Goal: Task Accomplishment & Management: Manage account settings

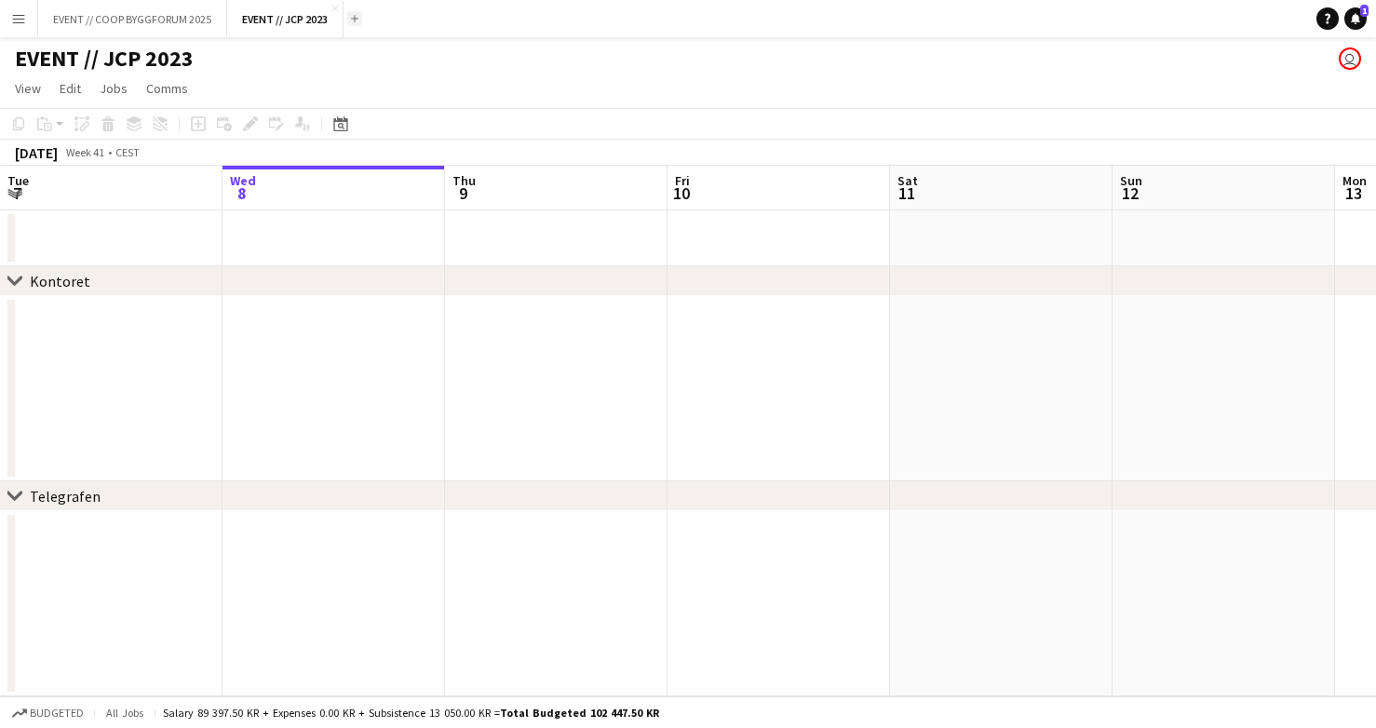
click at [359, 20] on button "Add" at bounding box center [354, 18] width 15 height 15
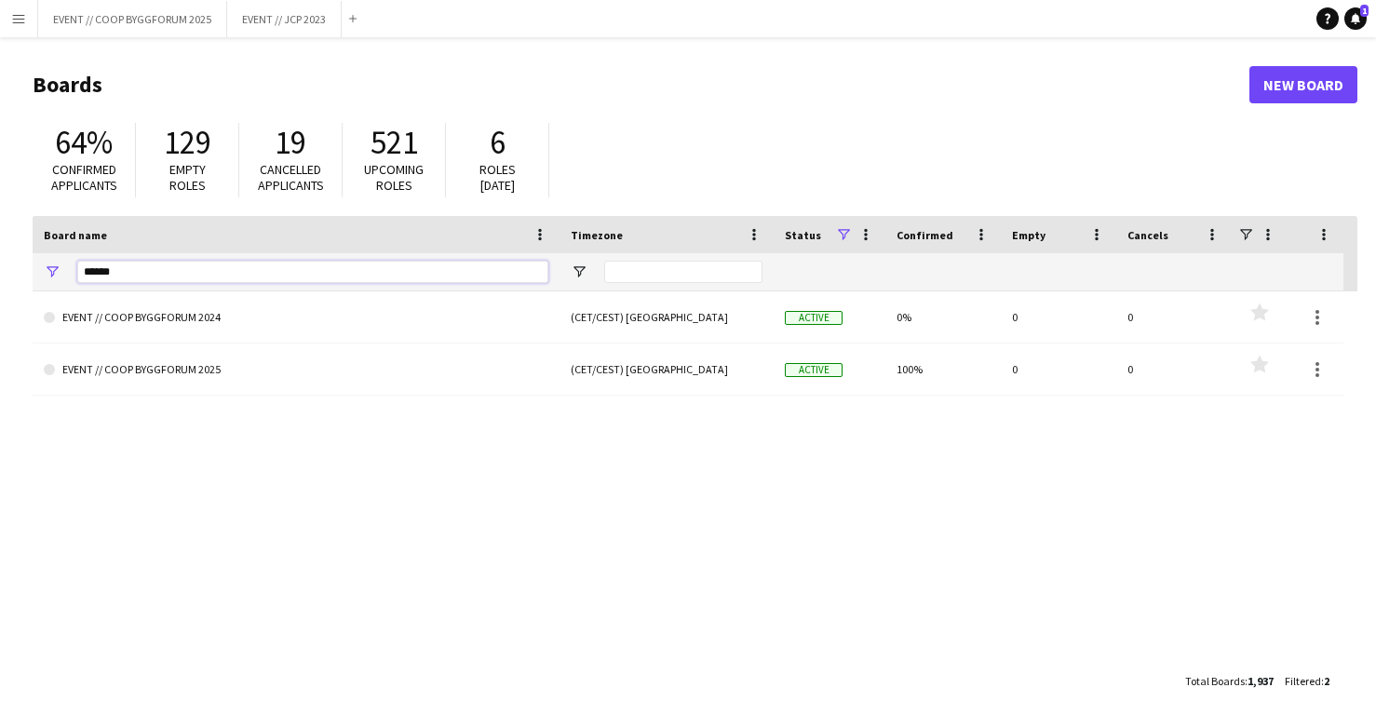
click at [162, 269] on input "******" at bounding box center [312, 272] width 471 height 22
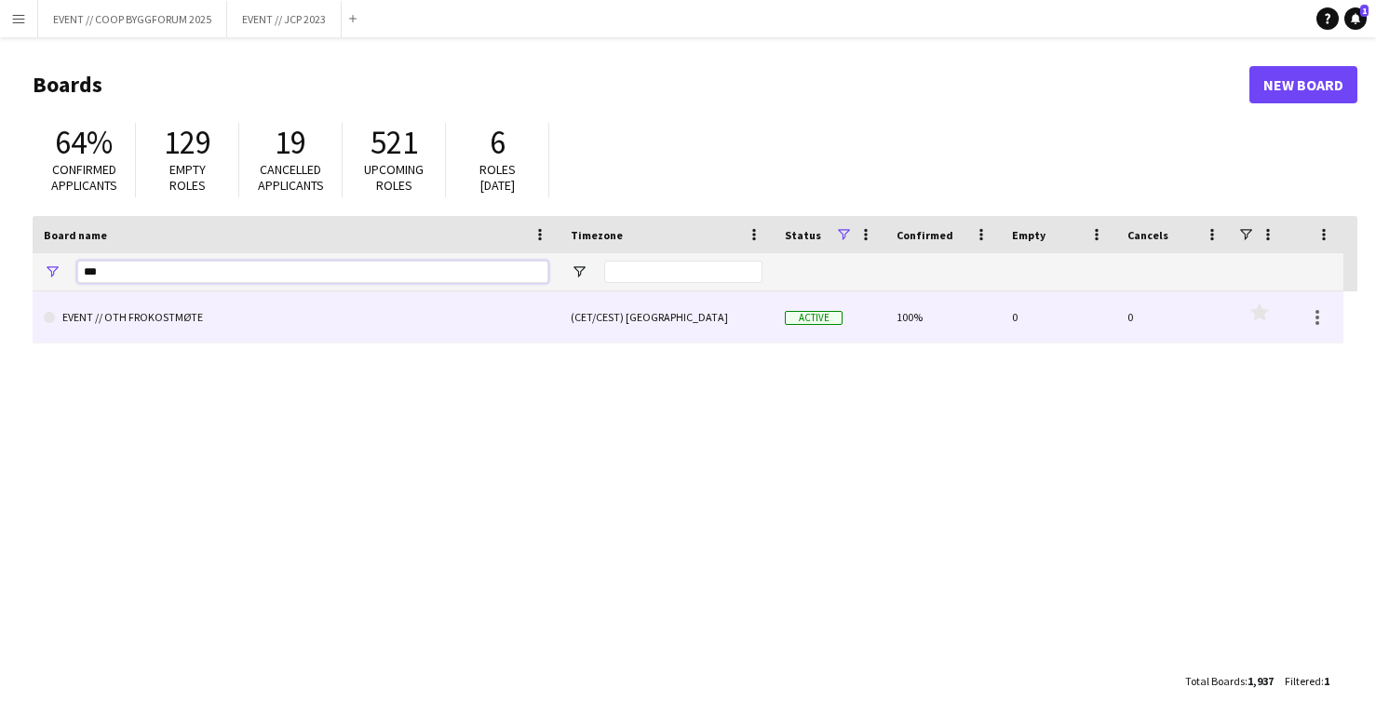
type input "***"
click at [145, 322] on link "EVENT // OTH FROKOSTMØTE" at bounding box center [296, 317] width 505 height 52
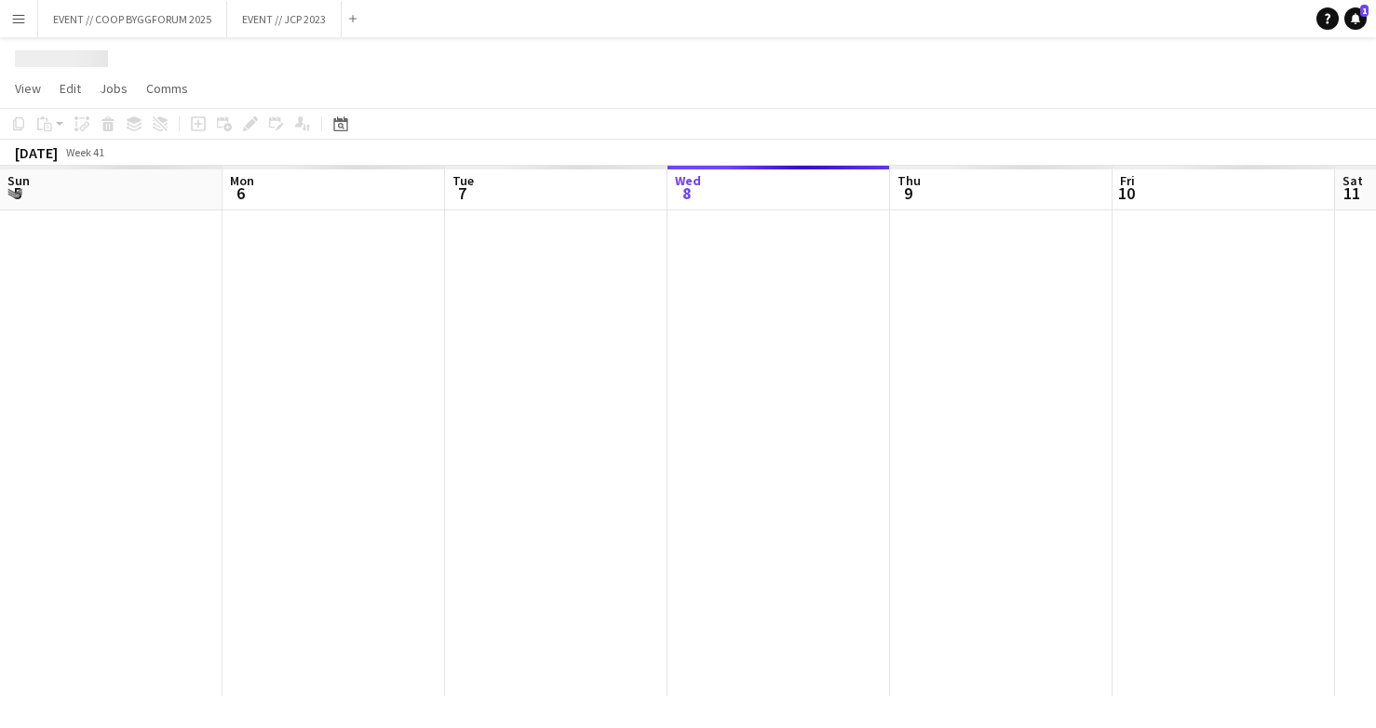
scroll to position [0, 445]
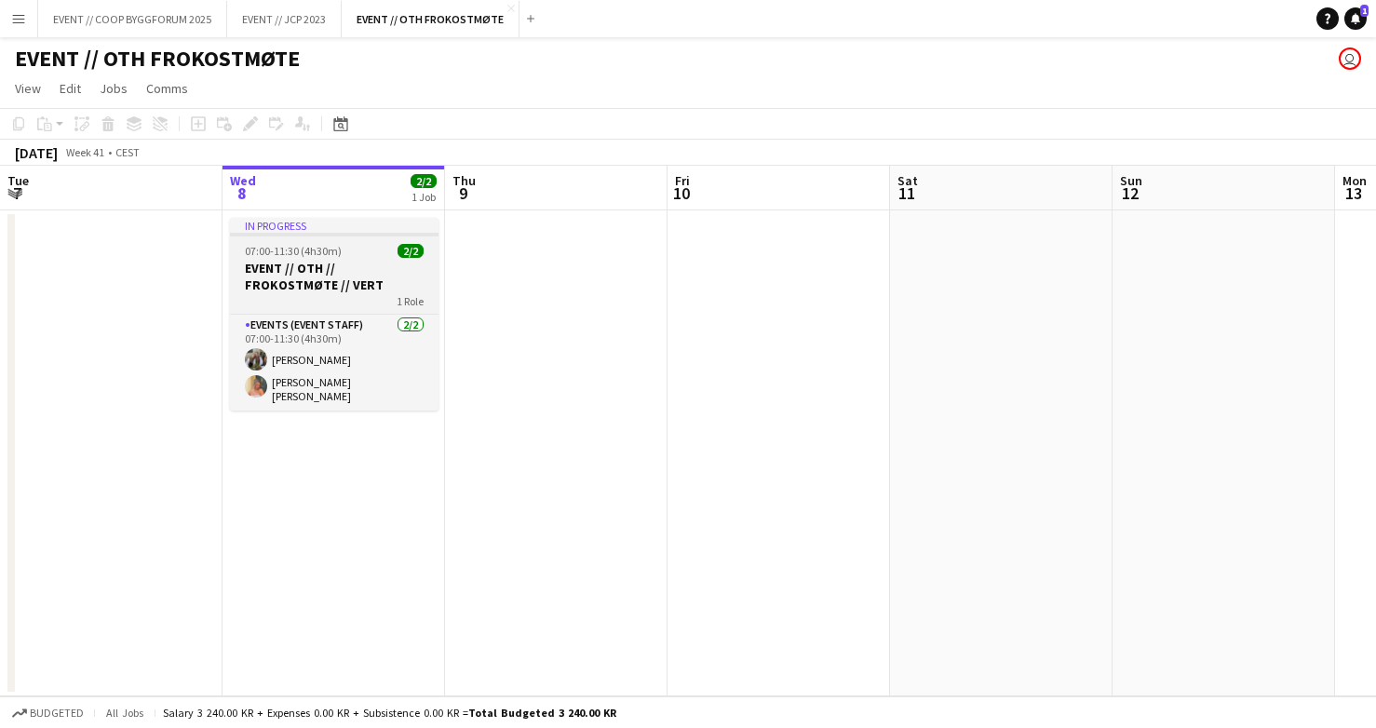
click at [292, 295] on div "1 Role" at bounding box center [334, 300] width 209 height 15
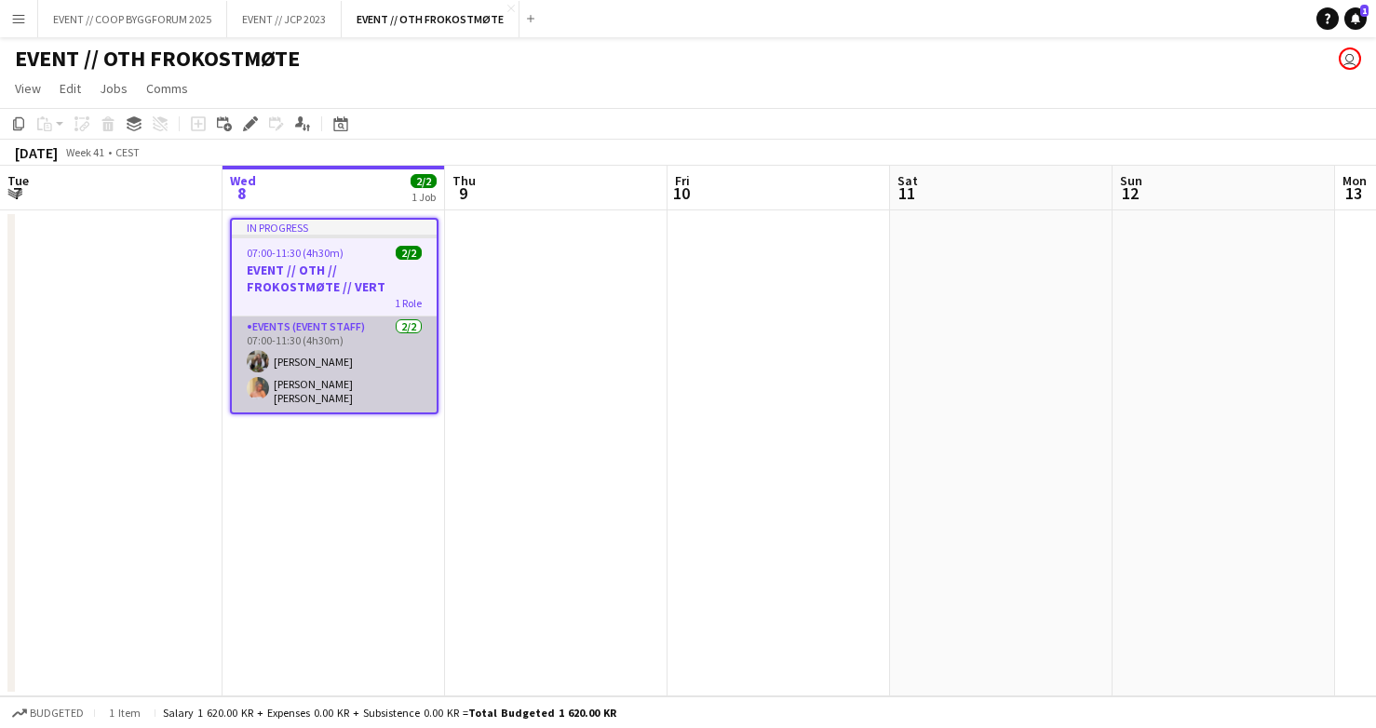
click at [285, 364] on app-card-role "Events (Event Staff) [DATE] 07:00-11:30 (4h30m) [PERSON_NAME] [PERSON_NAME] [PE…" at bounding box center [334, 365] width 205 height 96
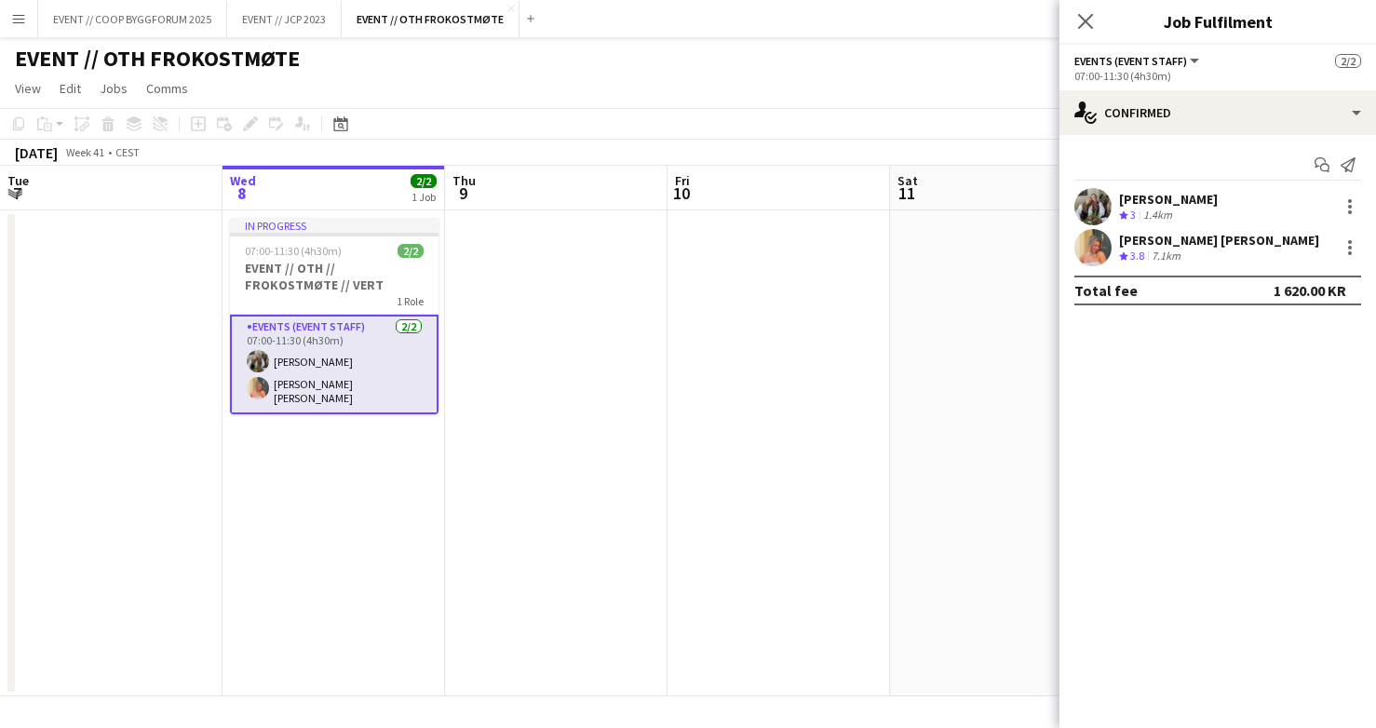
click at [1093, 245] on app-user-avatar at bounding box center [1093, 247] width 37 height 37
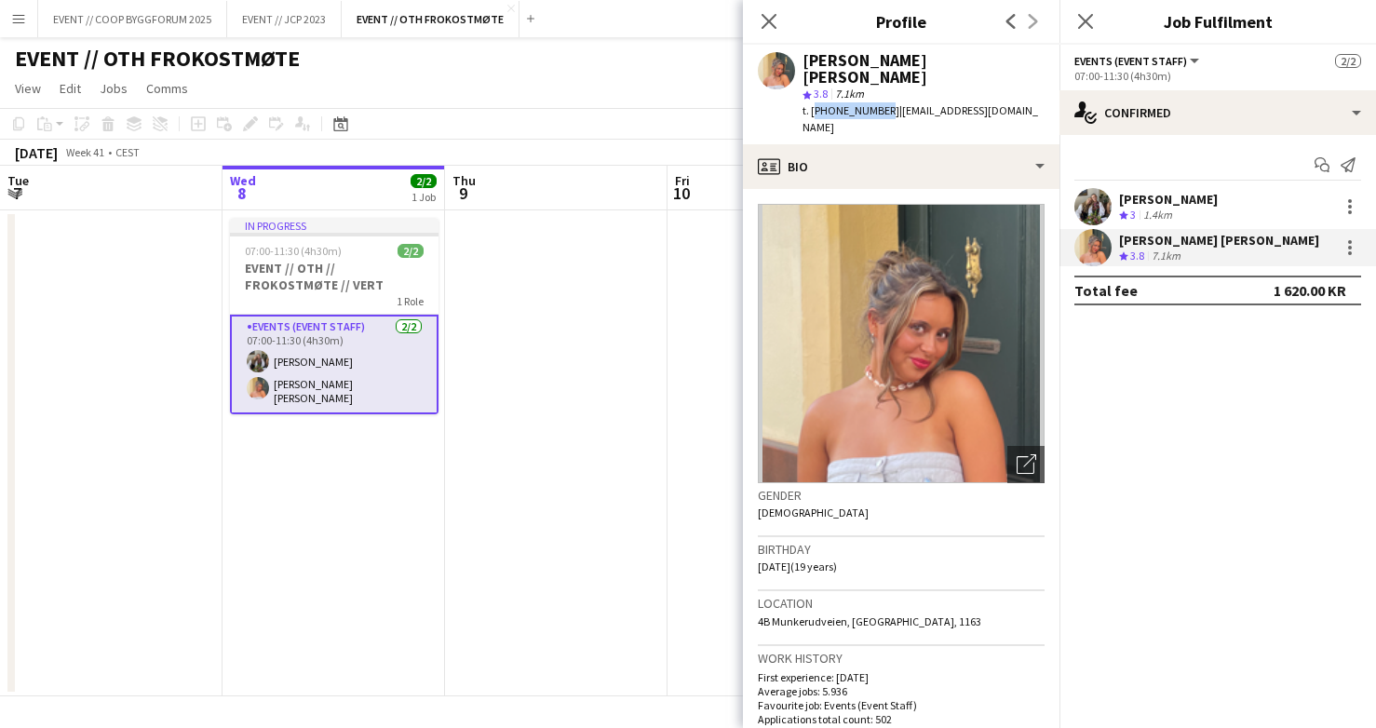
drag, startPoint x: 874, startPoint y: 96, endPoint x: 813, endPoint y: 96, distance: 61.5
click at [813, 102] on div "t. [PHONE_NUMBER] | [EMAIL_ADDRESS][DOMAIN_NAME]" at bounding box center [924, 119] width 242 height 34
copy span "[PHONE_NUMBER]"
click at [769, 25] on icon "Close pop-in" at bounding box center [769, 21] width 18 height 18
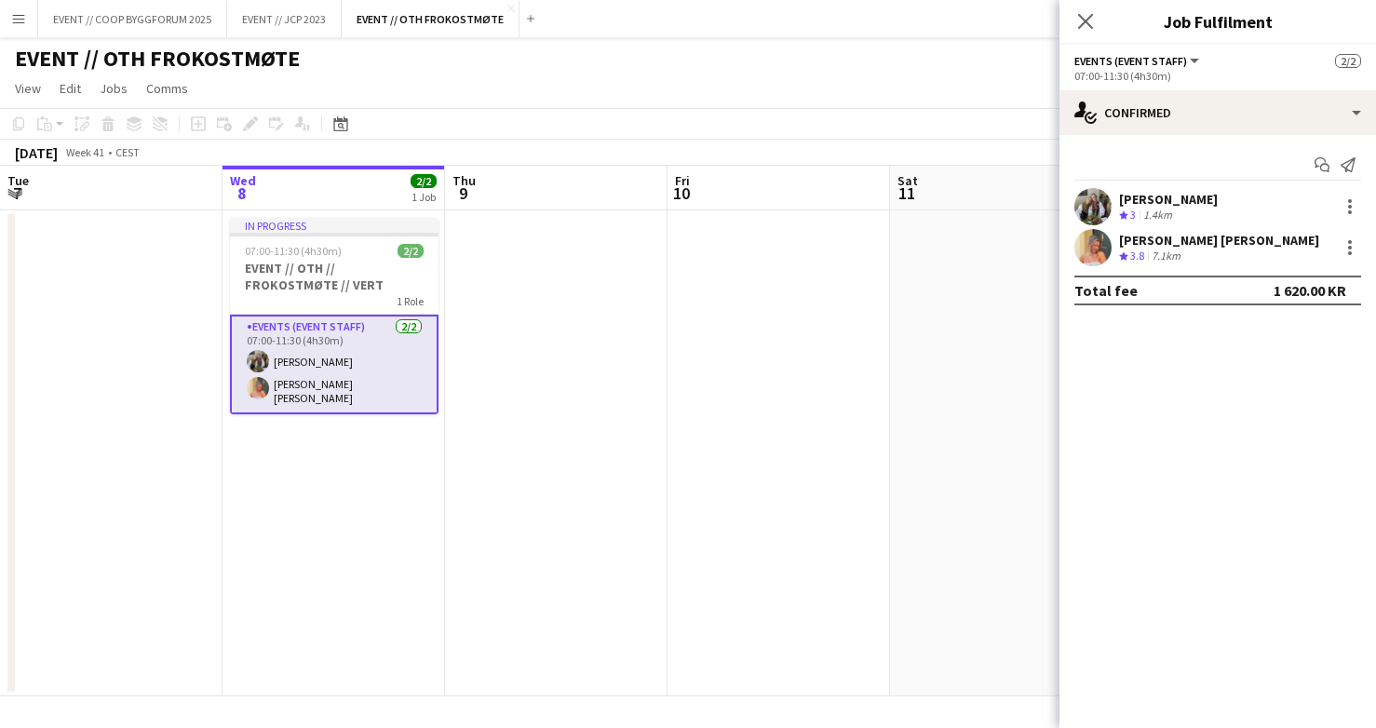
click at [581, 378] on app-date-cell at bounding box center [556, 453] width 223 height 486
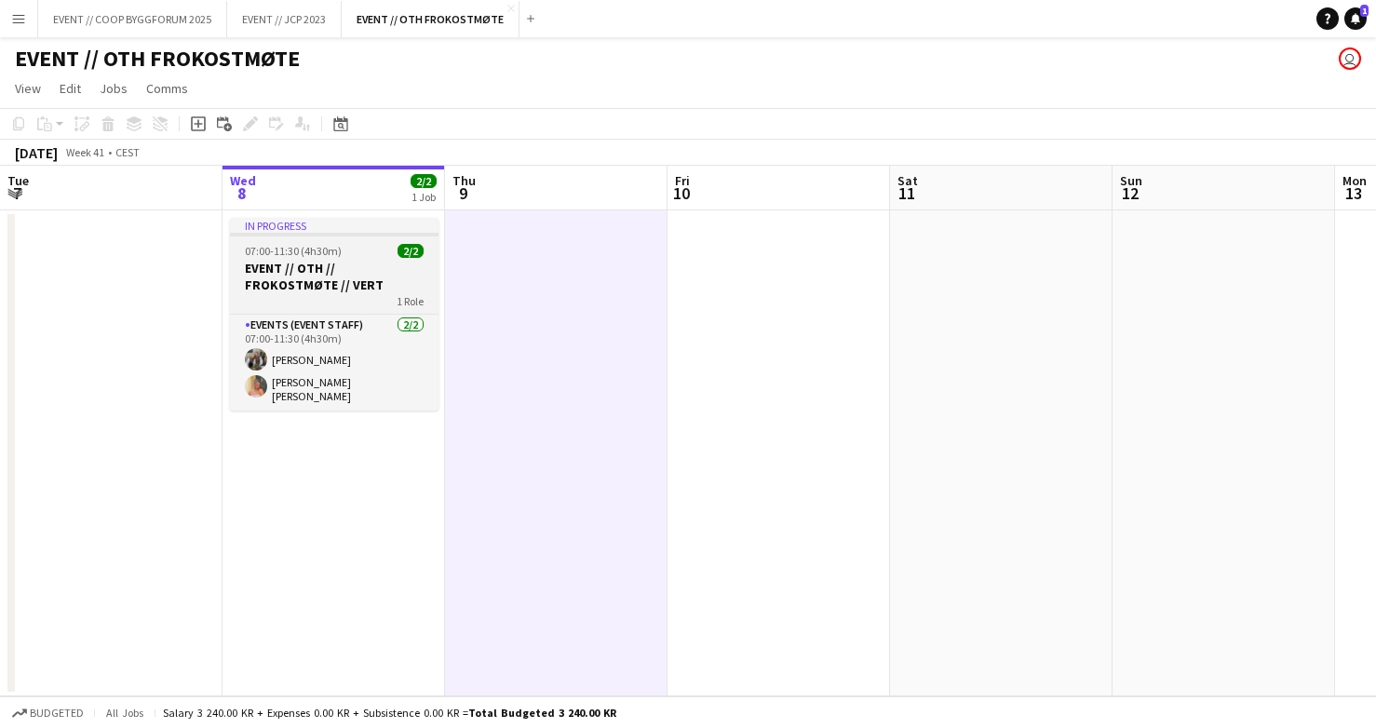
click at [419, 256] on span "2/2" at bounding box center [411, 251] width 26 height 14
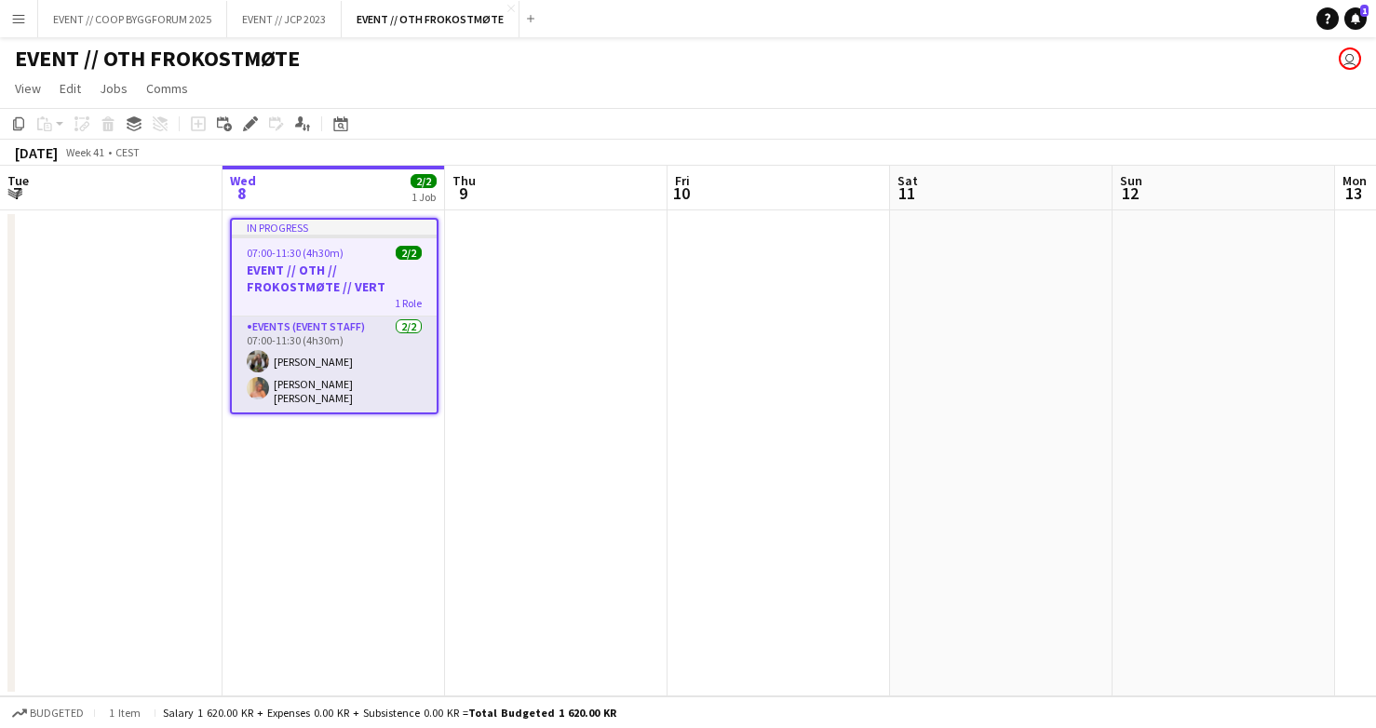
click at [775, 279] on app-date-cell at bounding box center [779, 453] width 223 height 486
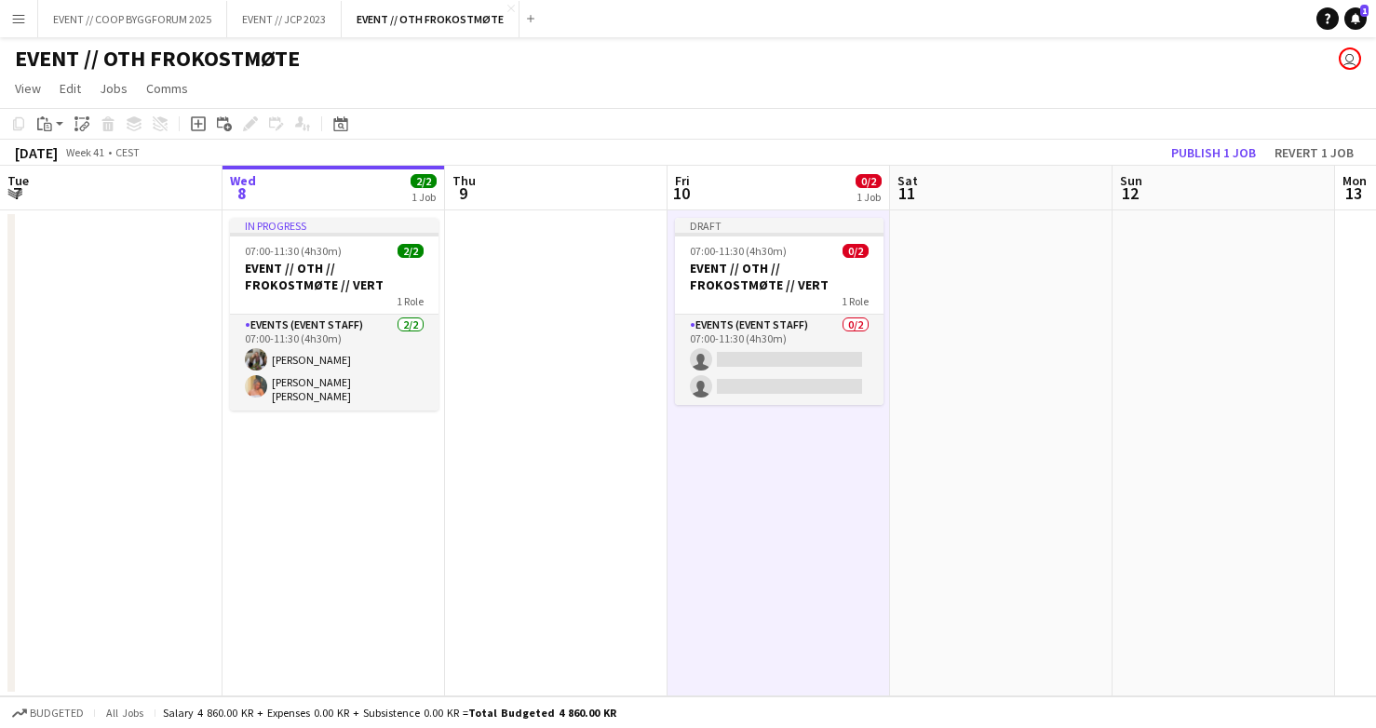
click at [645, 472] on app-date-cell at bounding box center [556, 453] width 223 height 486
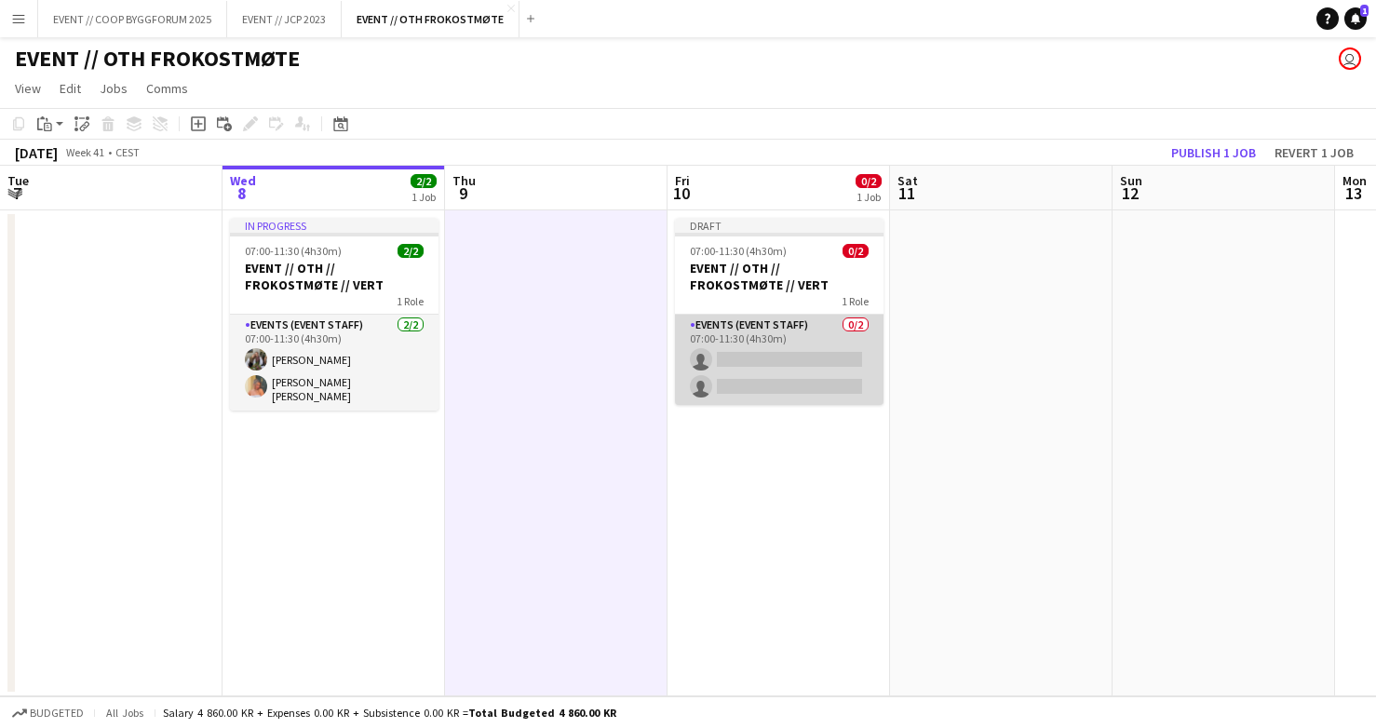
click at [738, 364] on app-card-role "Events (Event Staff) 0/2 07:00-11:30 (4h30m) single-neutral-actions single-neut…" at bounding box center [779, 360] width 209 height 90
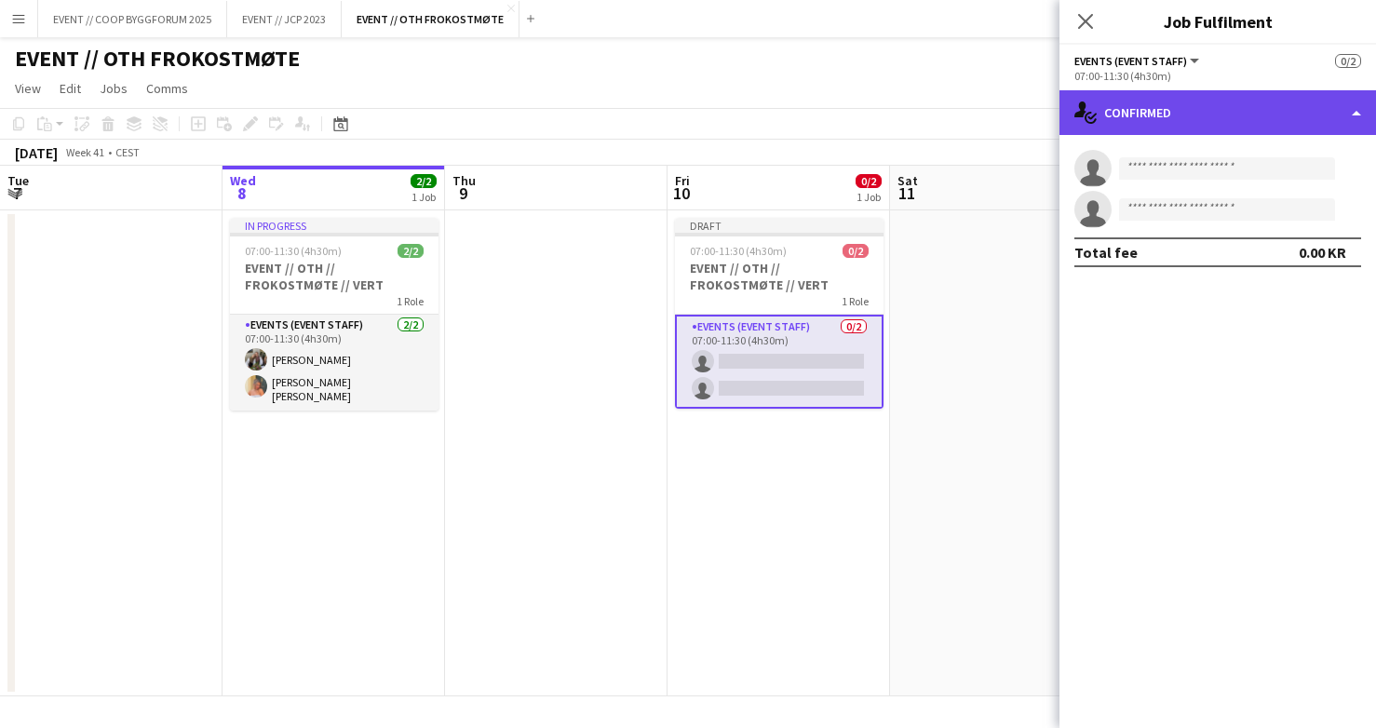
click at [1140, 107] on div "single-neutral-actions-check-2 Confirmed" at bounding box center [1218, 112] width 317 height 45
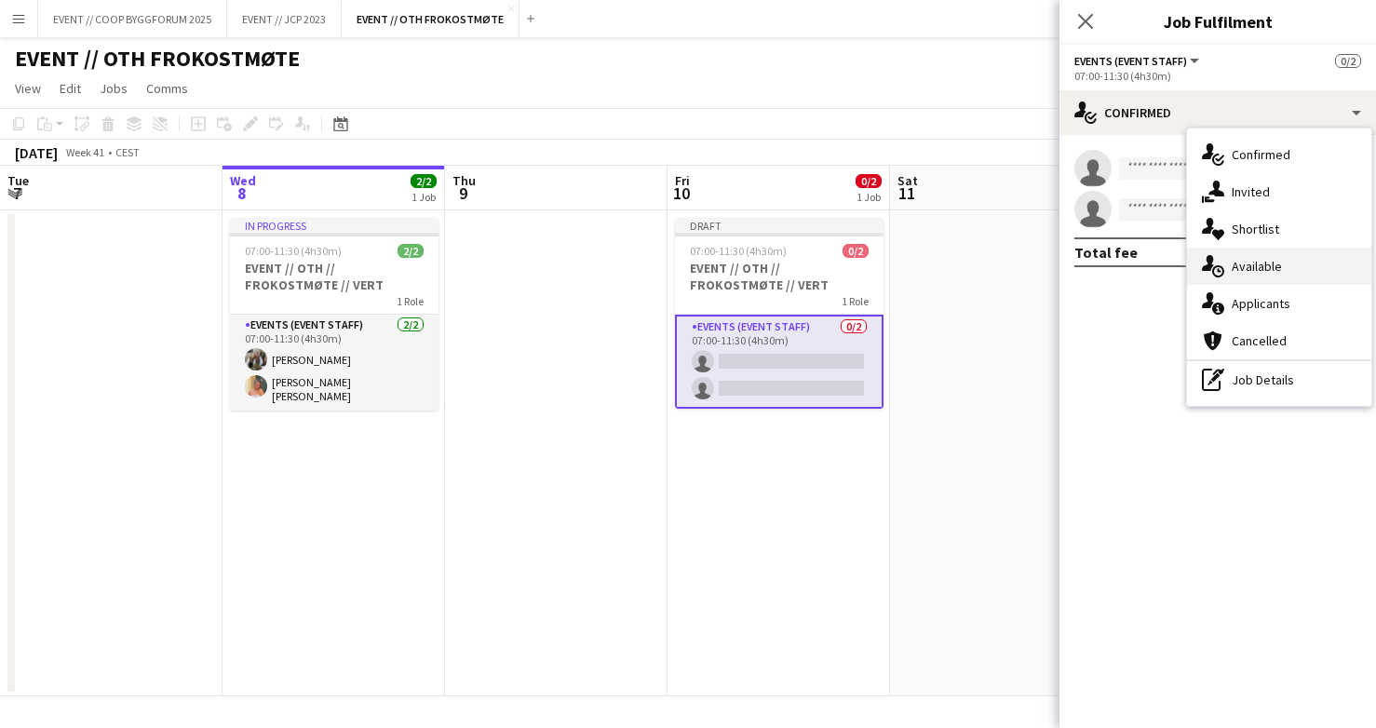
click at [1228, 263] on div "single-neutral-actions-upload Available" at bounding box center [1279, 266] width 184 height 37
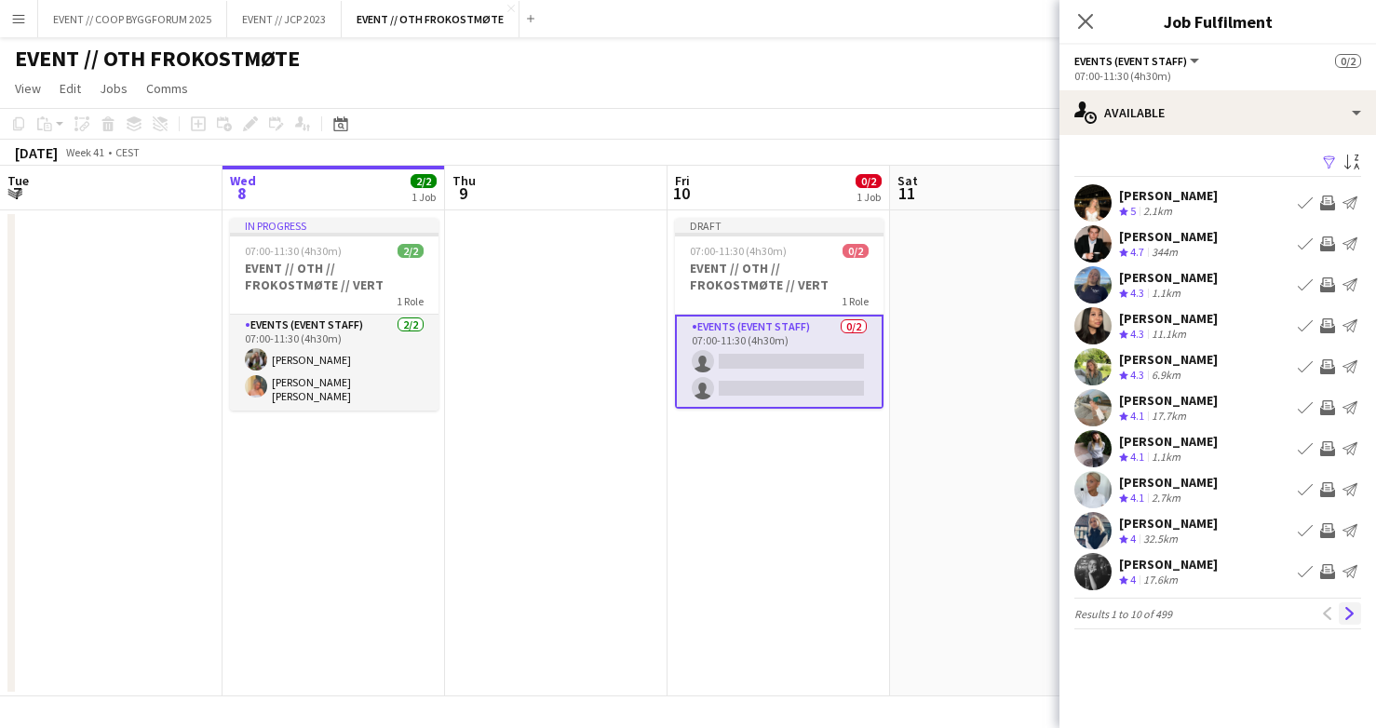
click at [1354, 612] on app-icon "Next" at bounding box center [1350, 613] width 13 height 13
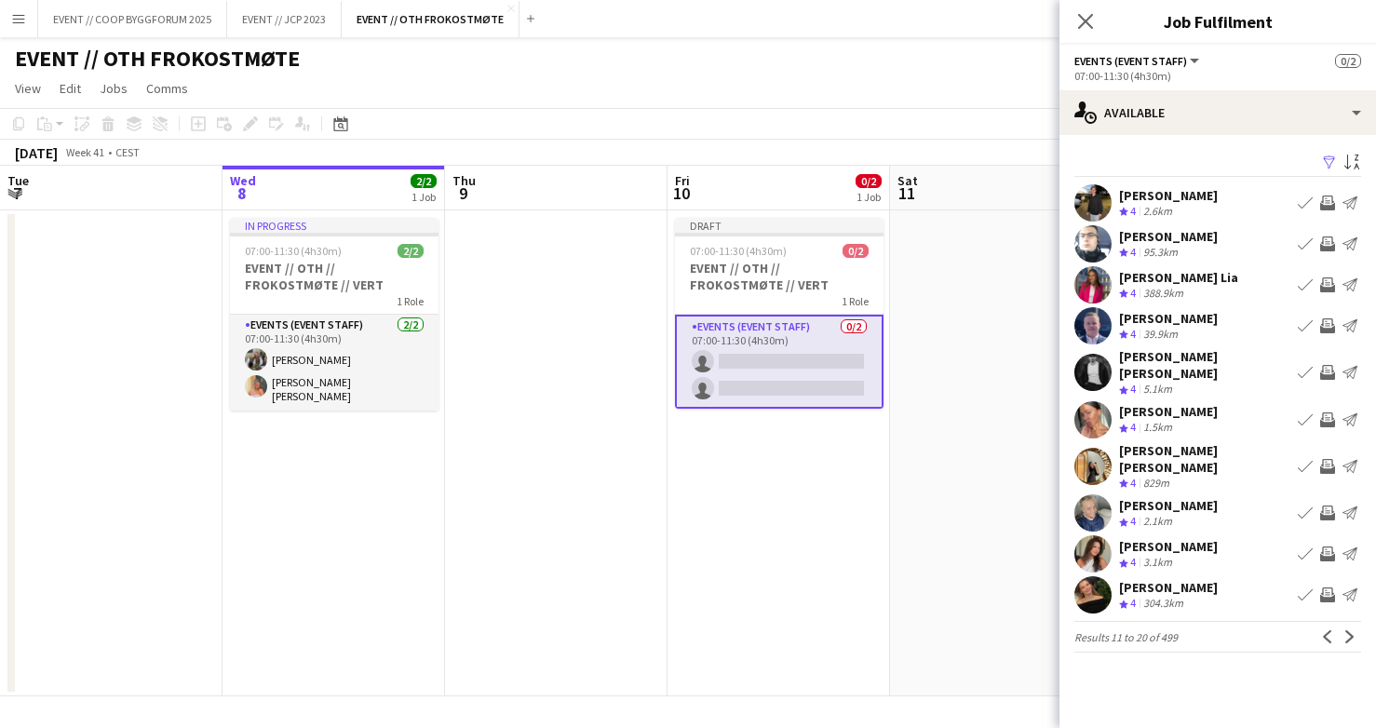
click at [1354, 630] on app-icon "Next" at bounding box center [1350, 636] width 13 height 13
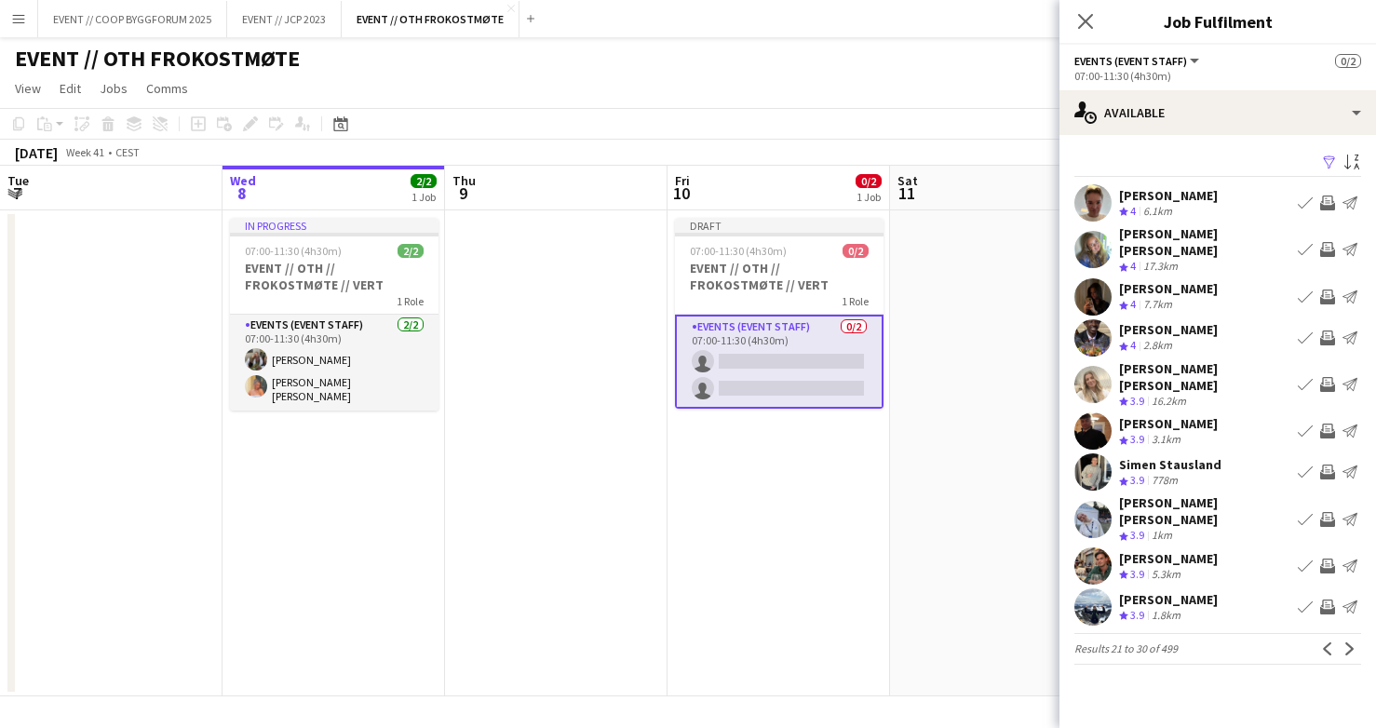
click at [1354, 643] on app-icon "Next" at bounding box center [1350, 649] width 13 height 13
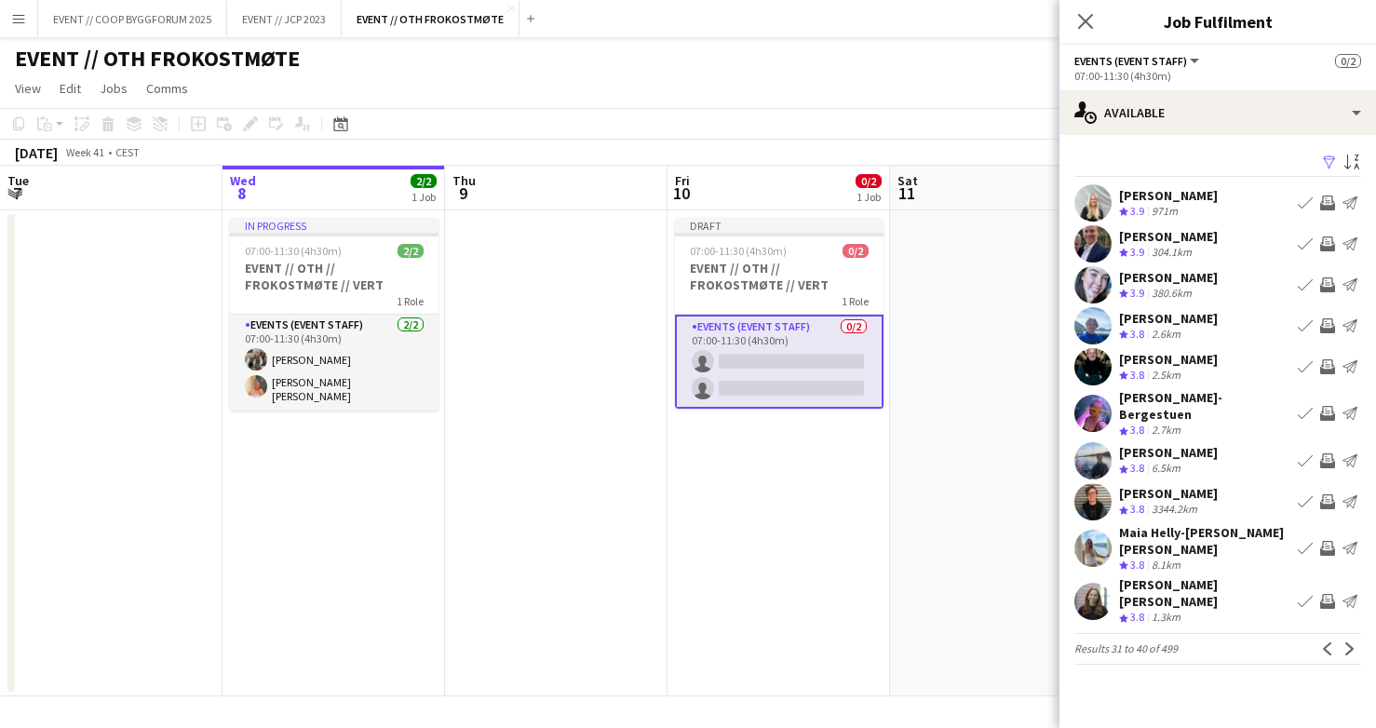
click at [1354, 633] on app-pager "Results 31 to 40 of 499 Previous Next" at bounding box center [1218, 649] width 287 height 32
click at [1352, 643] on app-icon "Next" at bounding box center [1350, 649] width 13 height 13
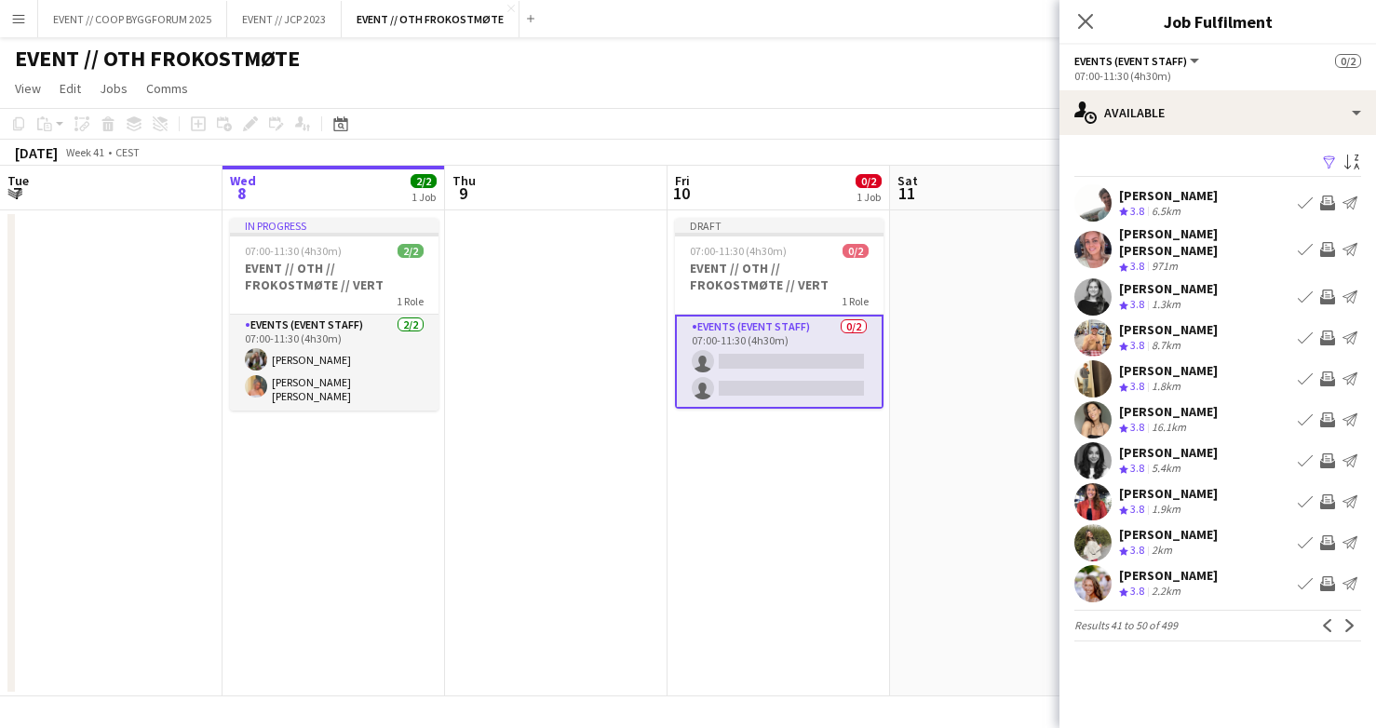
click at [1352, 619] on app-icon "Next" at bounding box center [1350, 625] width 13 height 13
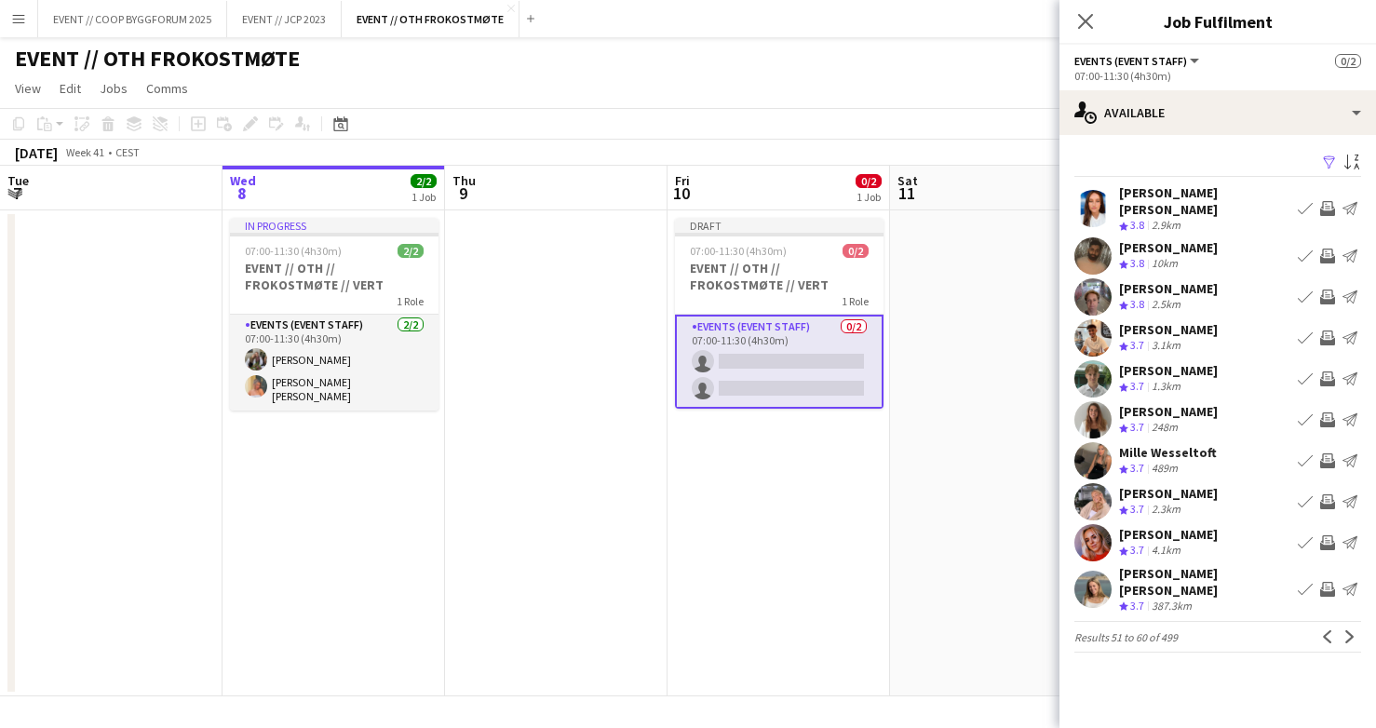
click at [1352, 630] on app-icon "Next" at bounding box center [1350, 636] width 13 height 13
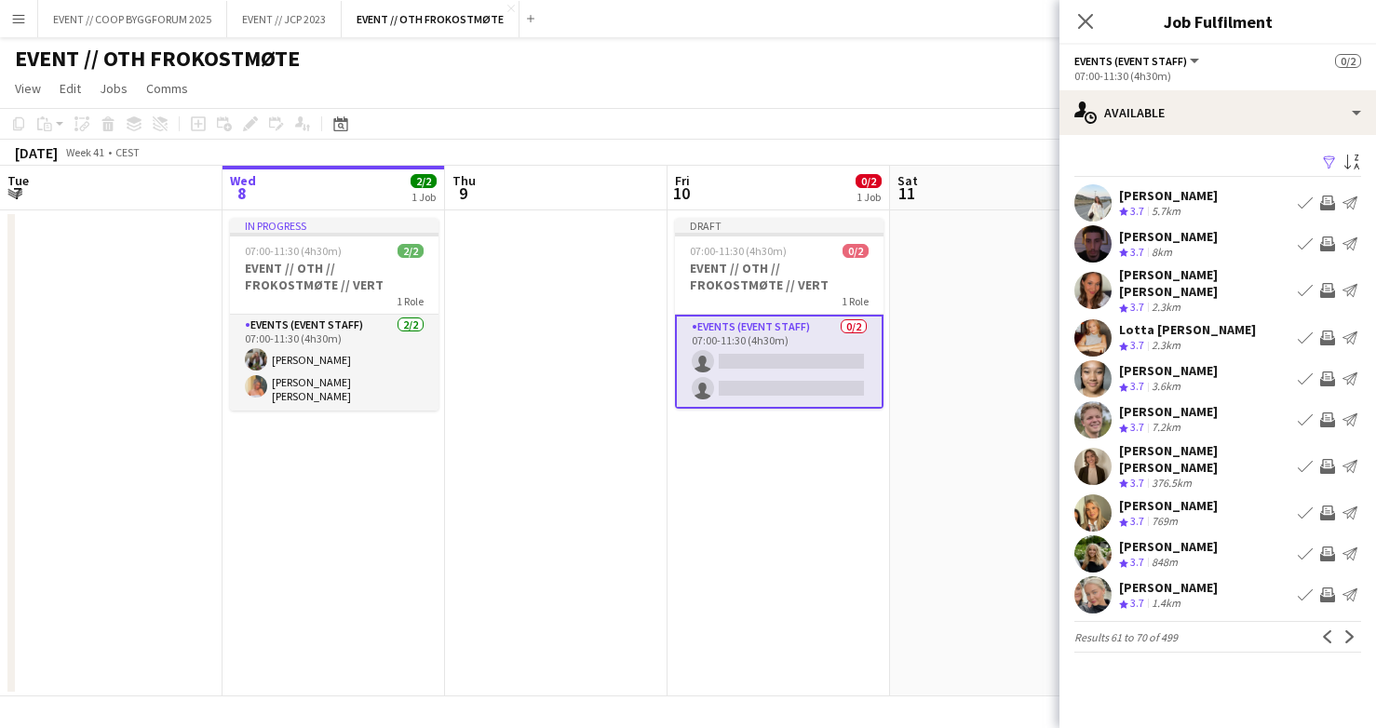
click at [784, 389] on app-card-role "Events (Event Staff) 0/2 07:00-11:30 (4h30m) single-neutral-actions single-neut…" at bounding box center [779, 362] width 209 height 94
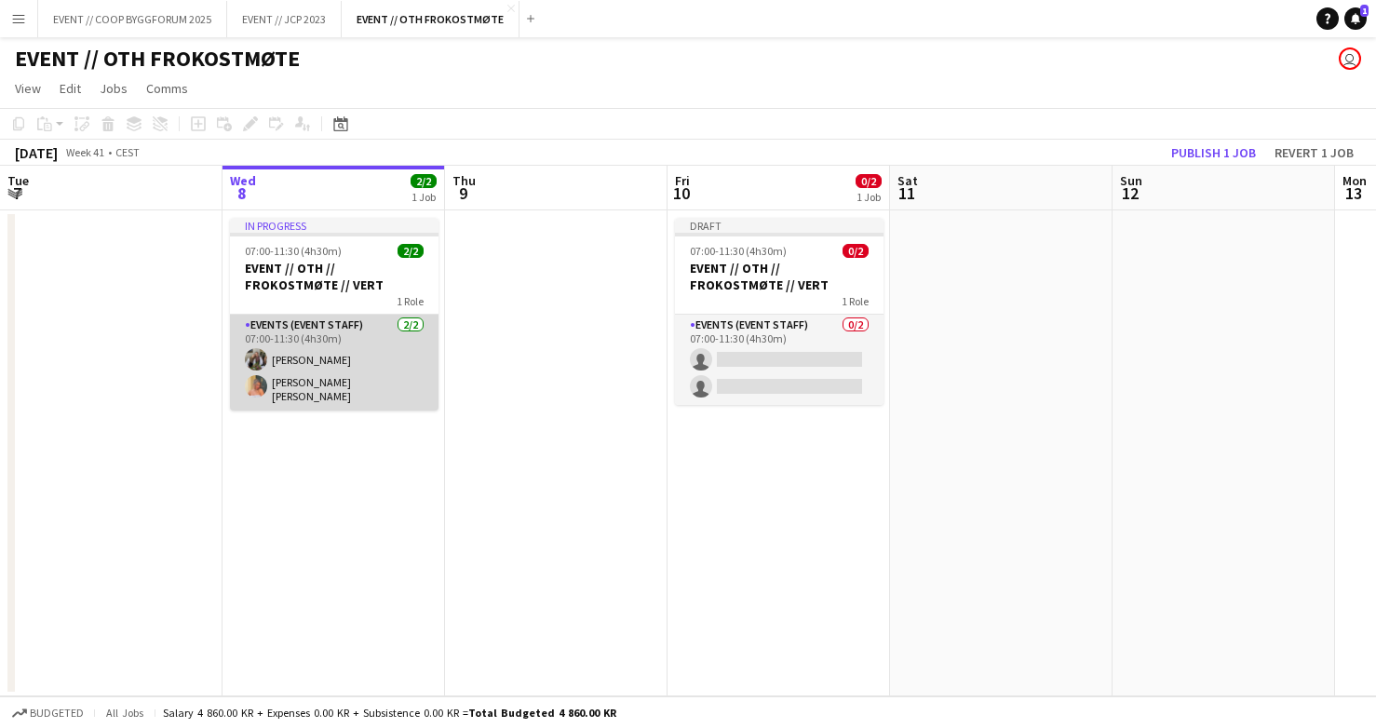
click at [387, 376] on app-card-role "Events (Event Staff) [DATE] 07:00-11:30 (4h30m) [PERSON_NAME] [PERSON_NAME] [PE…" at bounding box center [334, 363] width 209 height 96
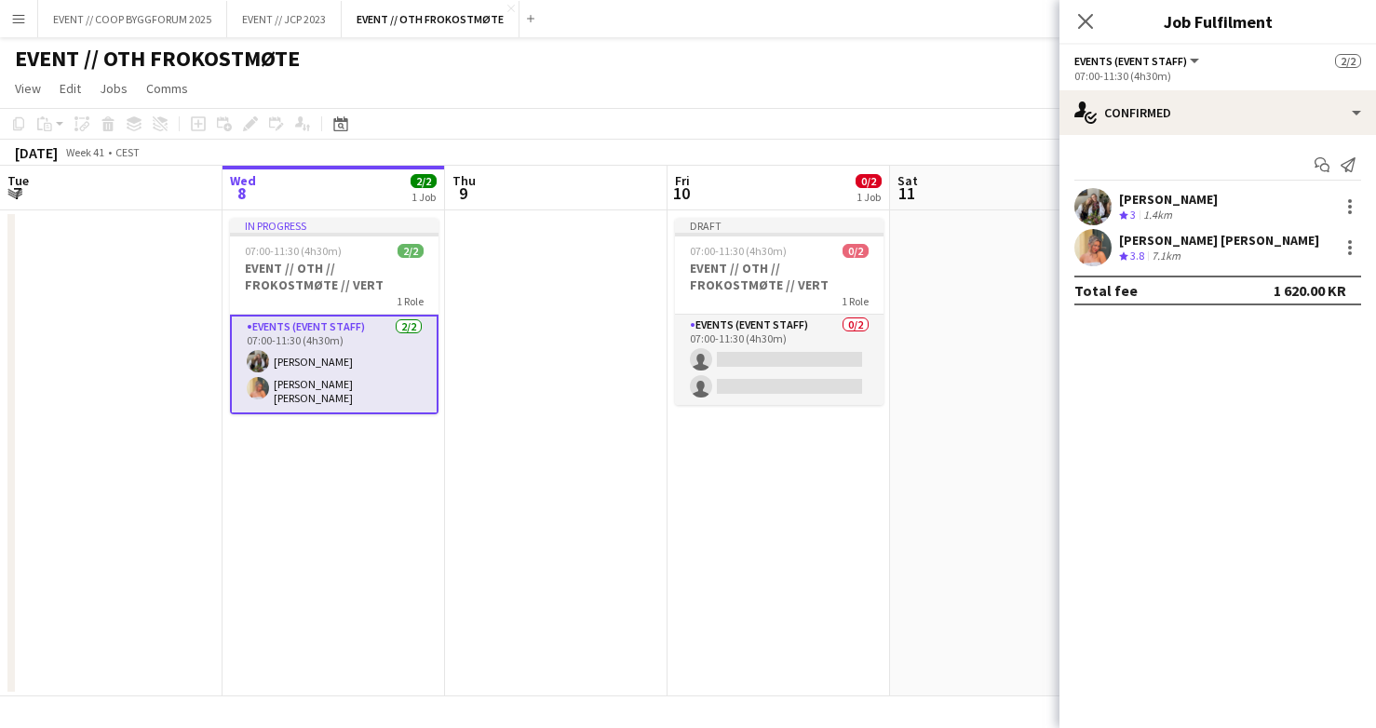
click at [1099, 253] on app-user-avatar at bounding box center [1093, 247] width 37 height 37
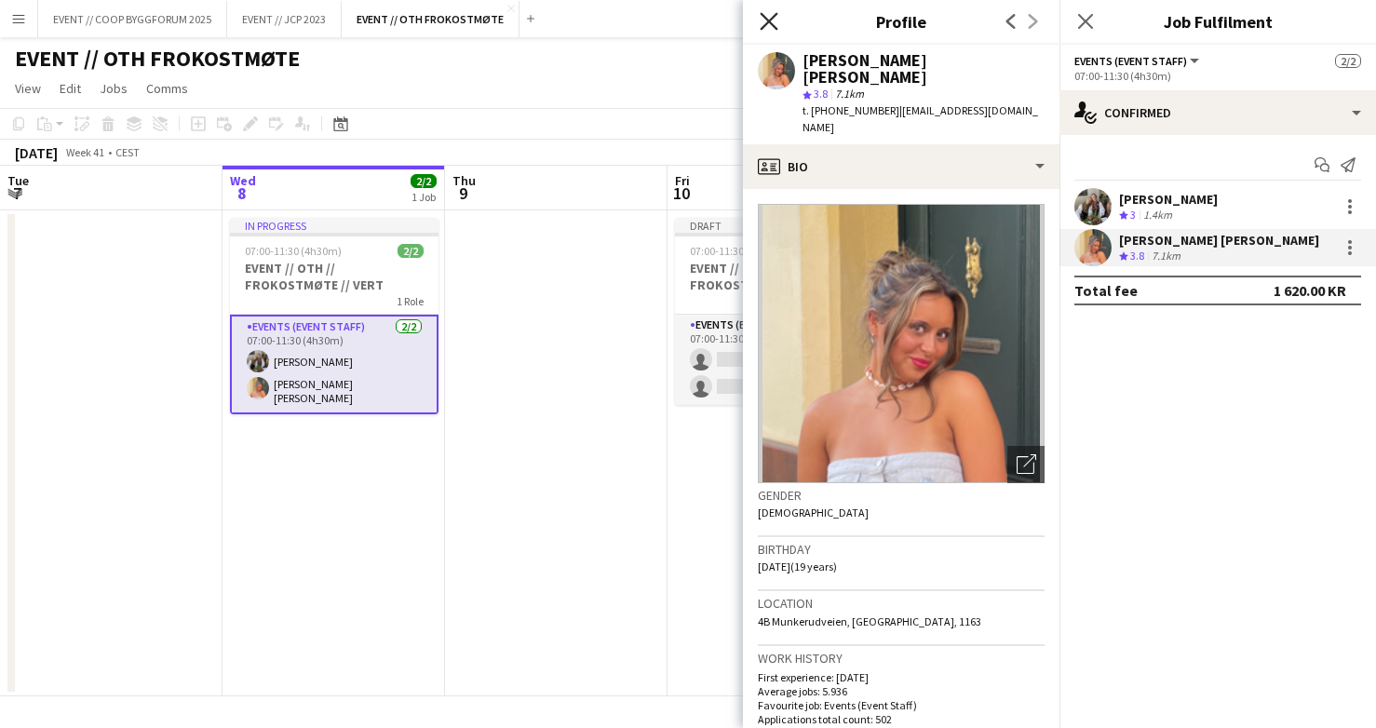
click at [768, 18] on icon "Close pop-in" at bounding box center [769, 21] width 18 height 18
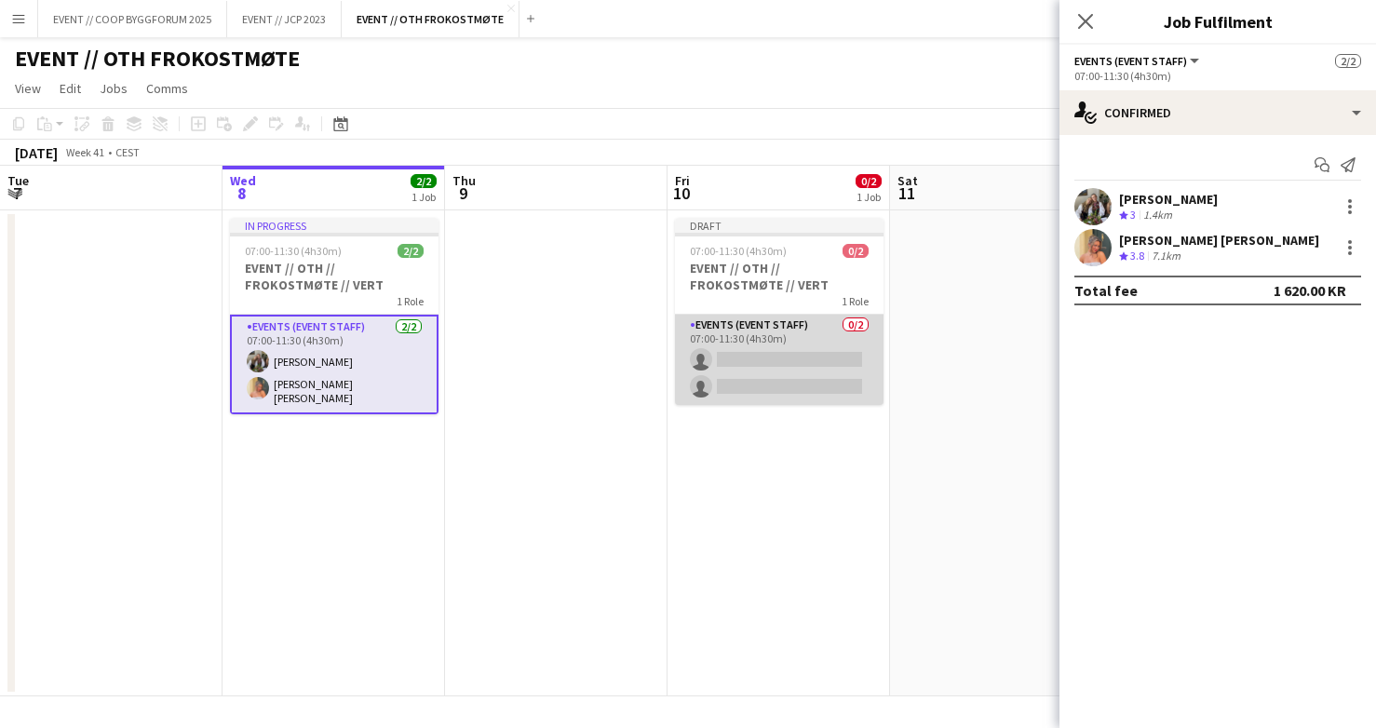
click at [762, 352] on app-card-role "Events (Event Staff) 0/2 07:00-11:30 (4h30m) single-neutral-actions single-neut…" at bounding box center [779, 360] width 209 height 90
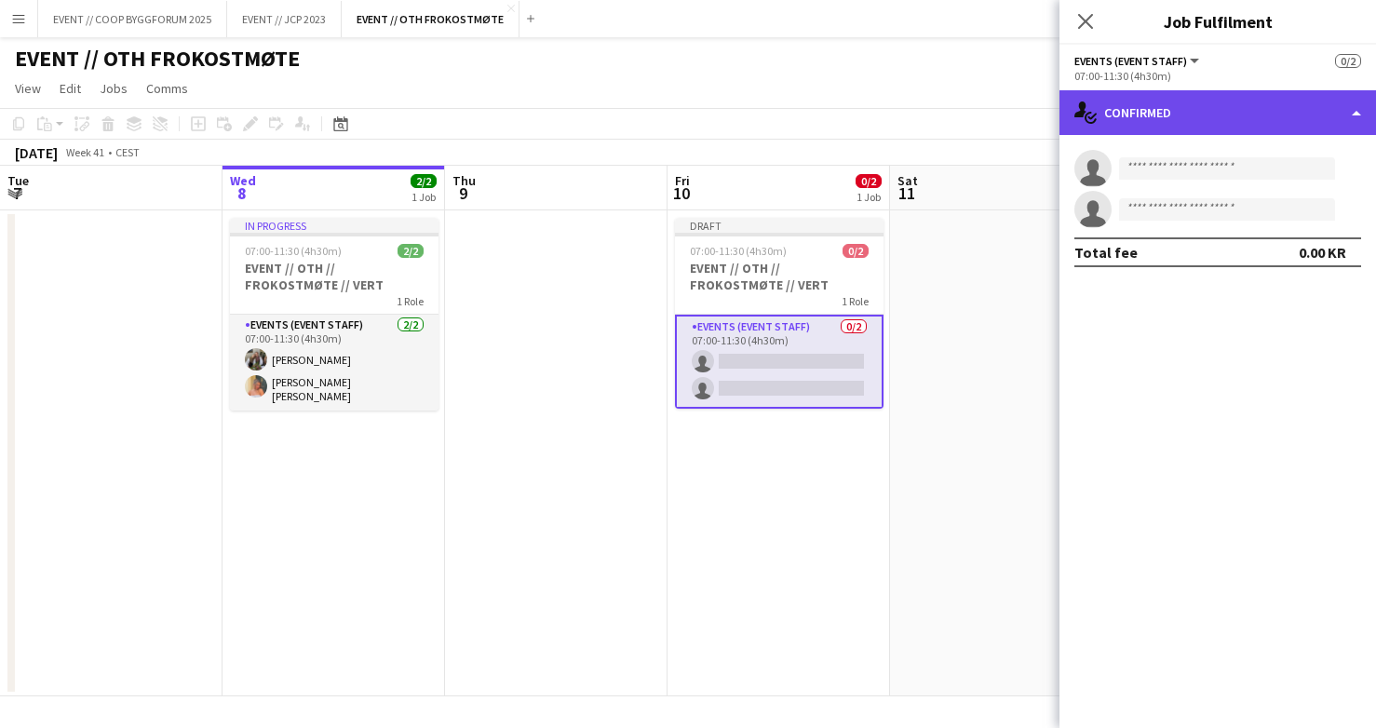
click at [1205, 107] on div "single-neutral-actions-check-2 Confirmed" at bounding box center [1218, 112] width 317 height 45
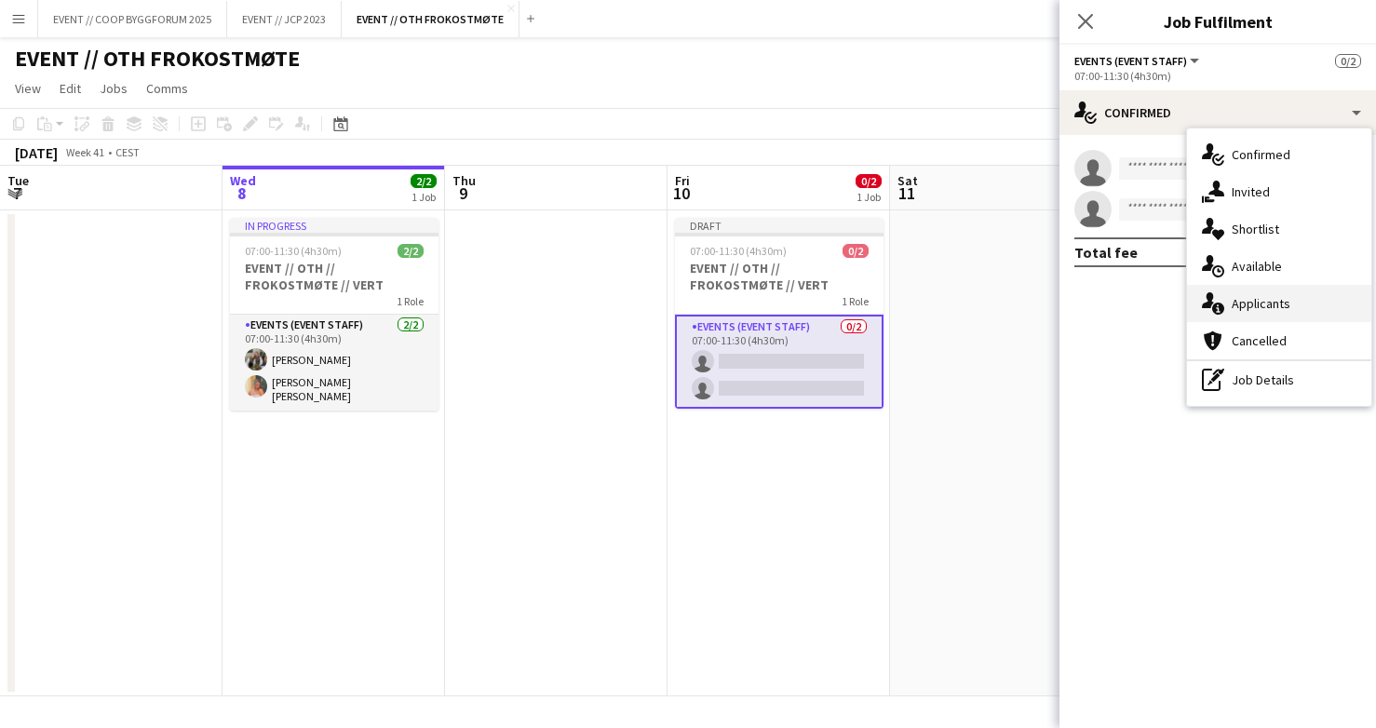
click at [1274, 314] on div "single-neutral-actions-information Applicants" at bounding box center [1279, 303] width 184 height 37
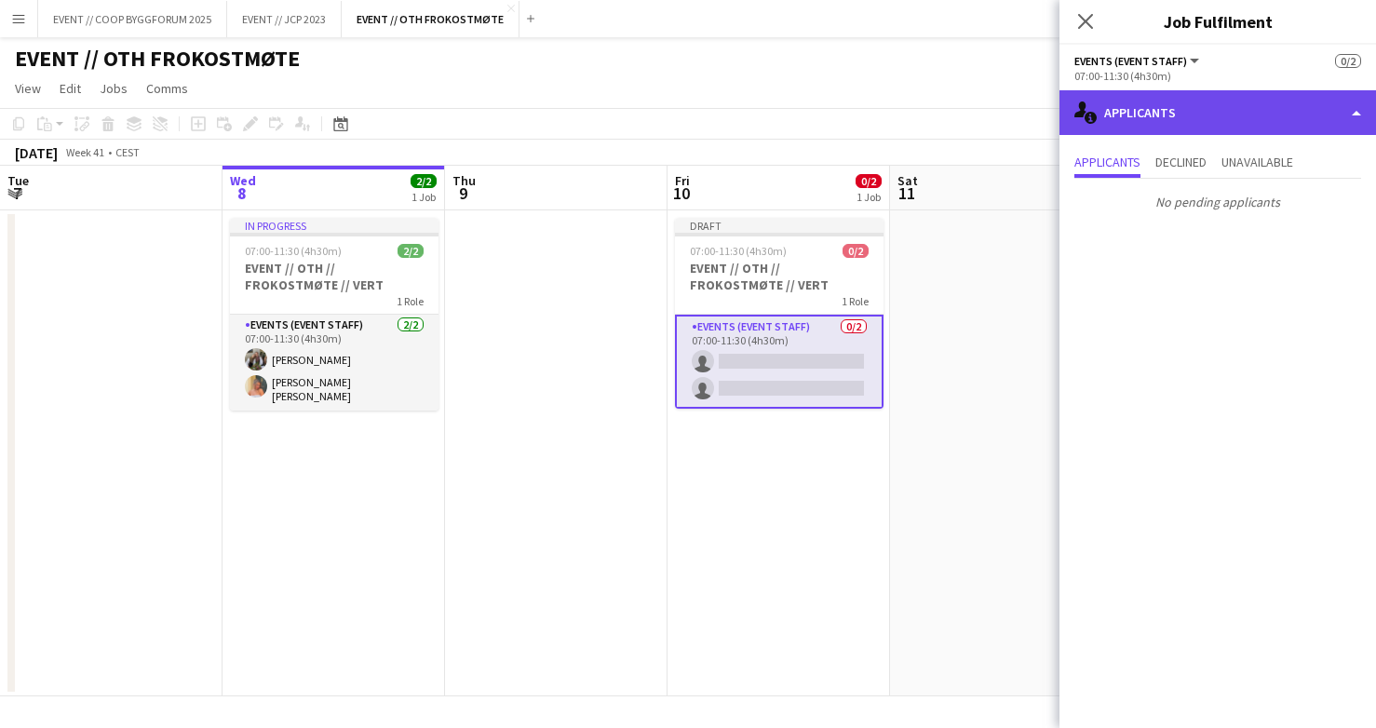
click at [1268, 108] on div "single-neutral-actions-information Applicants" at bounding box center [1218, 112] width 317 height 45
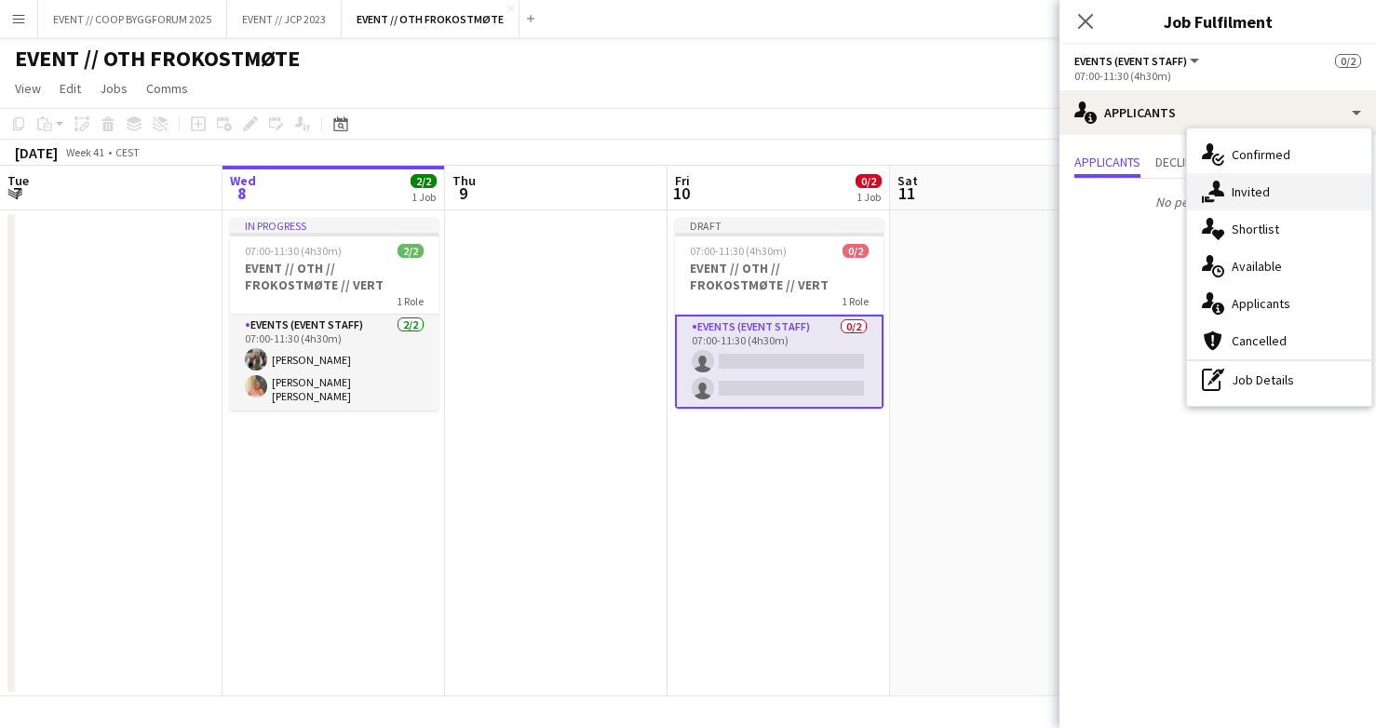
click at [1273, 187] on div "single-neutral-actions-share-1 Invited" at bounding box center [1279, 191] width 184 height 37
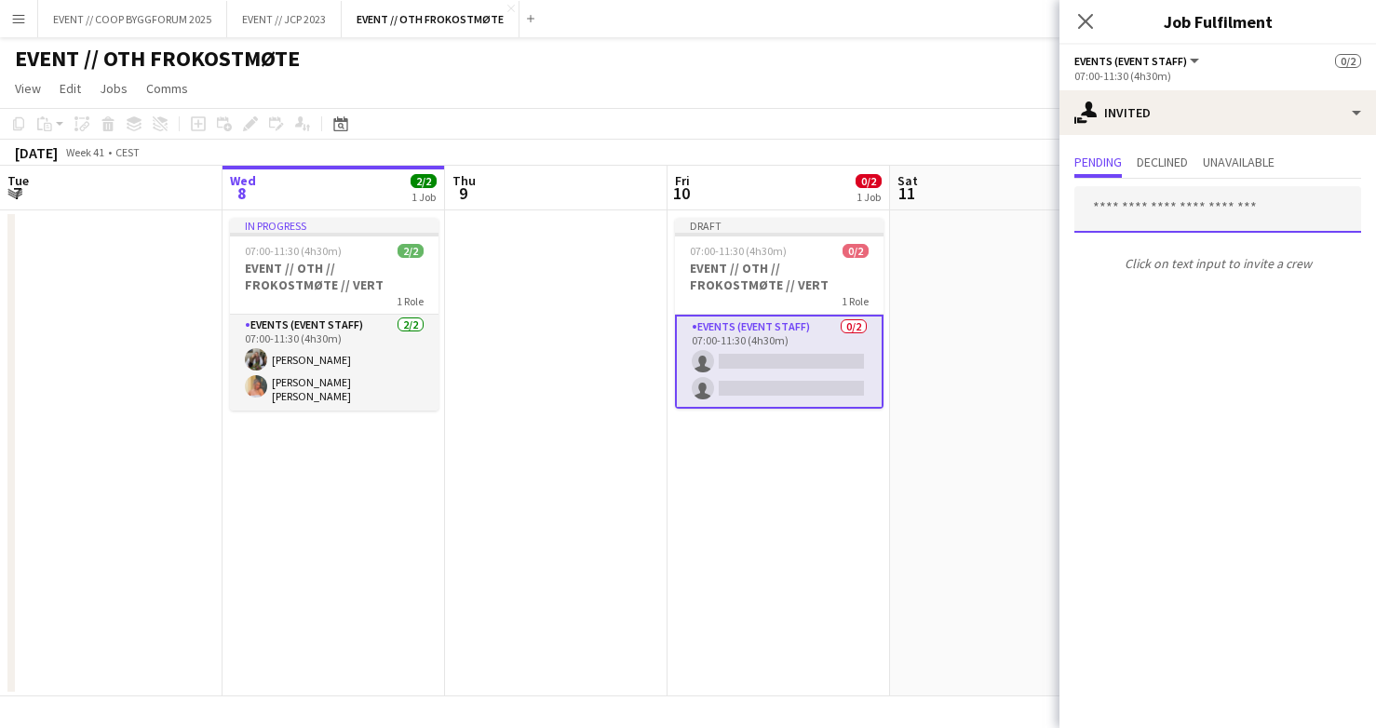
click at [1159, 225] on input "text" at bounding box center [1218, 209] width 287 height 47
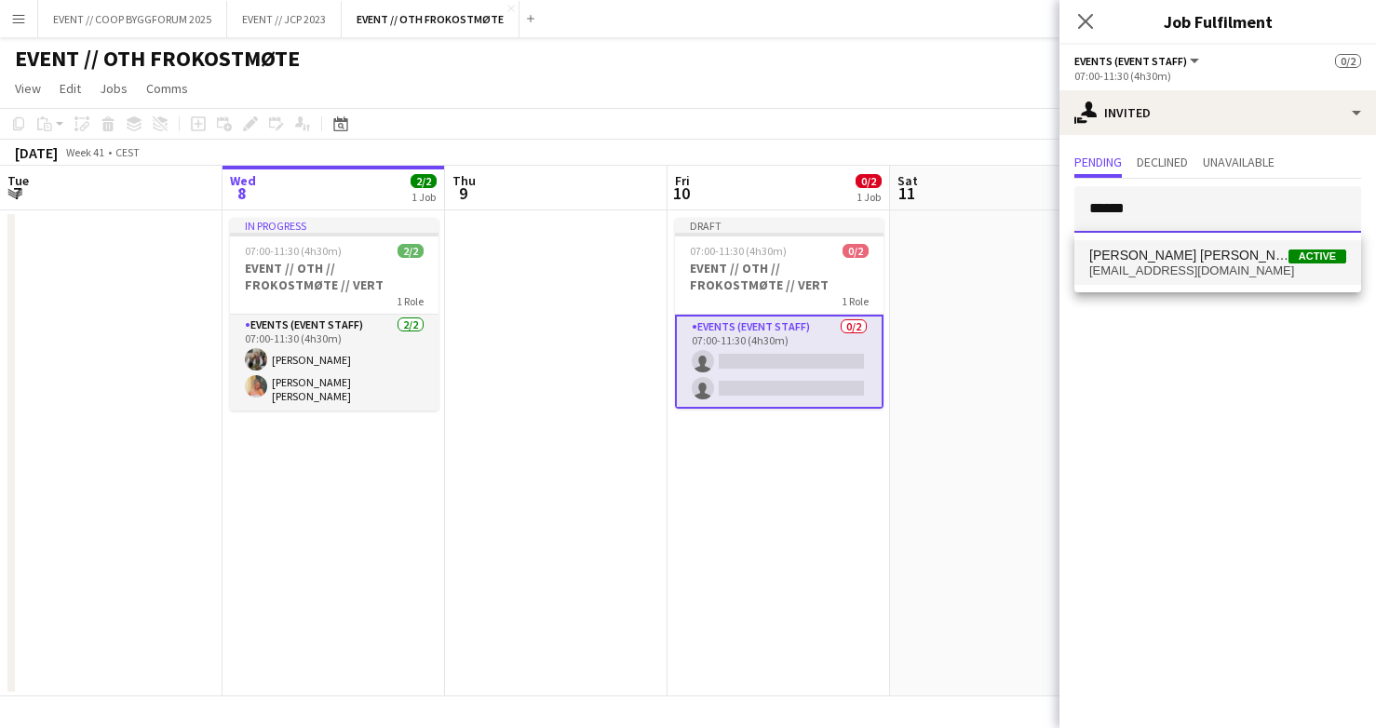
type input "******"
click at [1165, 272] on span "[EMAIL_ADDRESS][DOMAIN_NAME]" at bounding box center [1218, 271] width 257 height 15
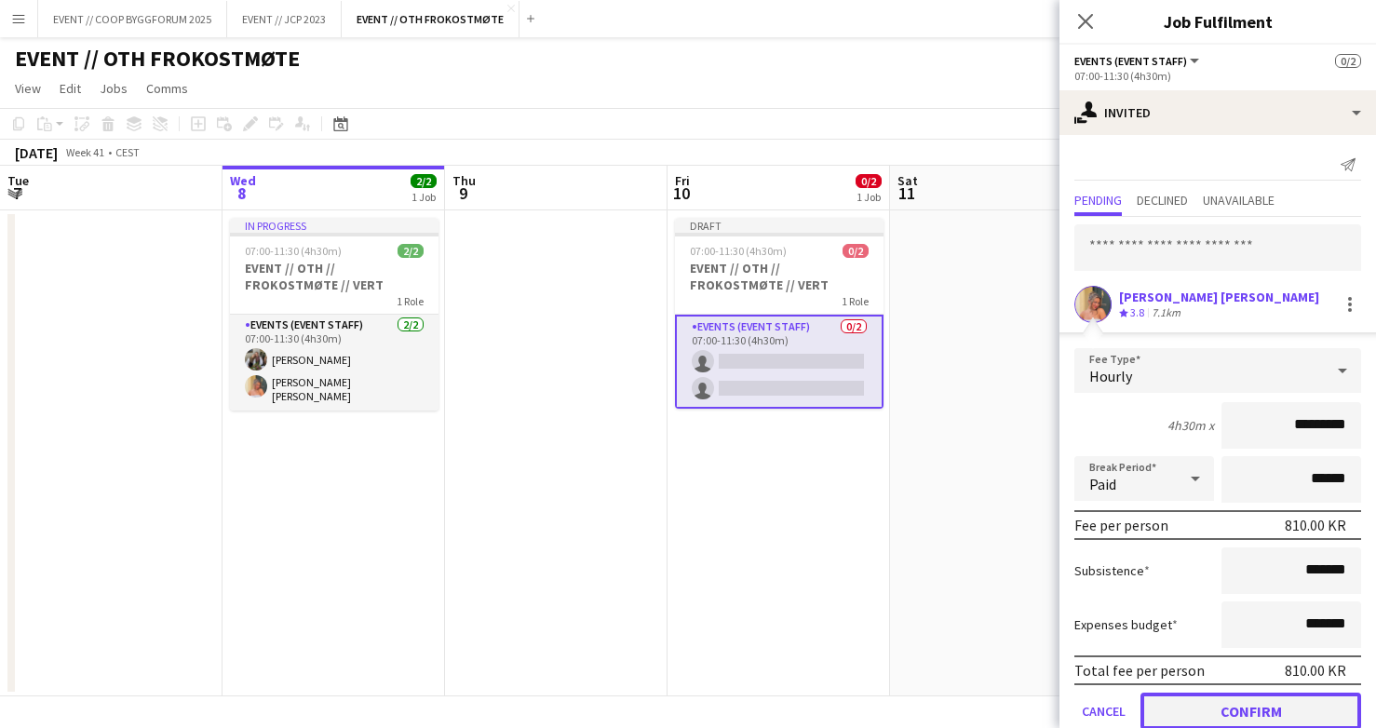
click at [1172, 701] on button "Confirm" at bounding box center [1251, 711] width 221 height 37
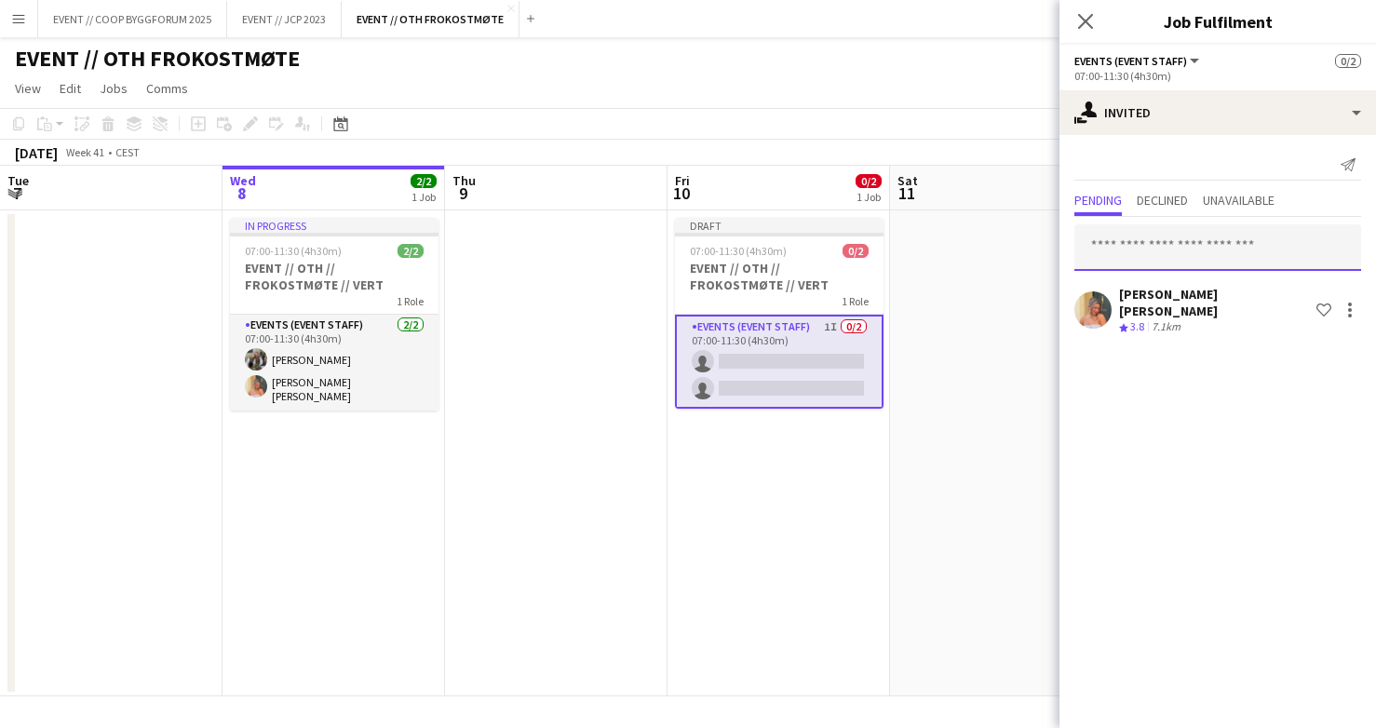
click at [1133, 261] on input "text" at bounding box center [1218, 247] width 287 height 47
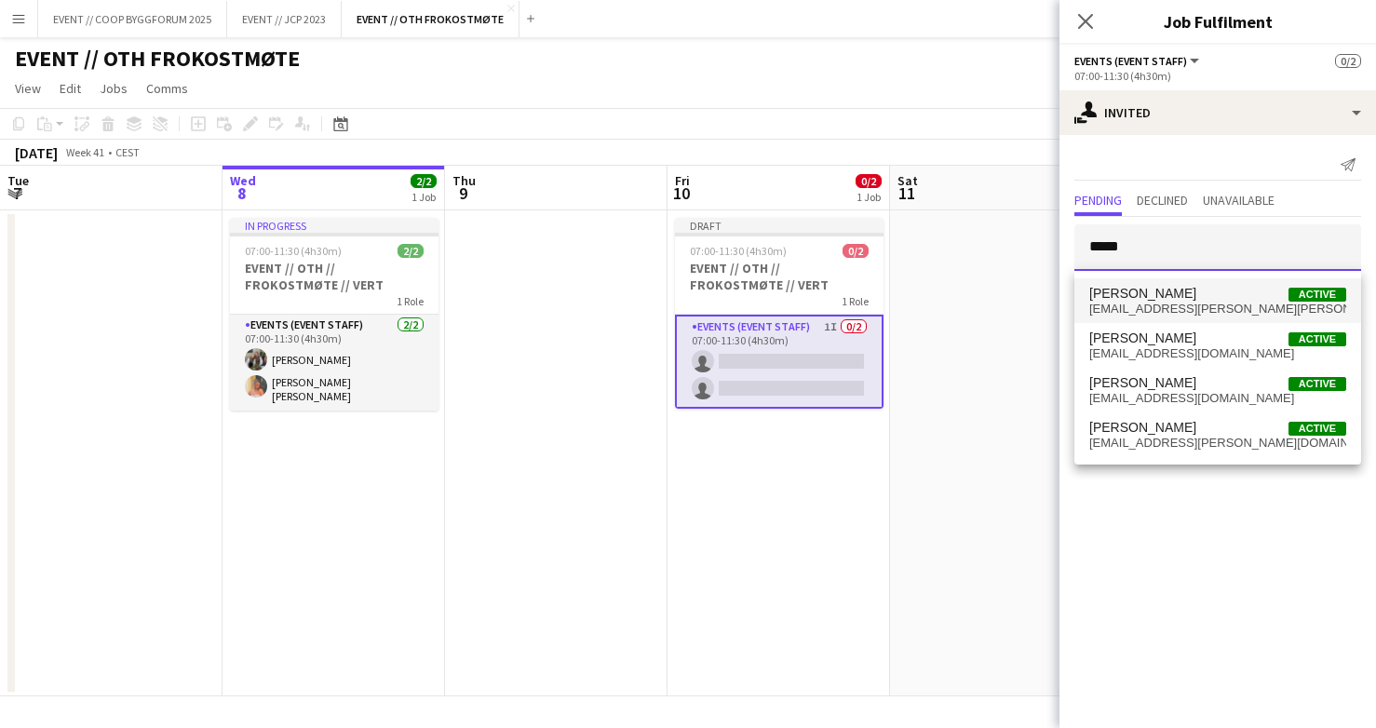
type input "*****"
click at [1138, 298] on span "[PERSON_NAME]" at bounding box center [1143, 294] width 107 height 16
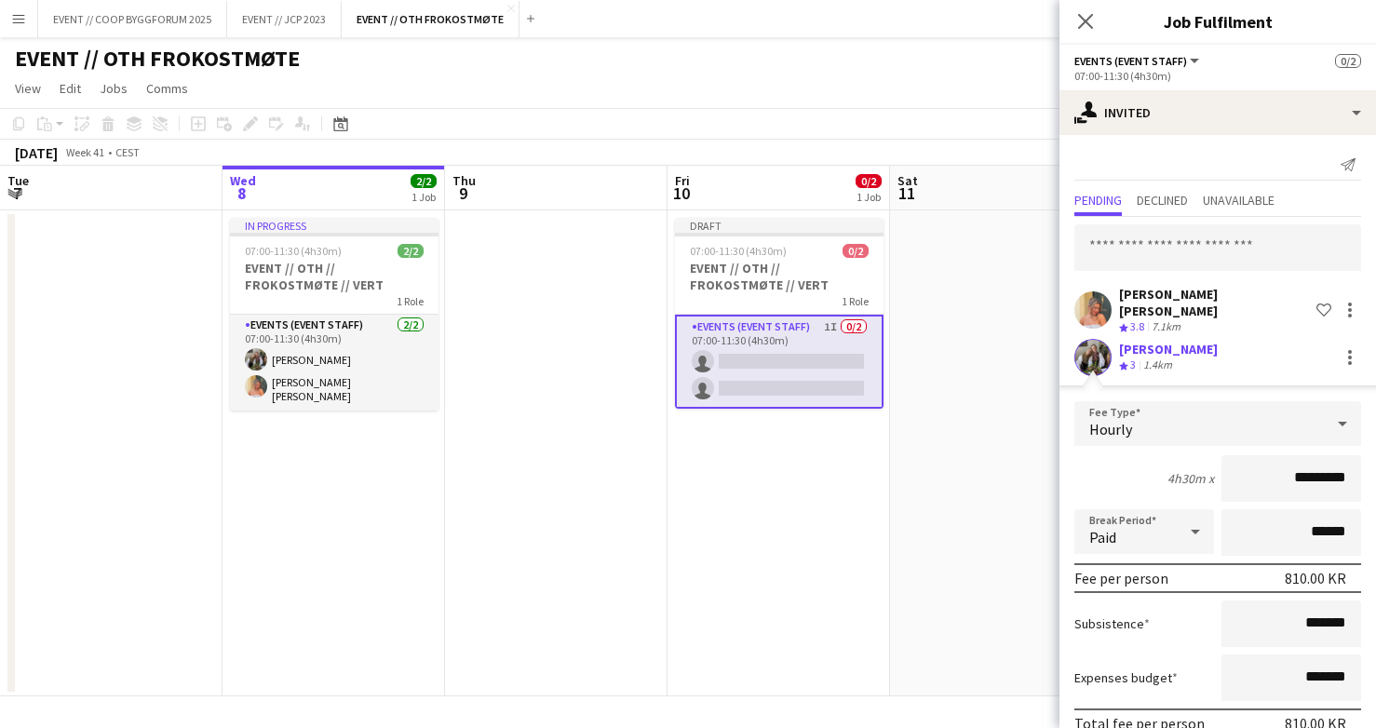
scroll to position [77, 0]
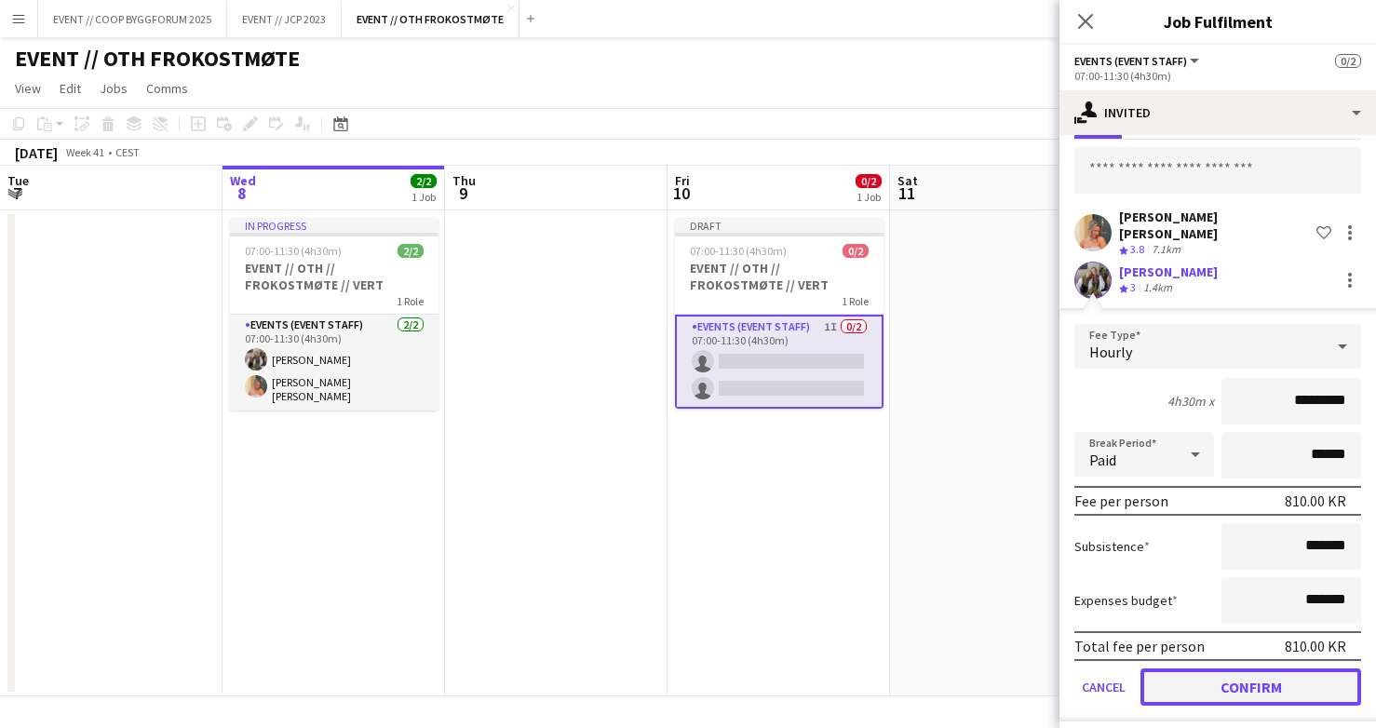
click at [1196, 682] on button "Confirm" at bounding box center [1251, 687] width 221 height 37
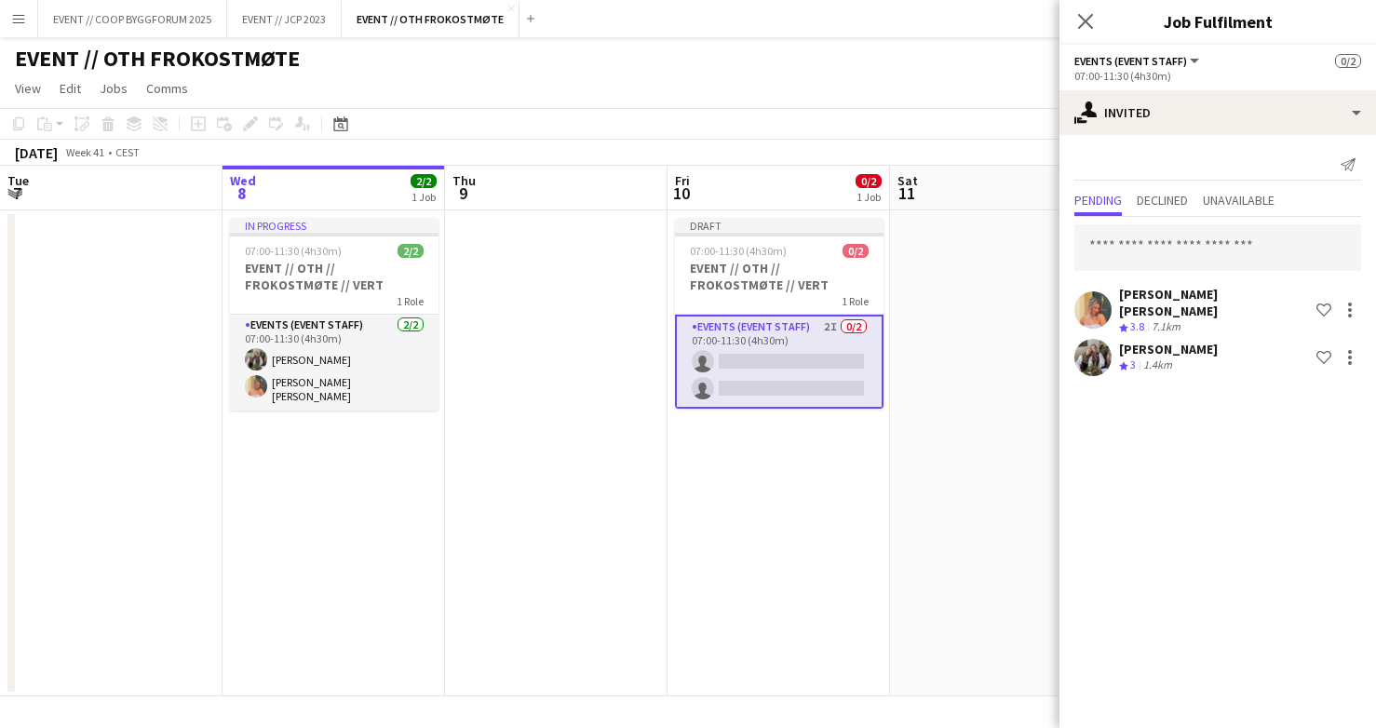
click at [1040, 522] on app-date-cell at bounding box center [1001, 453] width 223 height 486
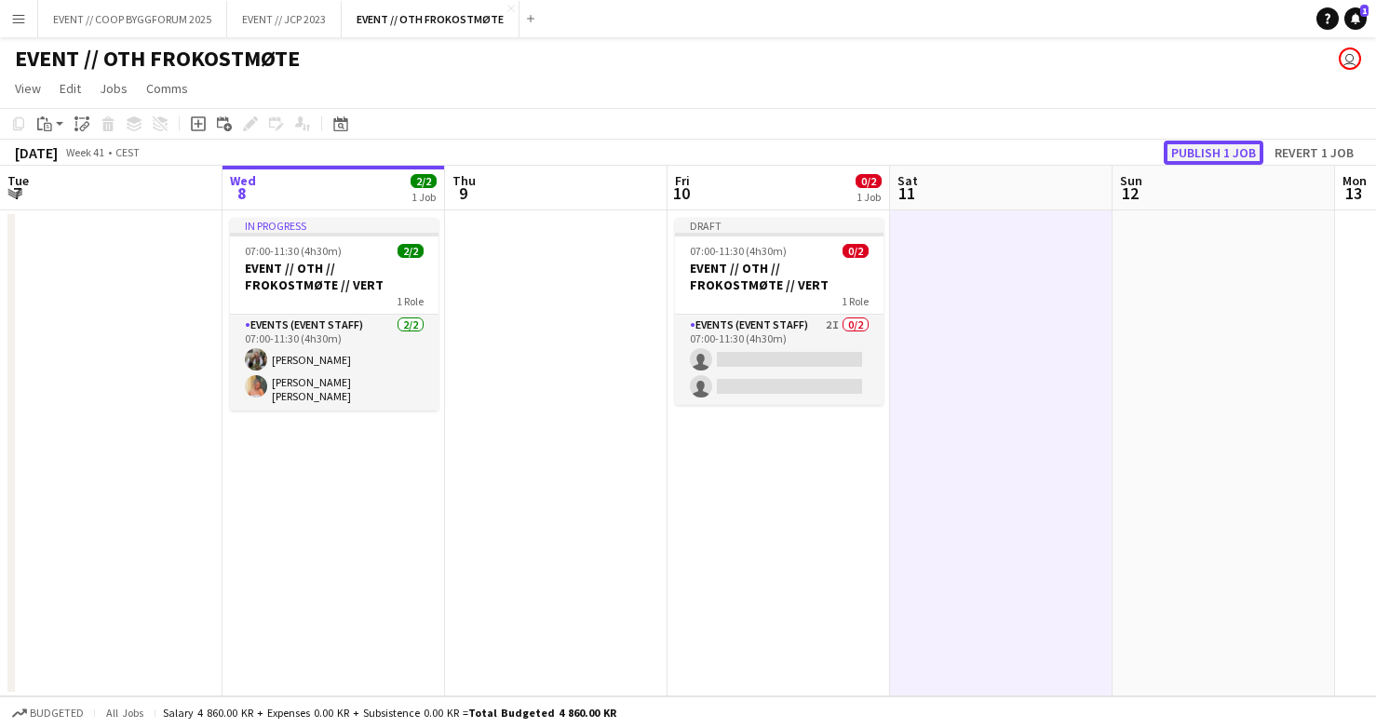
click at [1197, 147] on button "Publish 1 job" at bounding box center [1214, 153] width 100 height 24
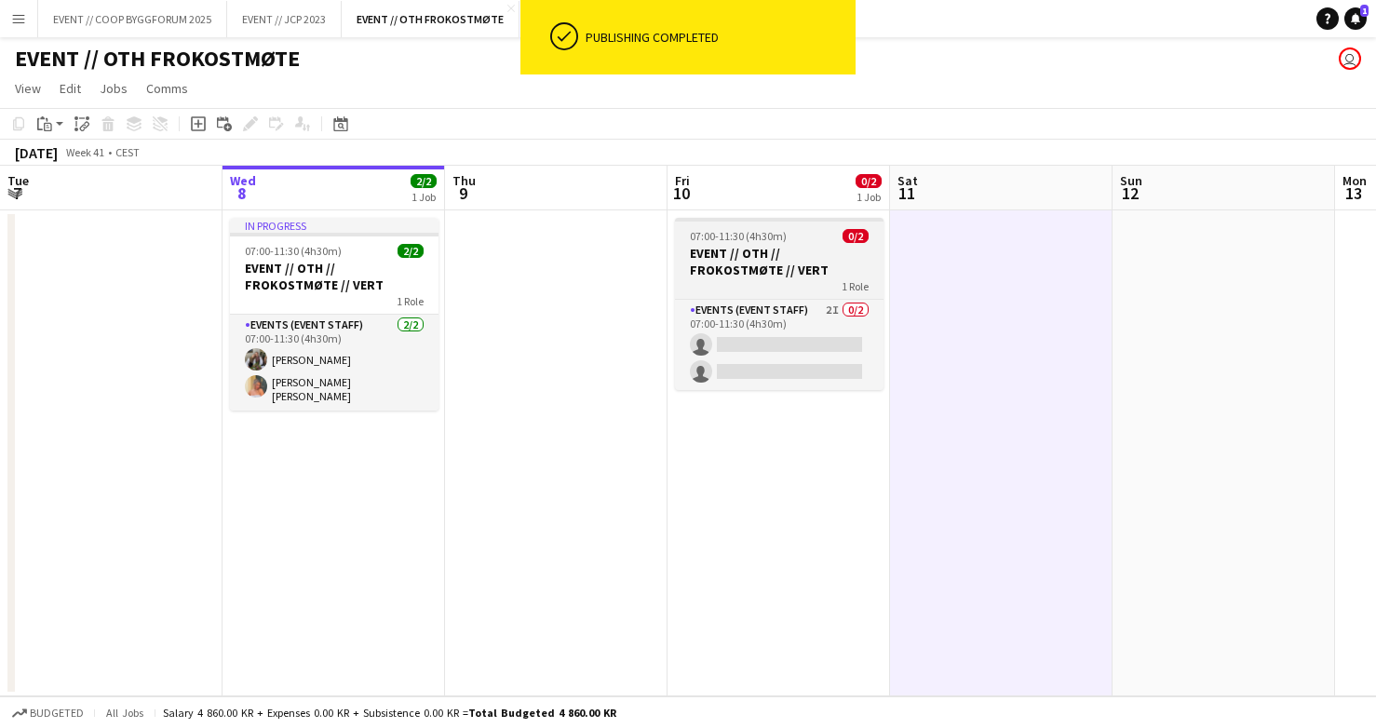
click at [769, 257] on h3 "EVENT // OTH // FROKOSTMØTE // VERT" at bounding box center [779, 262] width 209 height 34
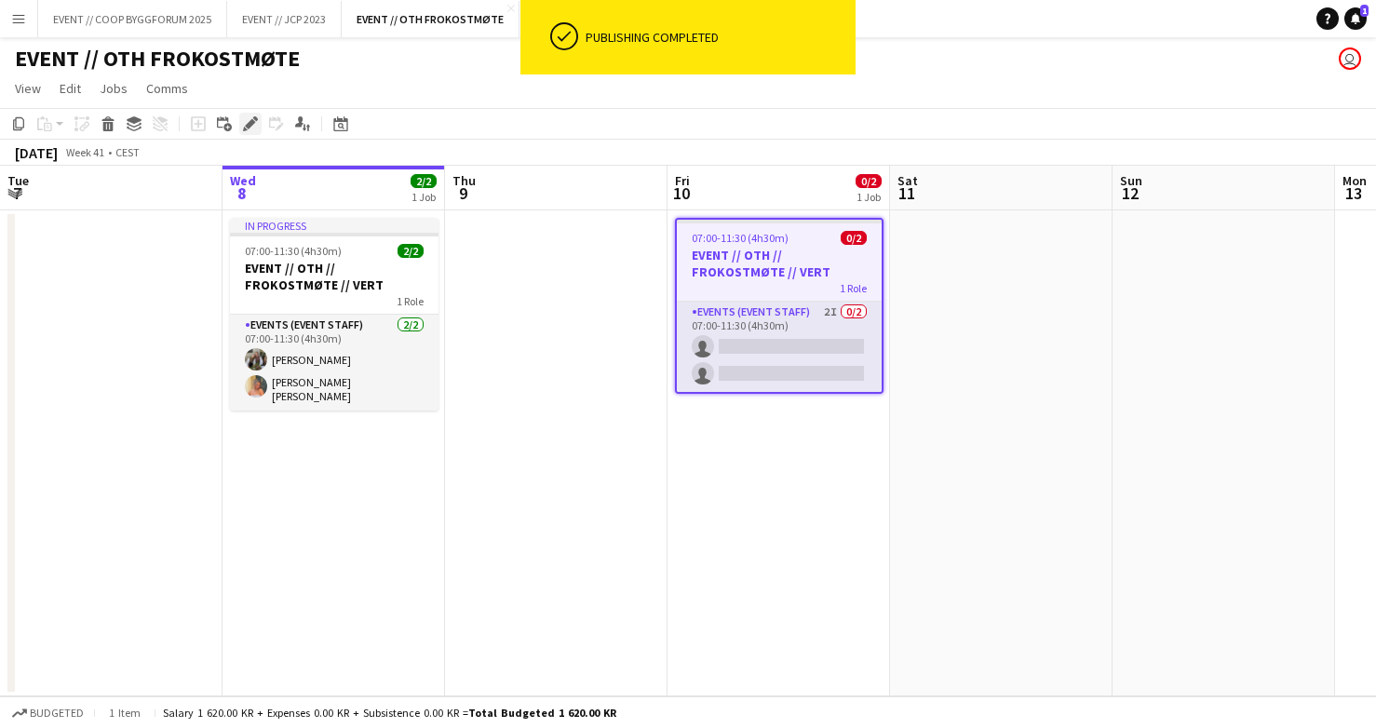
click at [256, 130] on icon "Edit" at bounding box center [250, 123] width 15 height 15
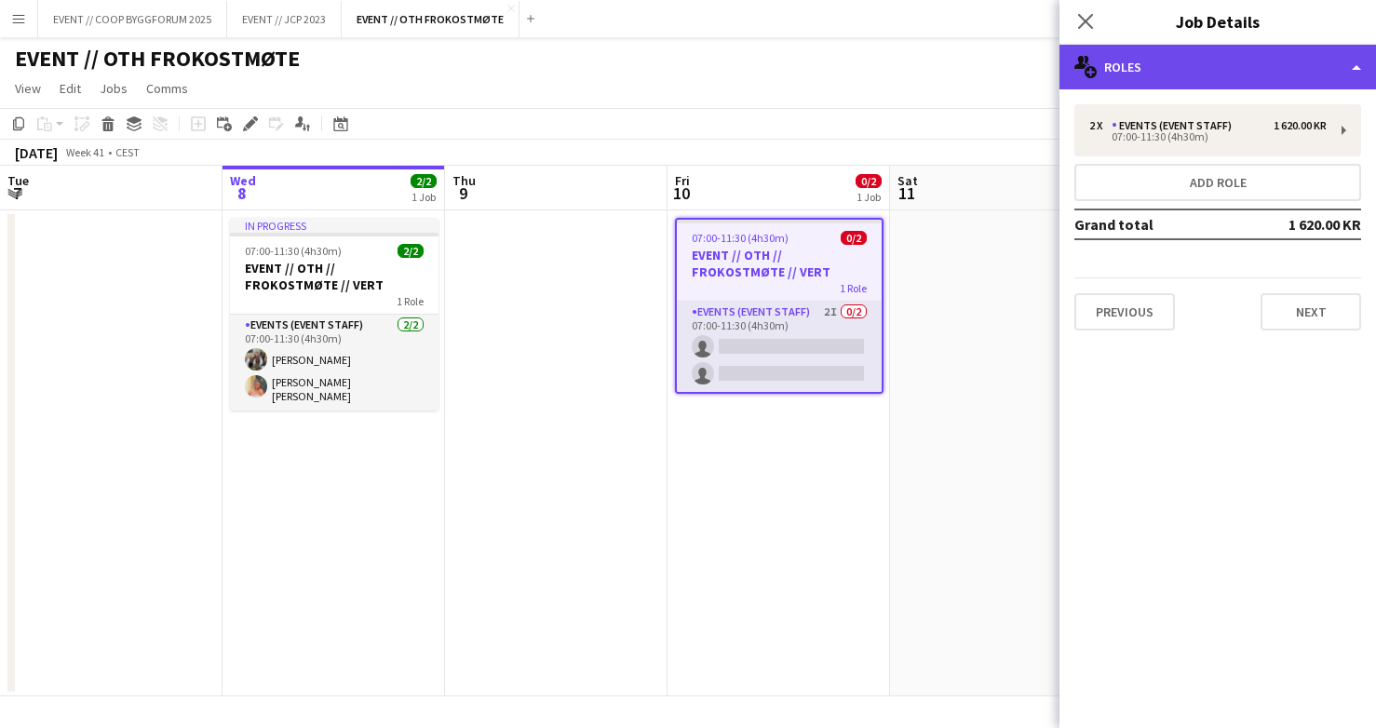
click at [1176, 75] on div "multiple-users-add Roles" at bounding box center [1218, 67] width 317 height 45
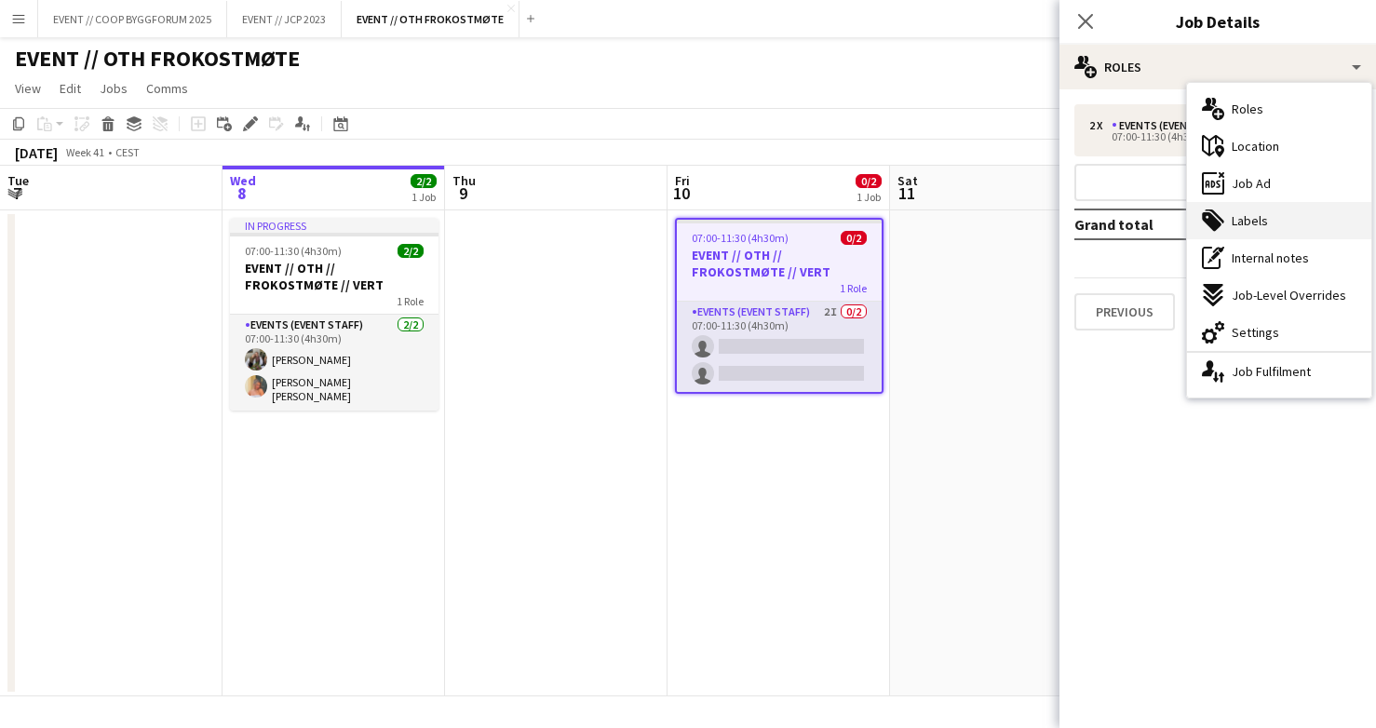
click at [1264, 214] on span "Labels" at bounding box center [1250, 220] width 36 height 17
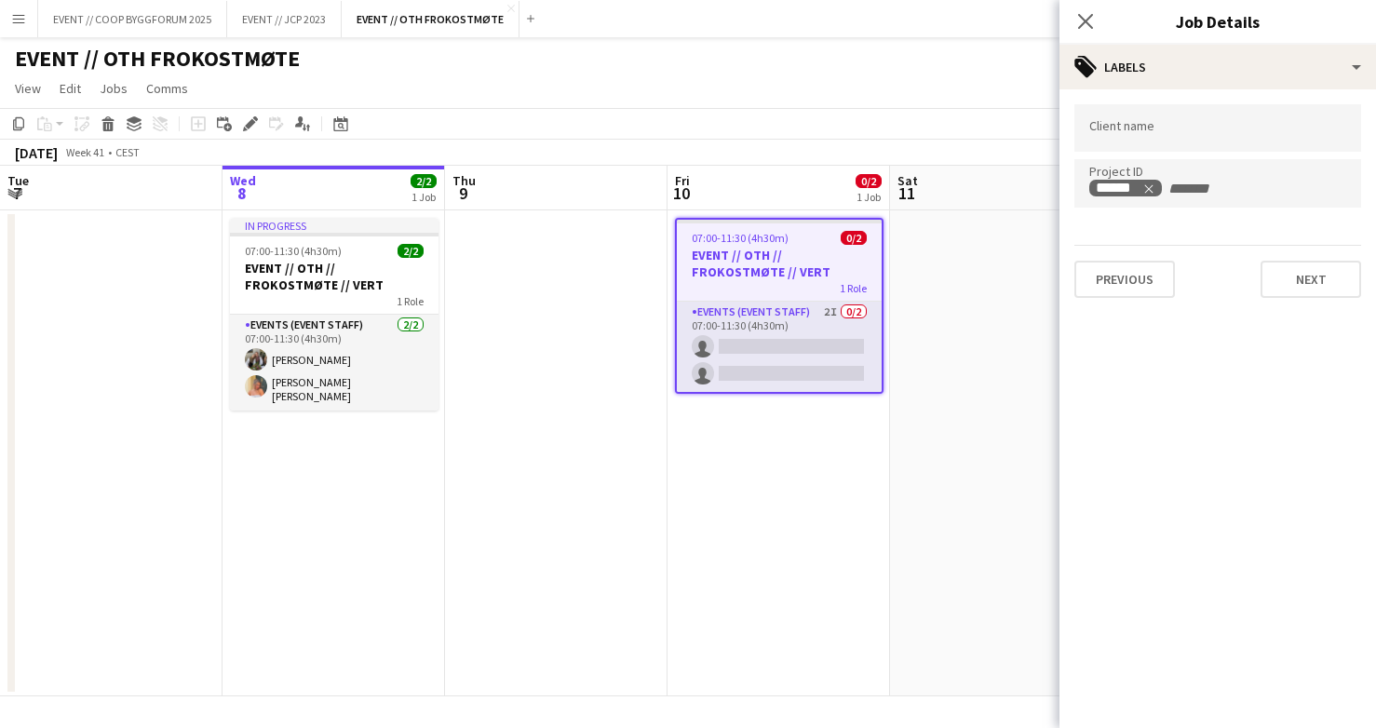
click at [765, 516] on app-date-cell "07:00-11:30 (4h30m) 0/2 EVENT // OTH // FROKOSTMØTE // VERT 1 Role Events (Even…" at bounding box center [779, 453] width 223 height 486
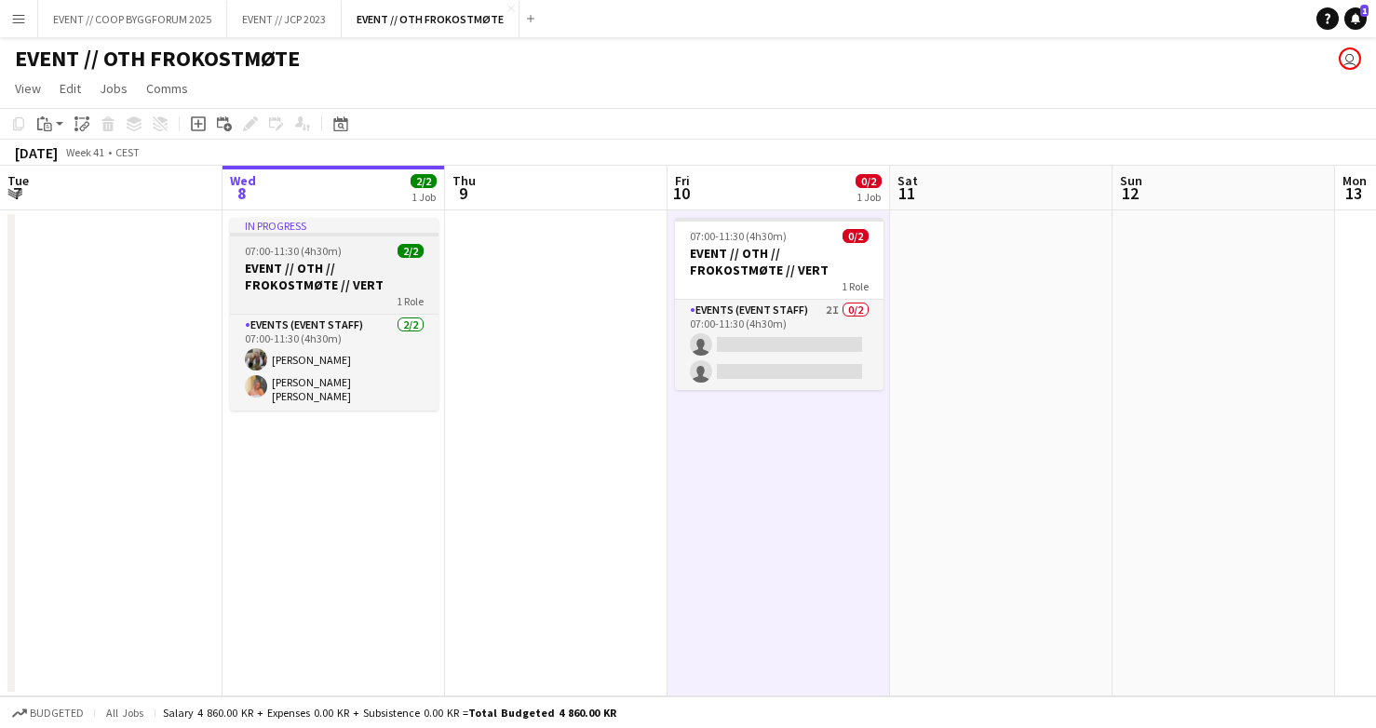
click at [345, 278] on h3 "EVENT // OTH // FROKOSTMØTE // VERT" at bounding box center [334, 277] width 209 height 34
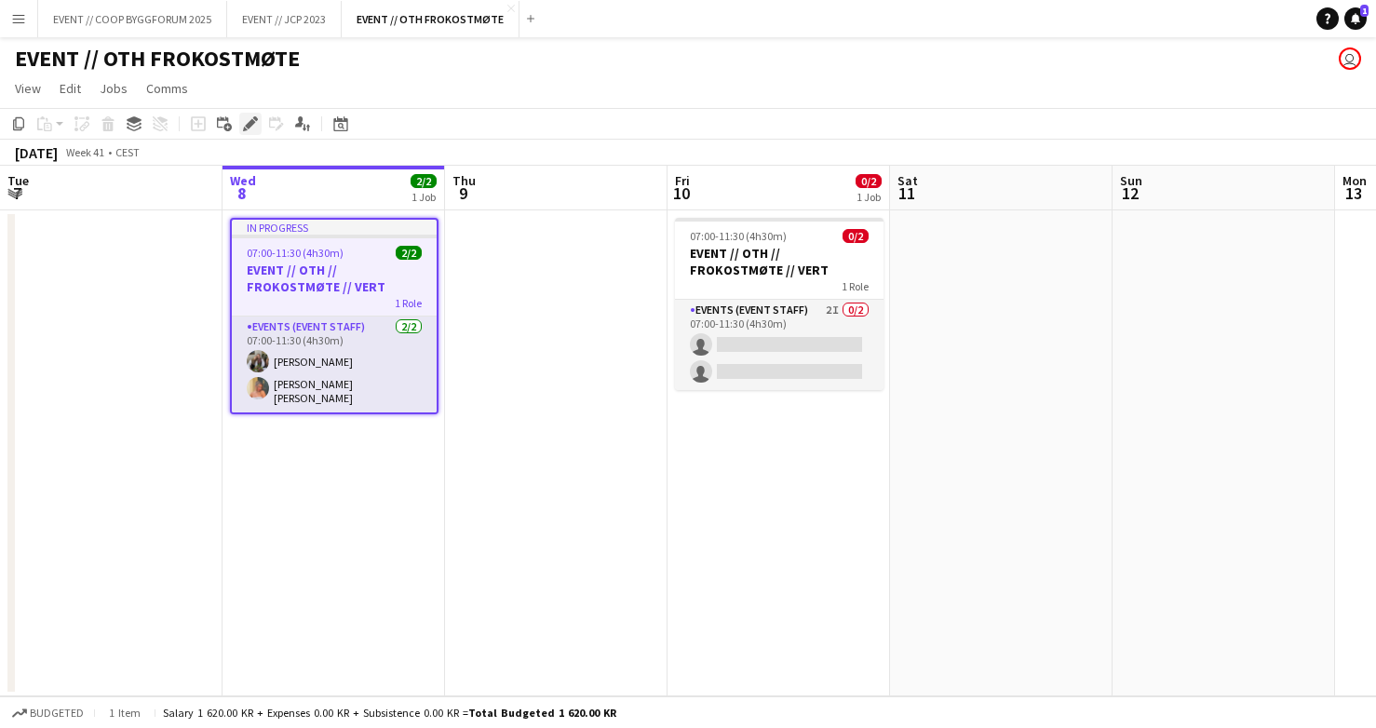
click at [241, 130] on div "Edit" at bounding box center [250, 124] width 22 height 22
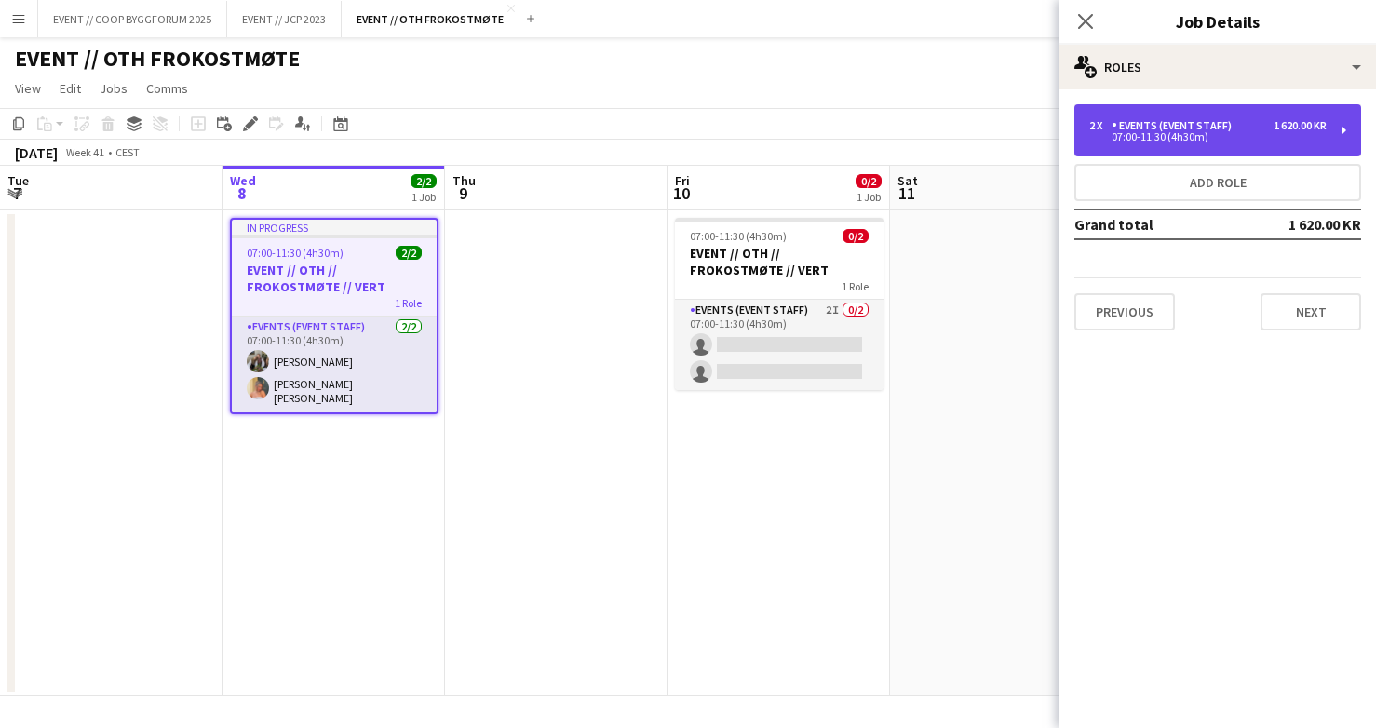
click at [1170, 142] on div "07:00-11:30 (4h30m)" at bounding box center [1208, 136] width 237 height 9
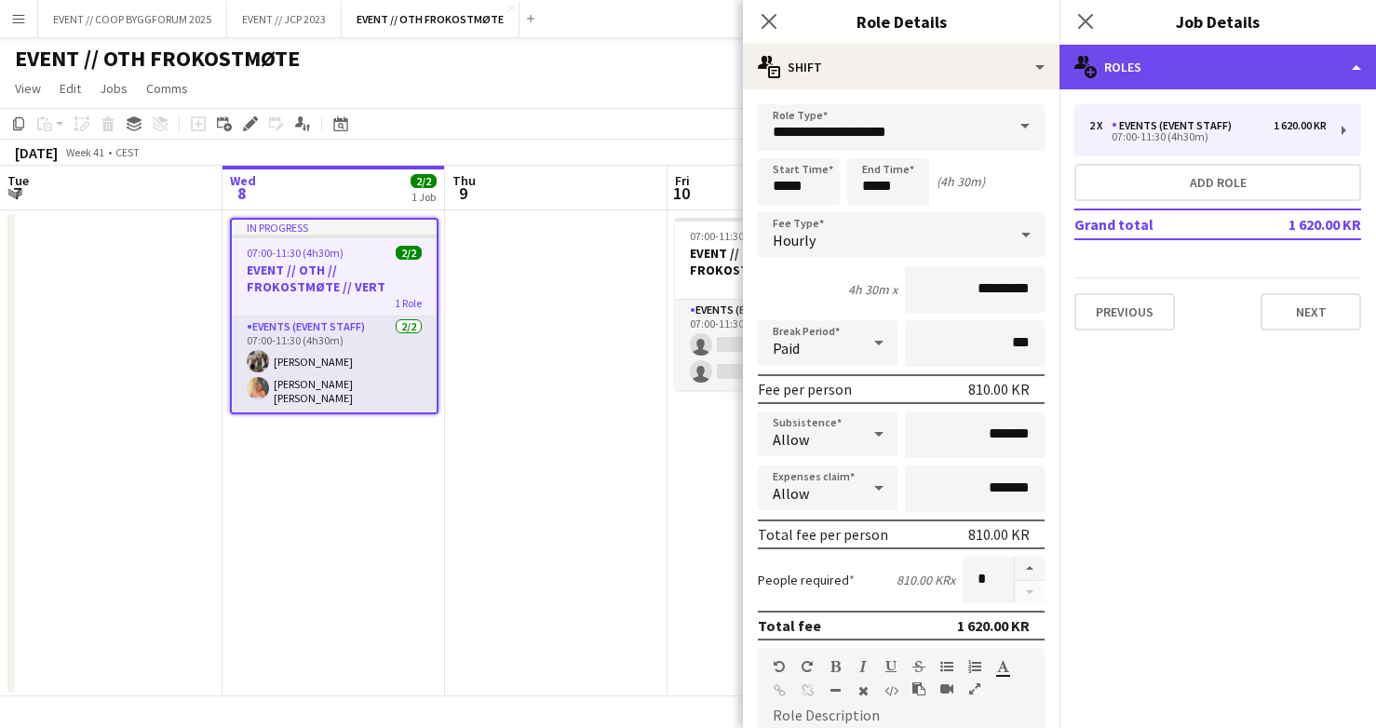
click at [1202, 64] on div "multiple-users-add Roles" at bounding box center [1218, 67] width 317 height 45
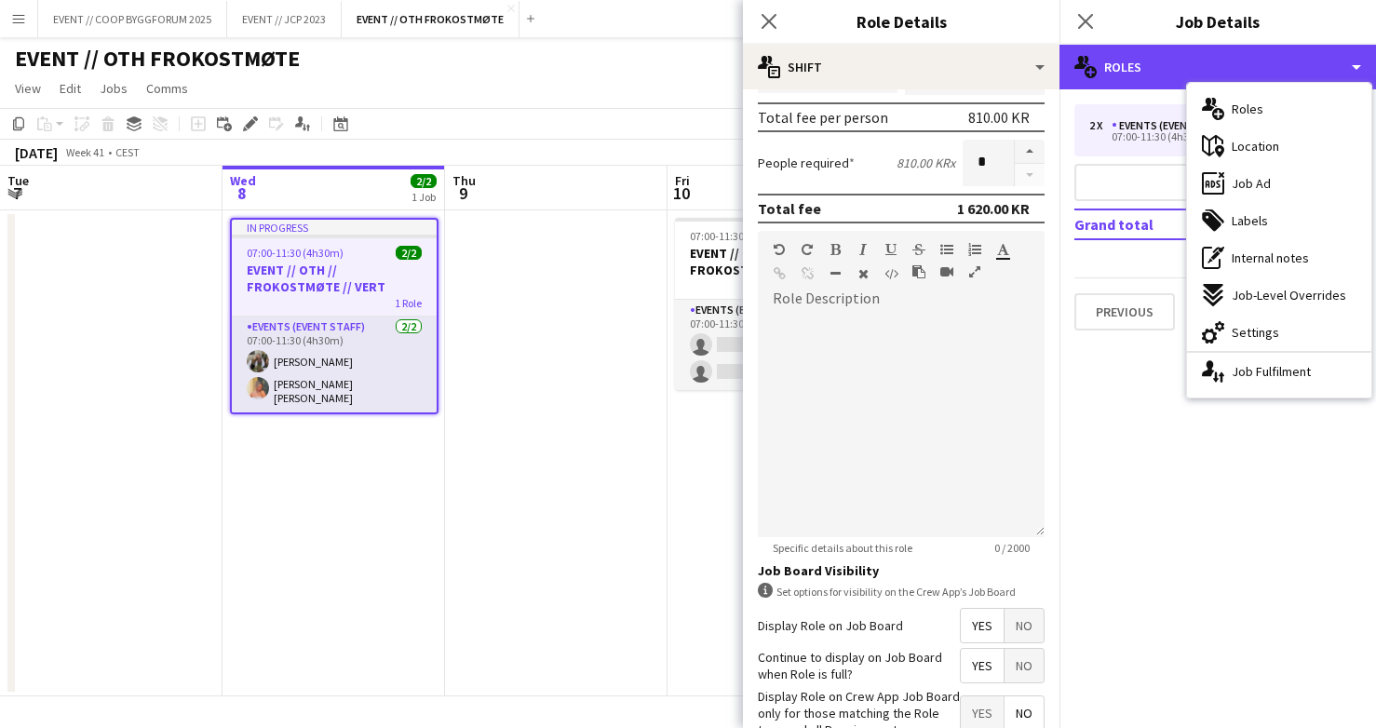
scroll to position [533, 0]
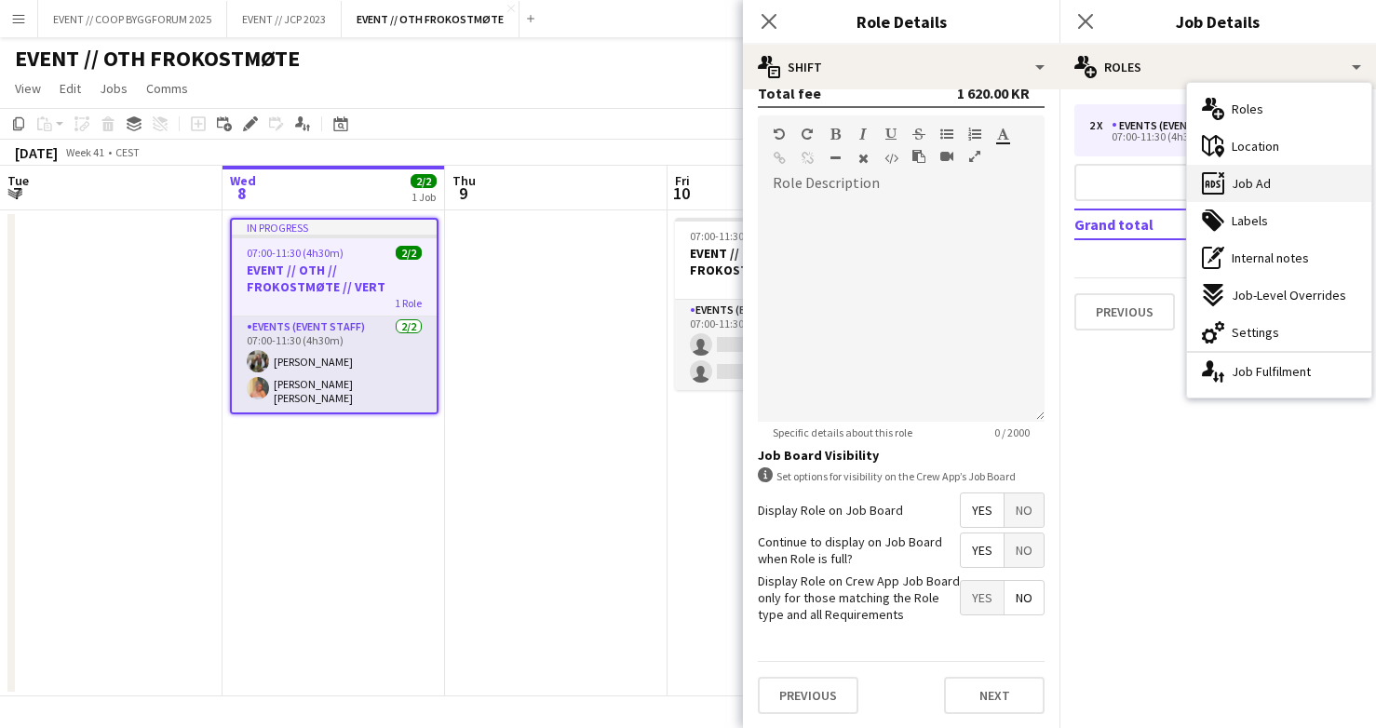
click at [1302, 173] on div "ads-window Job Ad" at bounding box center [1279, 183] width 184 height 37
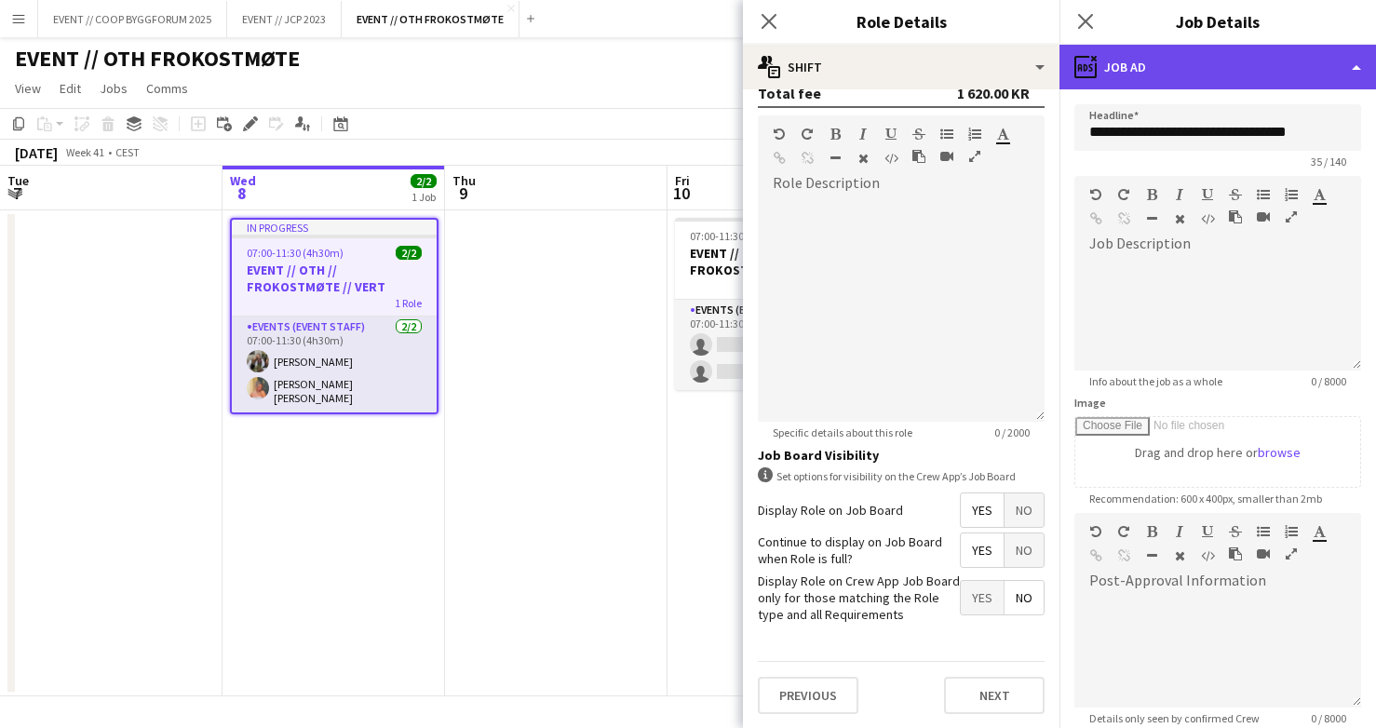
click at [1257, 86] on div "ads-window Job Ad" at bounding box center [1218, 67] width 317 height 45
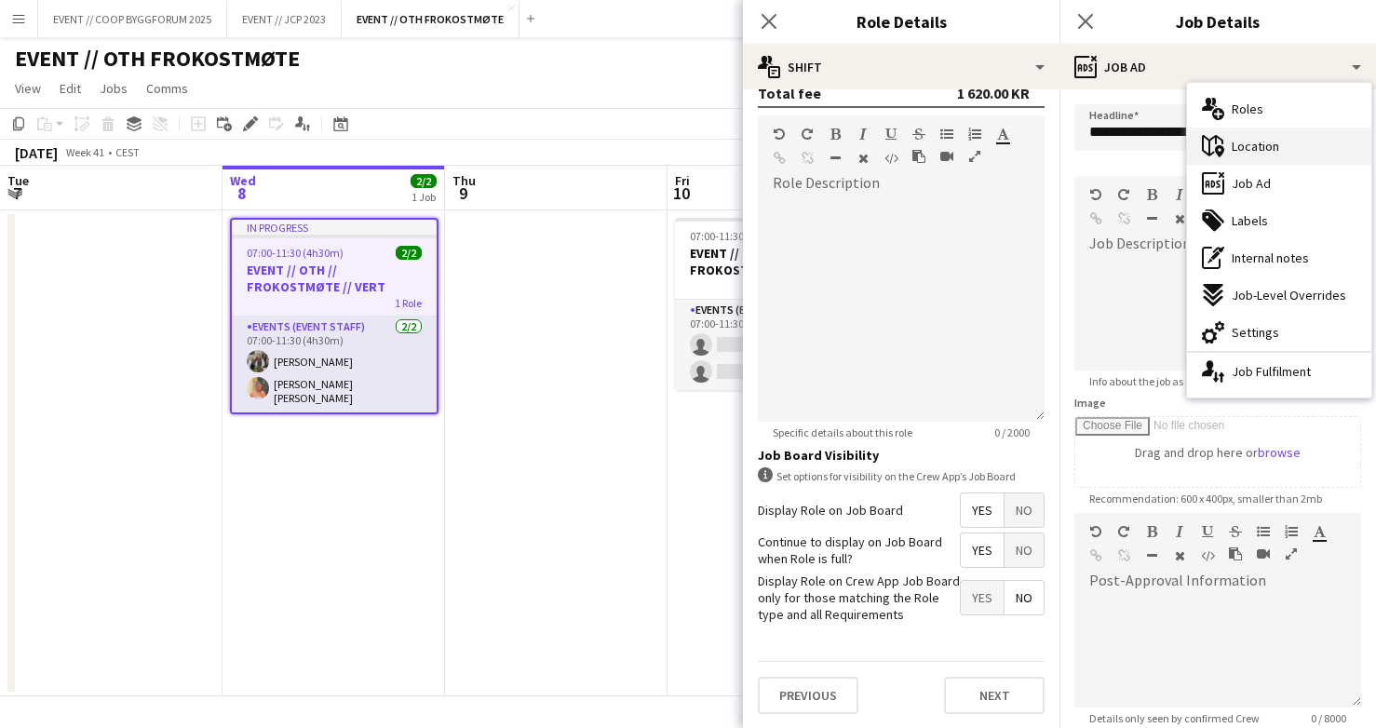
click at [1283, 161] on div "maps-pin-1 Location" at bounding box center [1279, 146] width 184 height 37
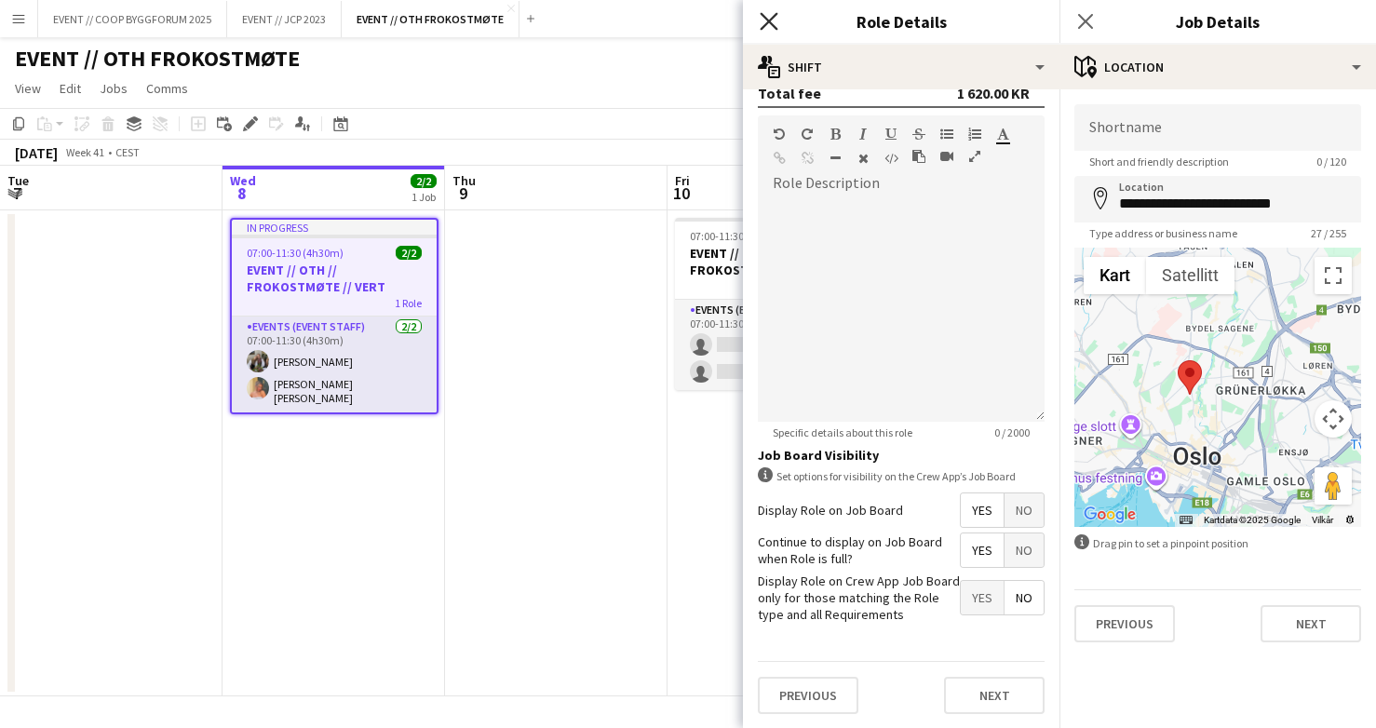
click at [772, 29] on icon "Close pop-in" at bounding box center [769, 21] width 18 height 18
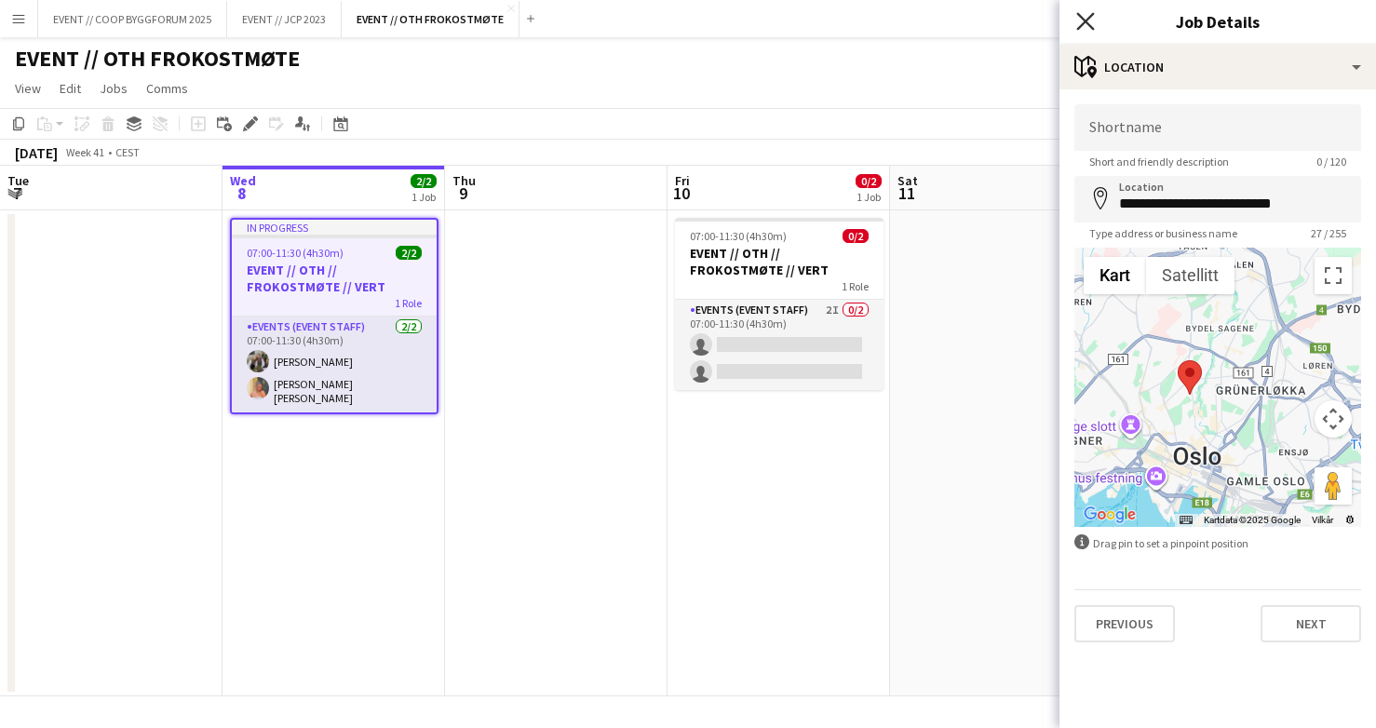
click at [1084, 23] on icon at bounding box center [1086, 21] width 18 height 18
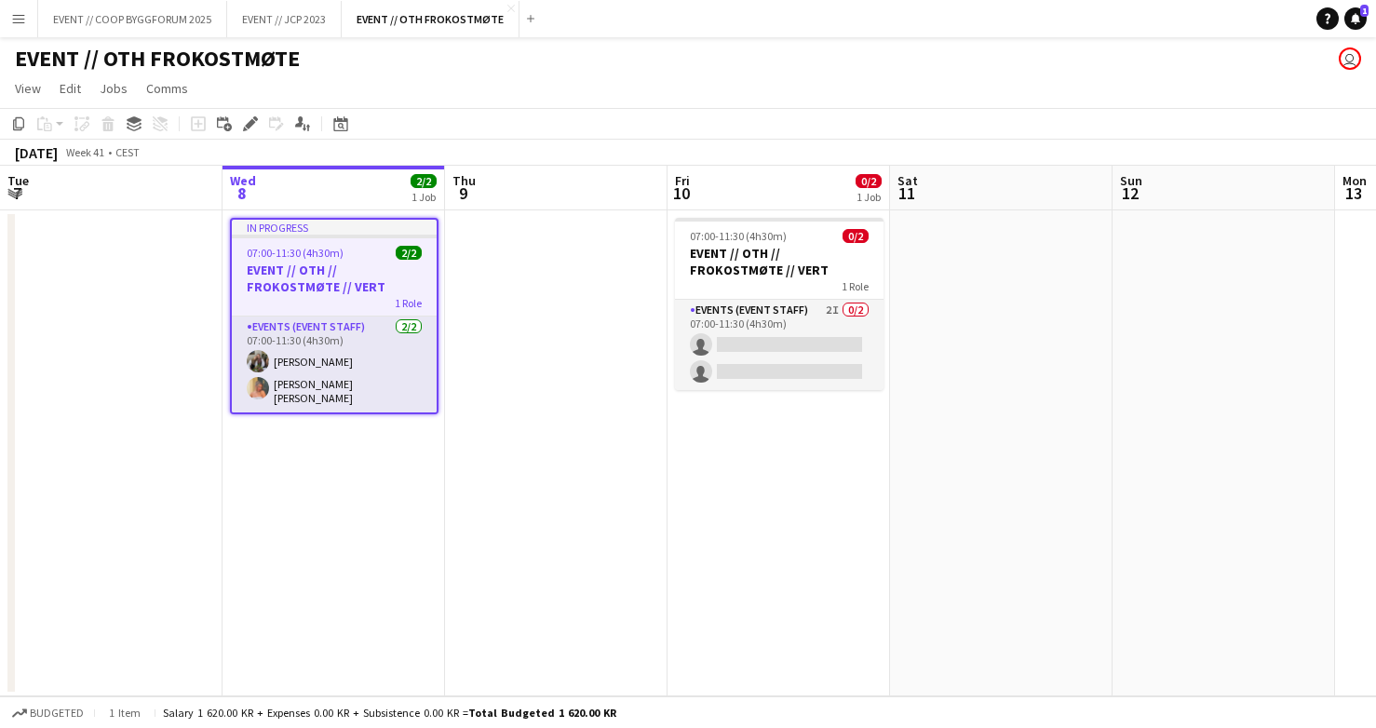
click at [630, 448] on app-date-cell at bounding box center [556, 453] width 223 height 486
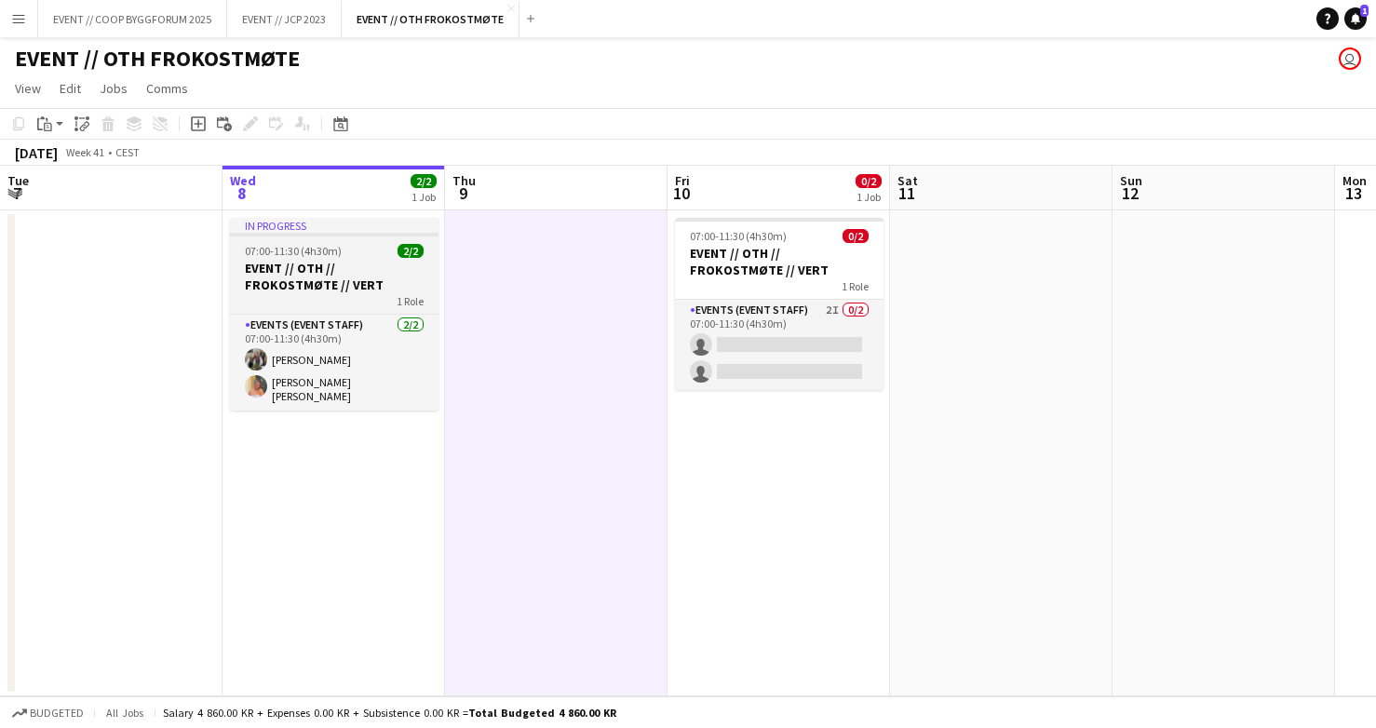
click at [363, 269] on h3 "EVENT // OTH // FROKOSTMØTE // VERT" at bounding box center [334, 277] width 209 height 34
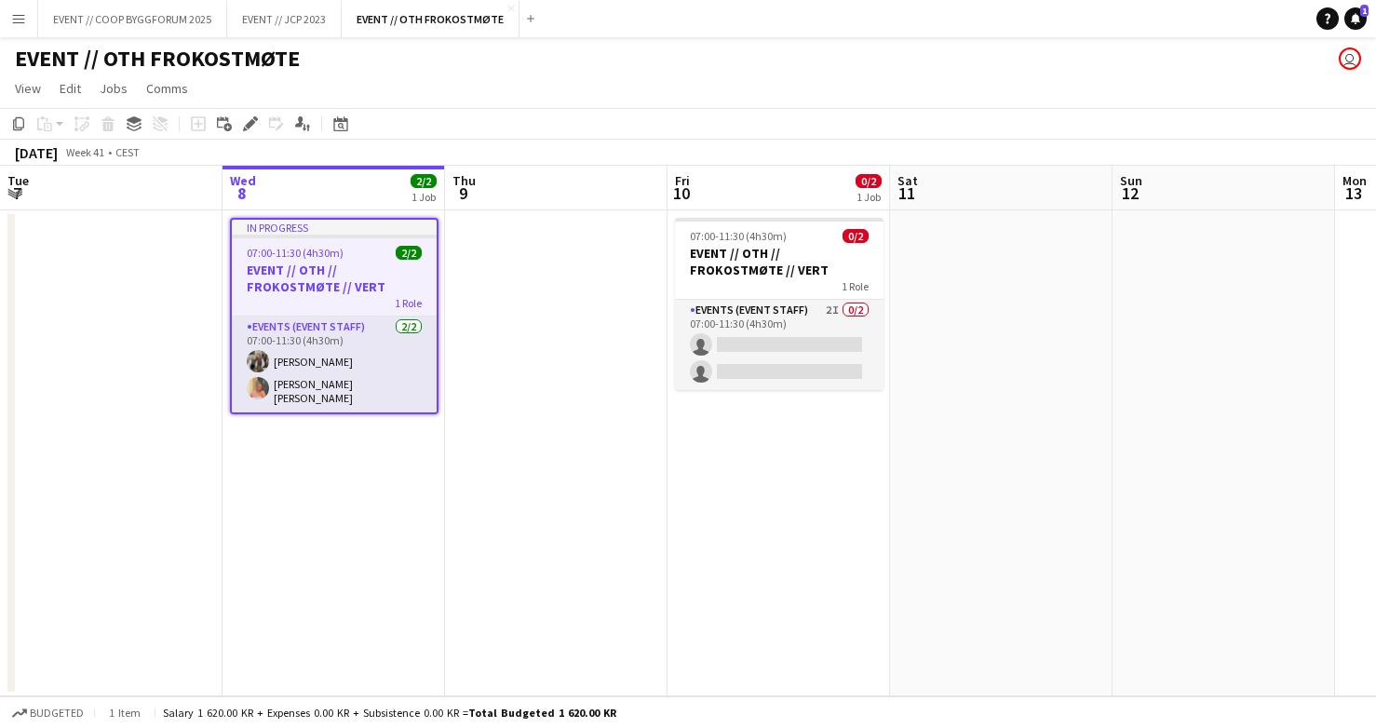
click at [570, 255] on app-date-cell at bounding box center [556, 453] width 223 height 486
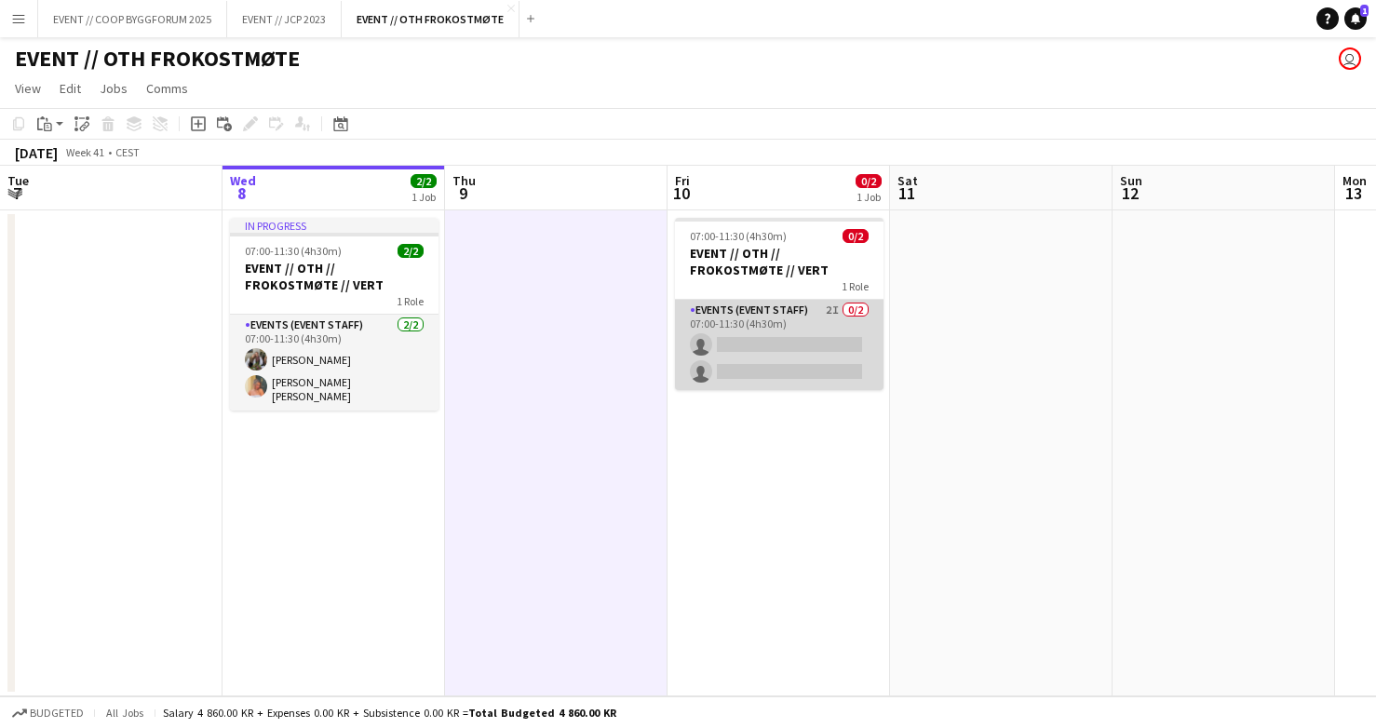
click at [704, 338] on app-card-role "Events (Event Staff) 2I 0/2 07:00-11:30 (4h30m) single-neutral-actions single-n…" at bounding box center [779, 345] width 209 height 90
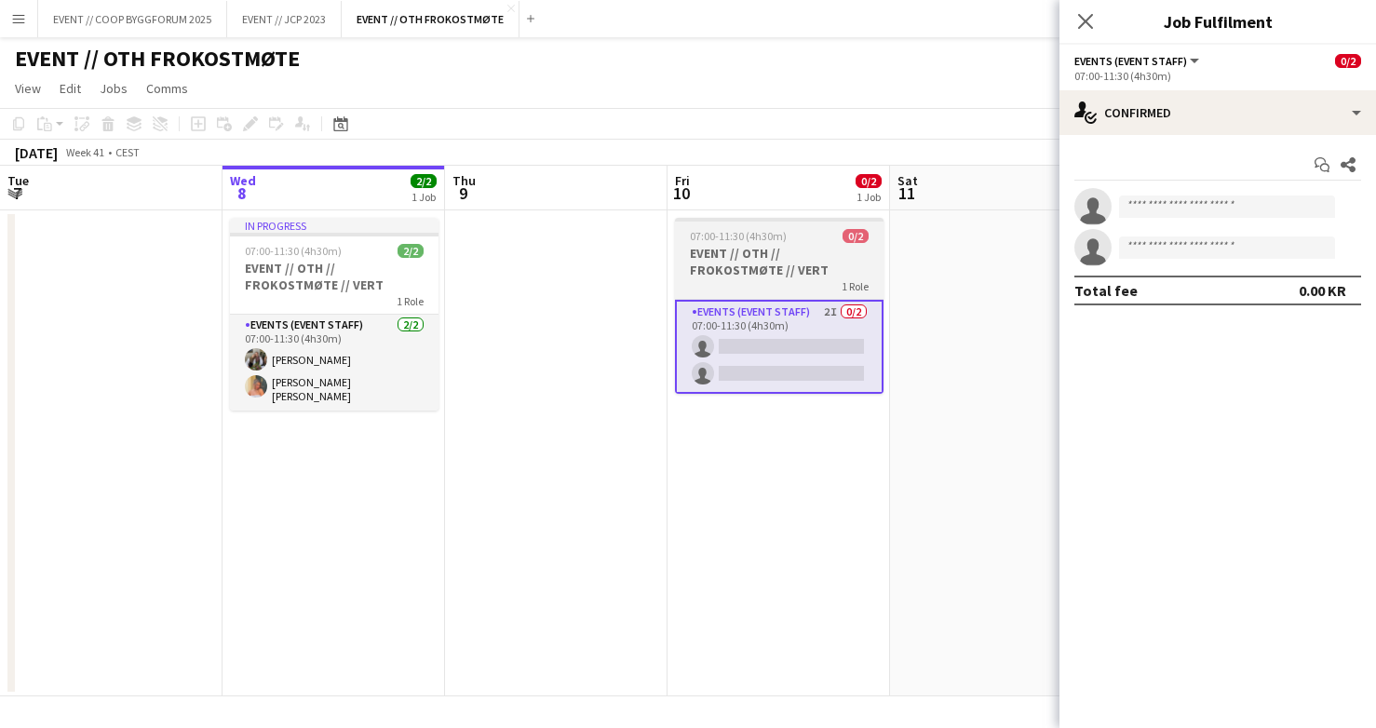
click at [741, 257] on h3 "EVENT // OTH // FROKOSTMØTE // VERT" at bounding box center [779, 262] width 209 height 34
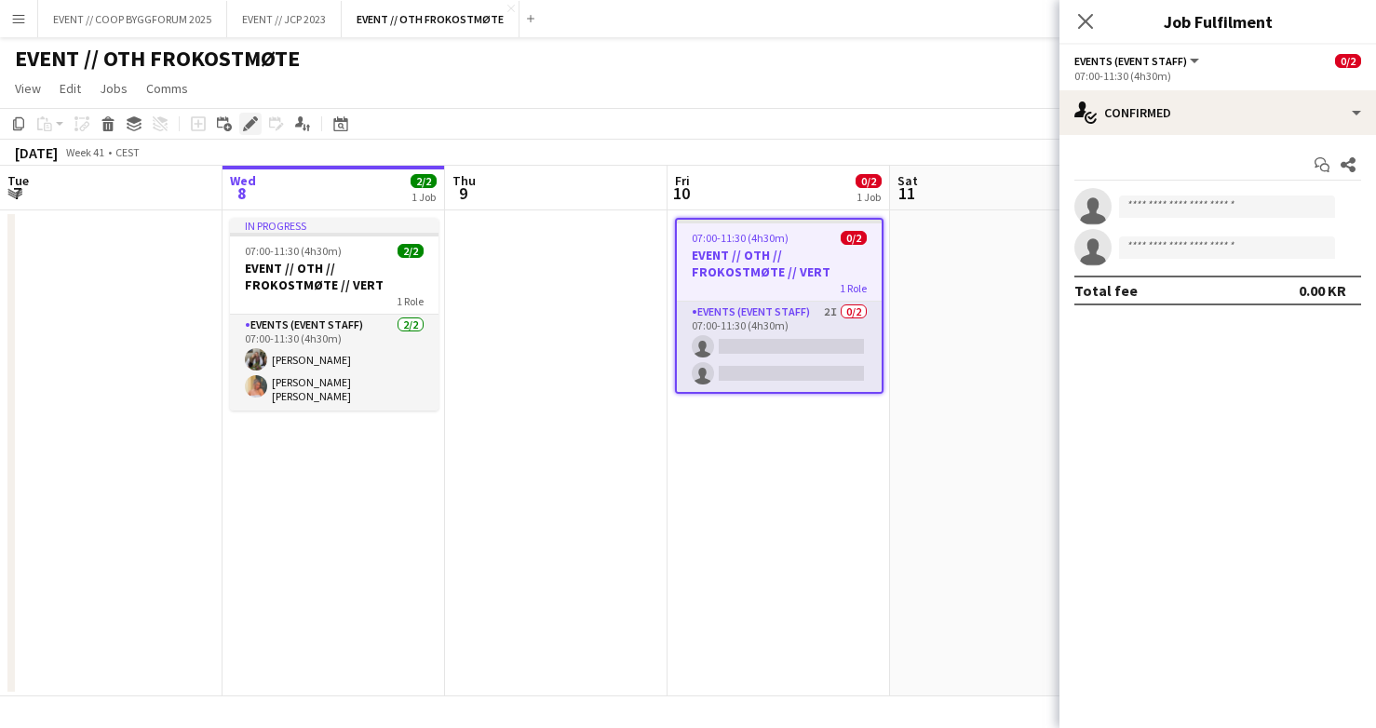
click at [258, 125] on div "Edit" at bounding box center [250, 124] width 22 height 22
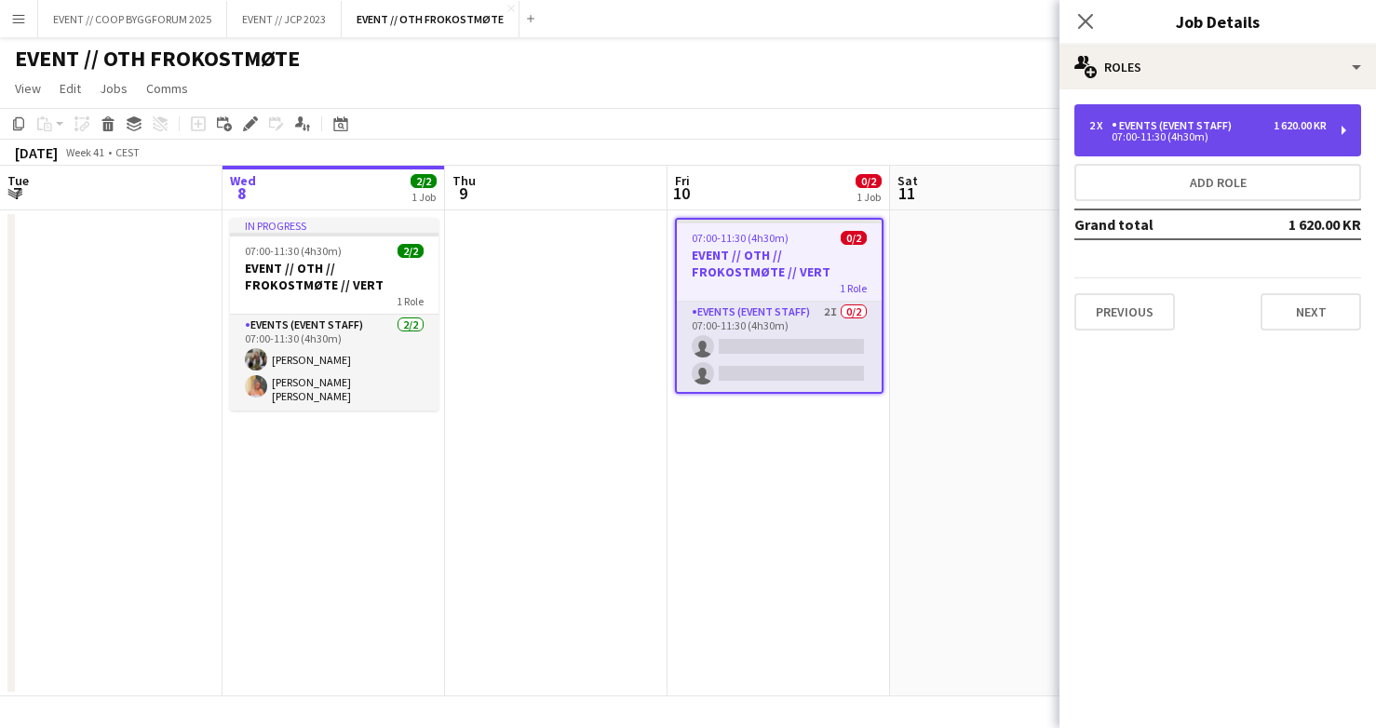
click at [1178, 137] on div "07:00-11:30 (4h30m)" at bounding box center [1208, 136] width 237 height 9
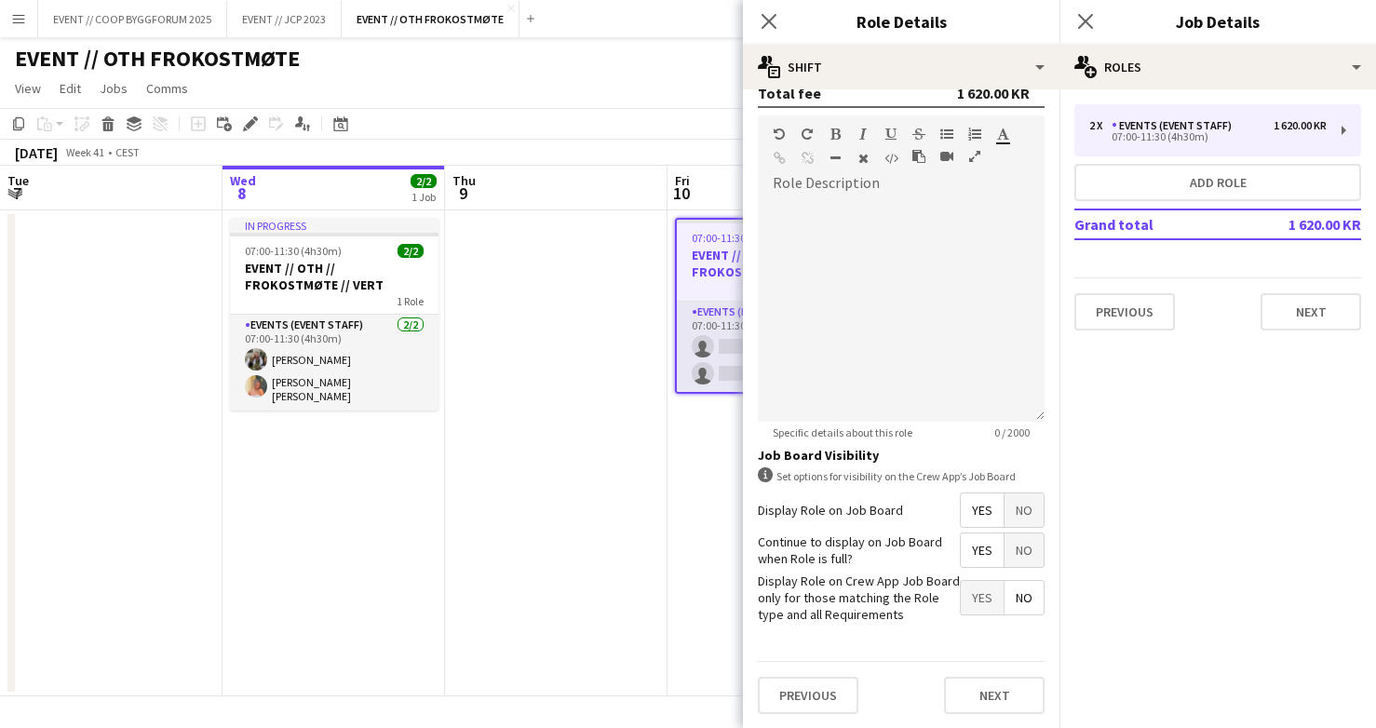
click at [666, 525] on app-date-cell at bounding box center [556, 453] width 223 height 486
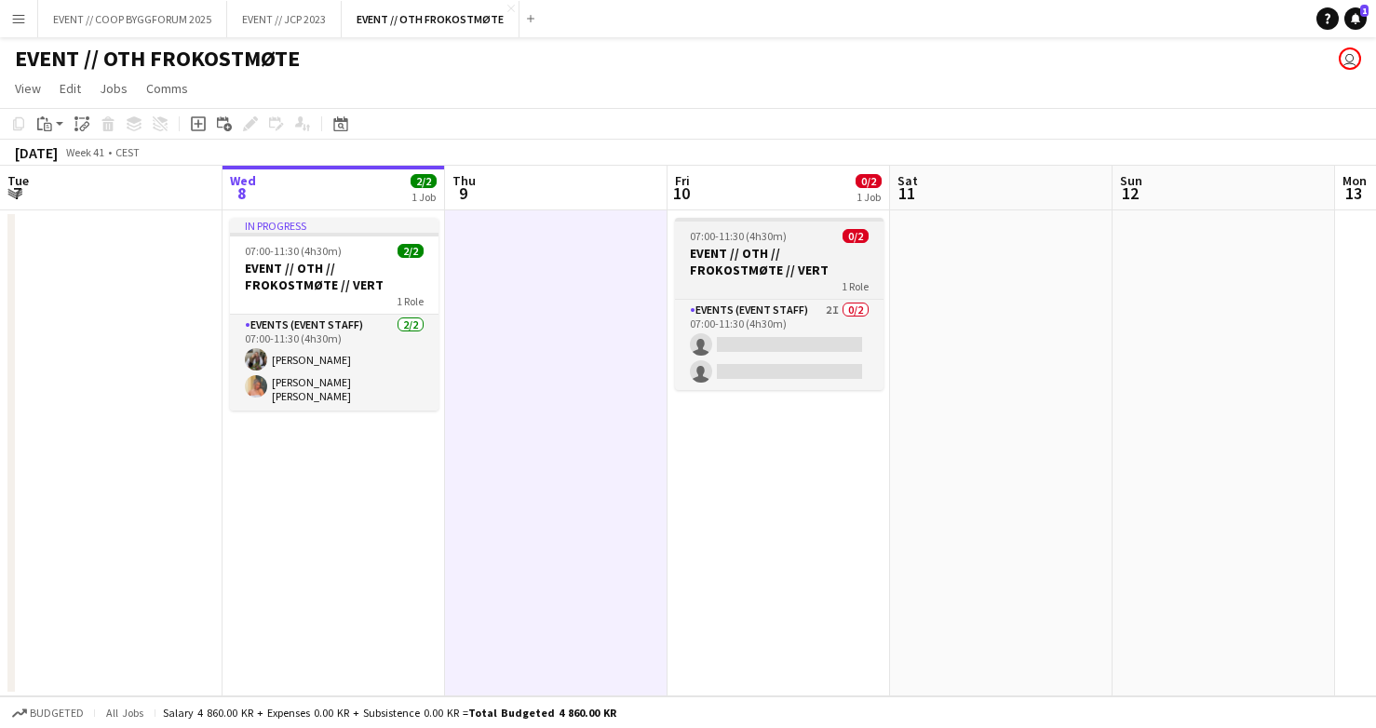
click at [794, 297] on app-job-card "07:00-11:30 (4h30m) 0/2 EVENT // OTH // FROKOSTMØTE // VERT 1 Role Events (Even…" at bounding box center [779, 304] width 209 height 172
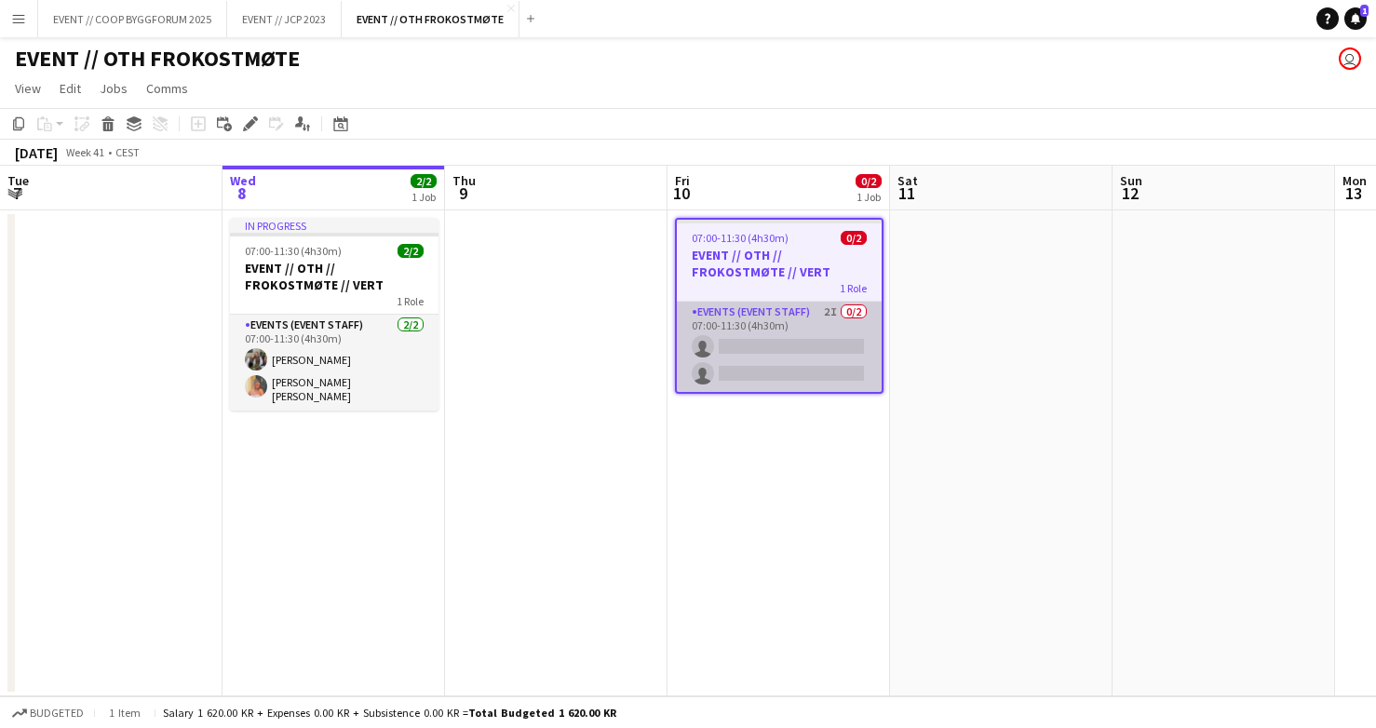
click at [784, 353] on app-card-role "Events (Event Staff) 2I 0/2 07:00-11:30 (4h30m) single-neutral-actions single-n…" at bounding box center [779, 347] width 205 height 90
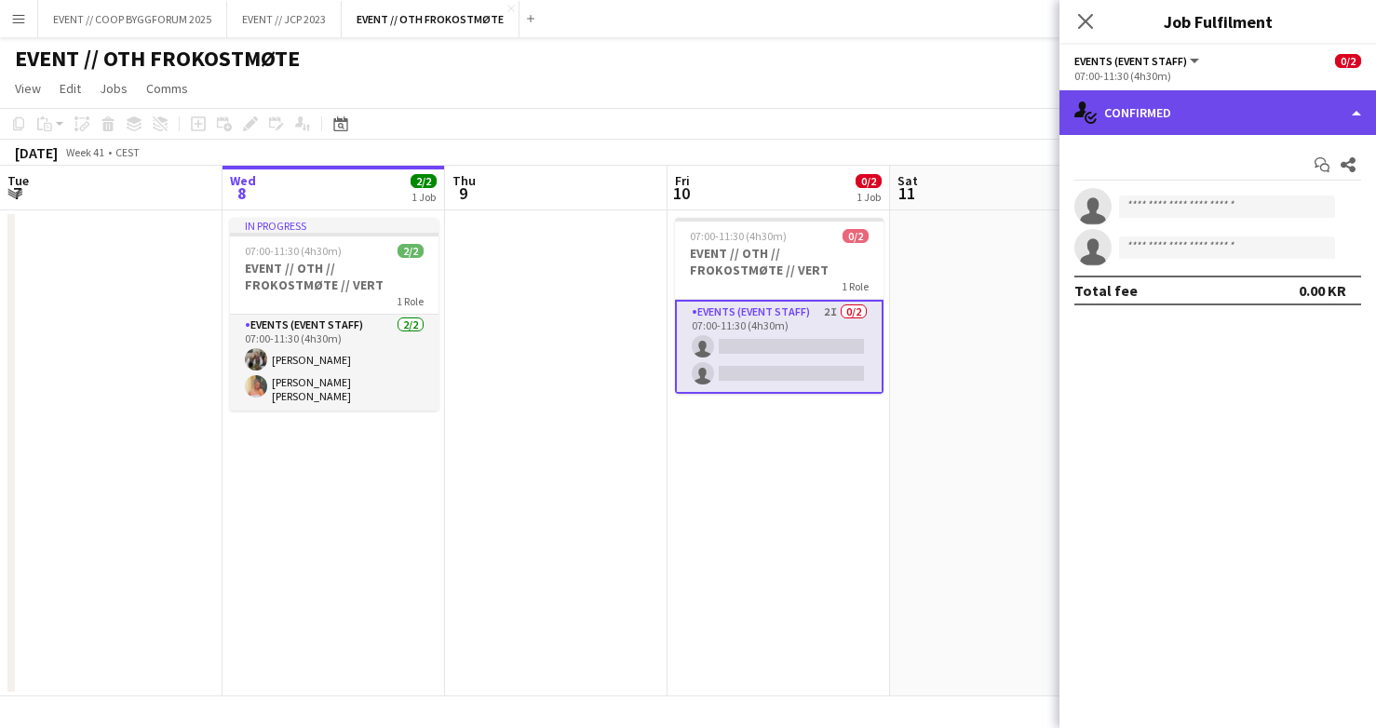
click at [1180, 121] on div "single-neutral-actions-check-2 Confirmed" at bounding box center [1218, 112] width 317 height 45
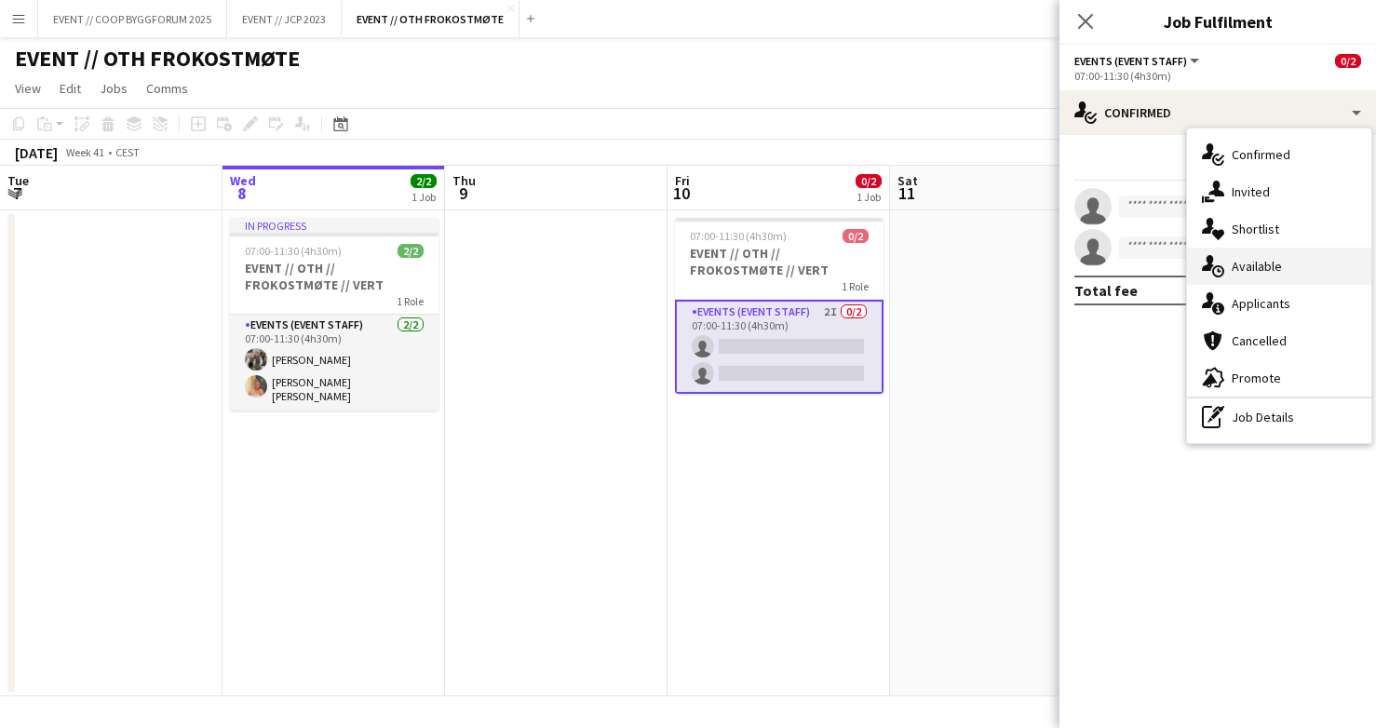
click at [1260, 271] on span "Available" at bounding box center [1257, 266] width 50 height 17
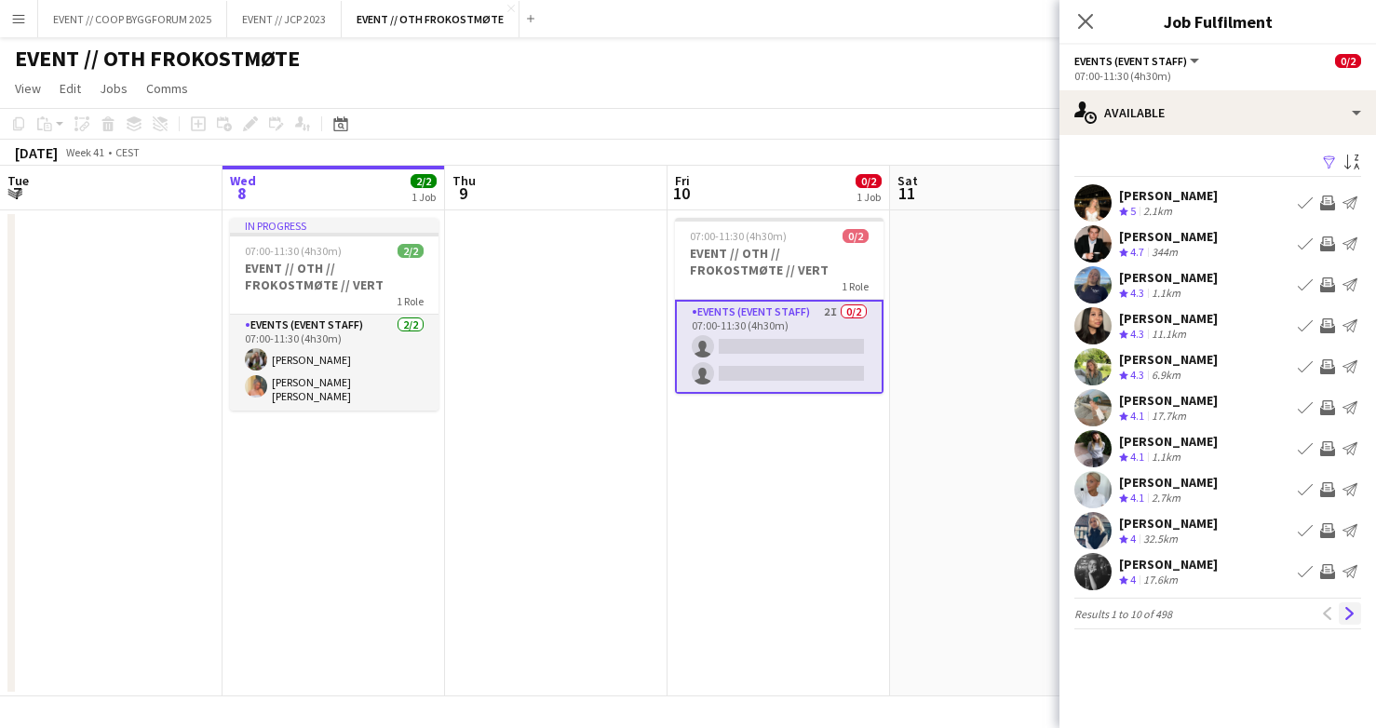
click at [1351, 611] on app-icon "Next" at bounding box center [1350, 613] width 13 height 13
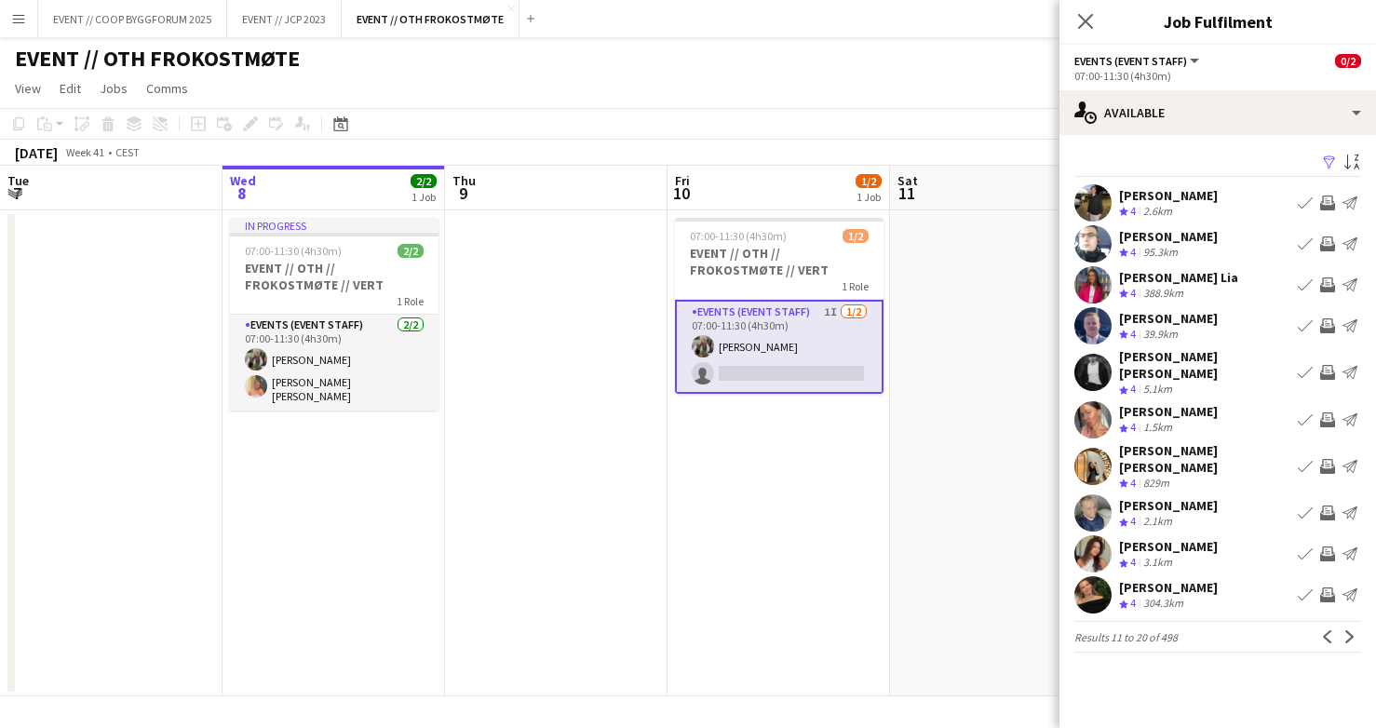
click at [1105, 494] on app-user-avatar at bounding box center [1093, 512] width 37 height 37
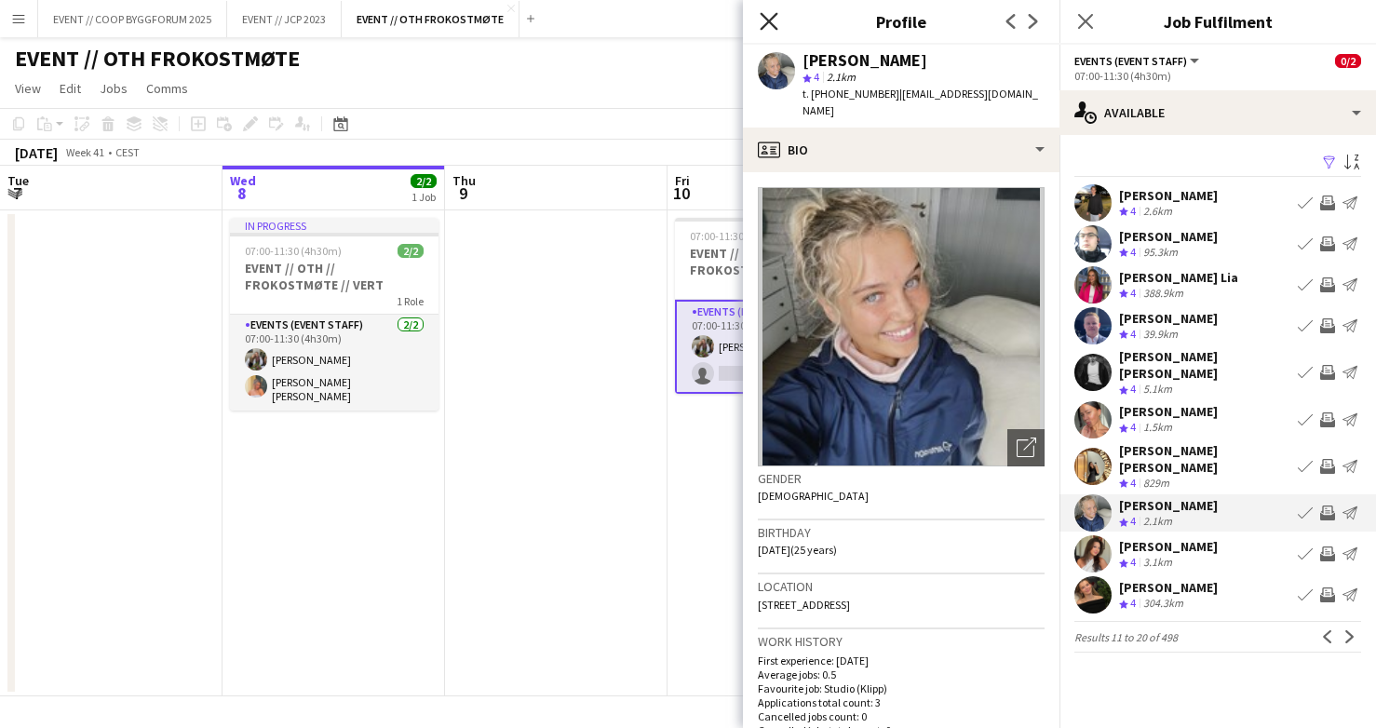
click at [769, 18] on icon "Close pop-in" at bounding box center [769, 21] width 18 height 18
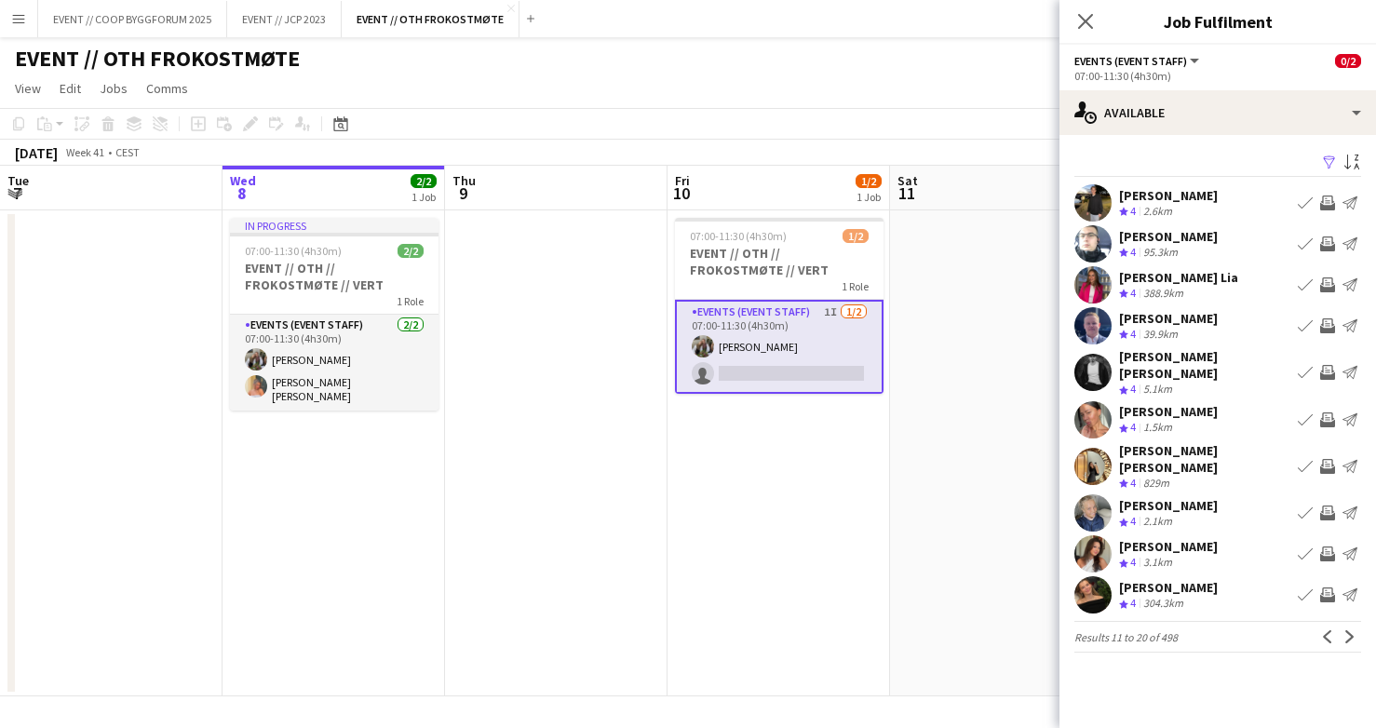
click at [1094, 539] on app-user-avatar at bounding box center [1093, 553] width 37 height 37
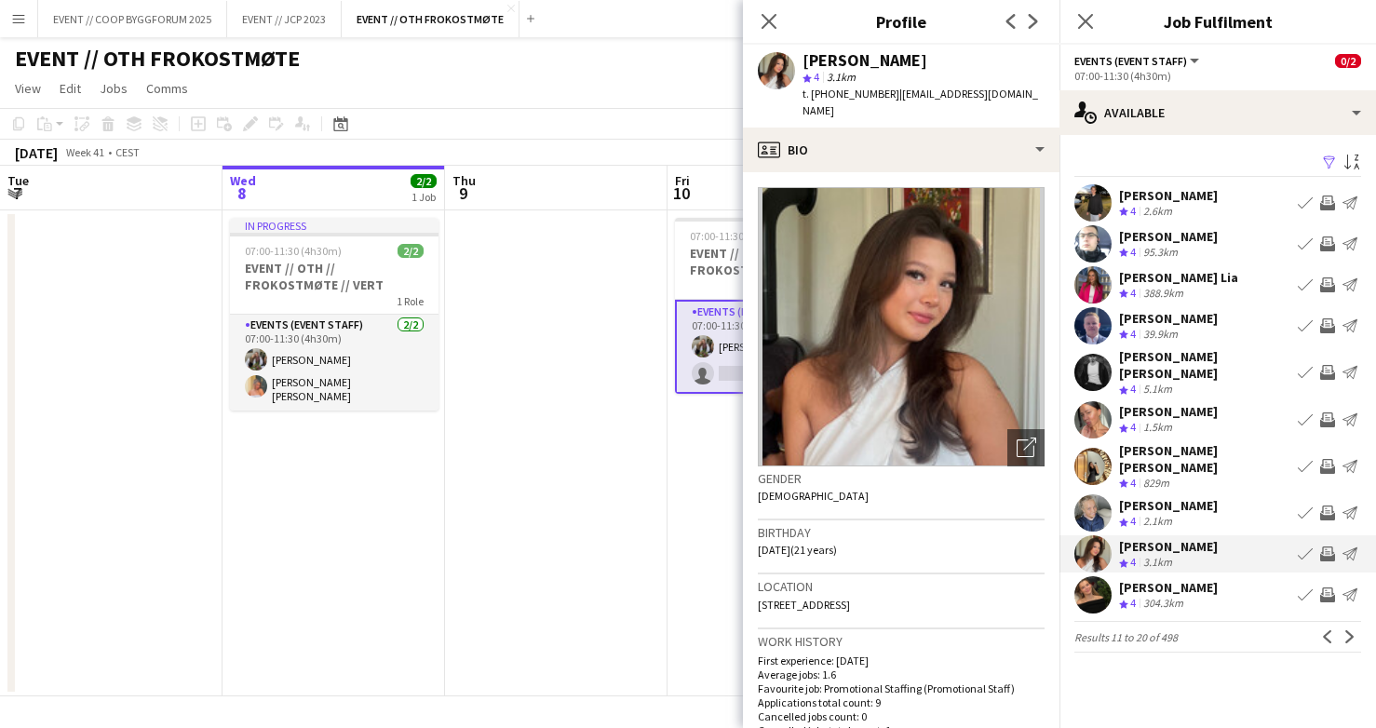
click at [1101, 576] on app-user-avatar at bounding box center [1093, 594] width 37 height 37
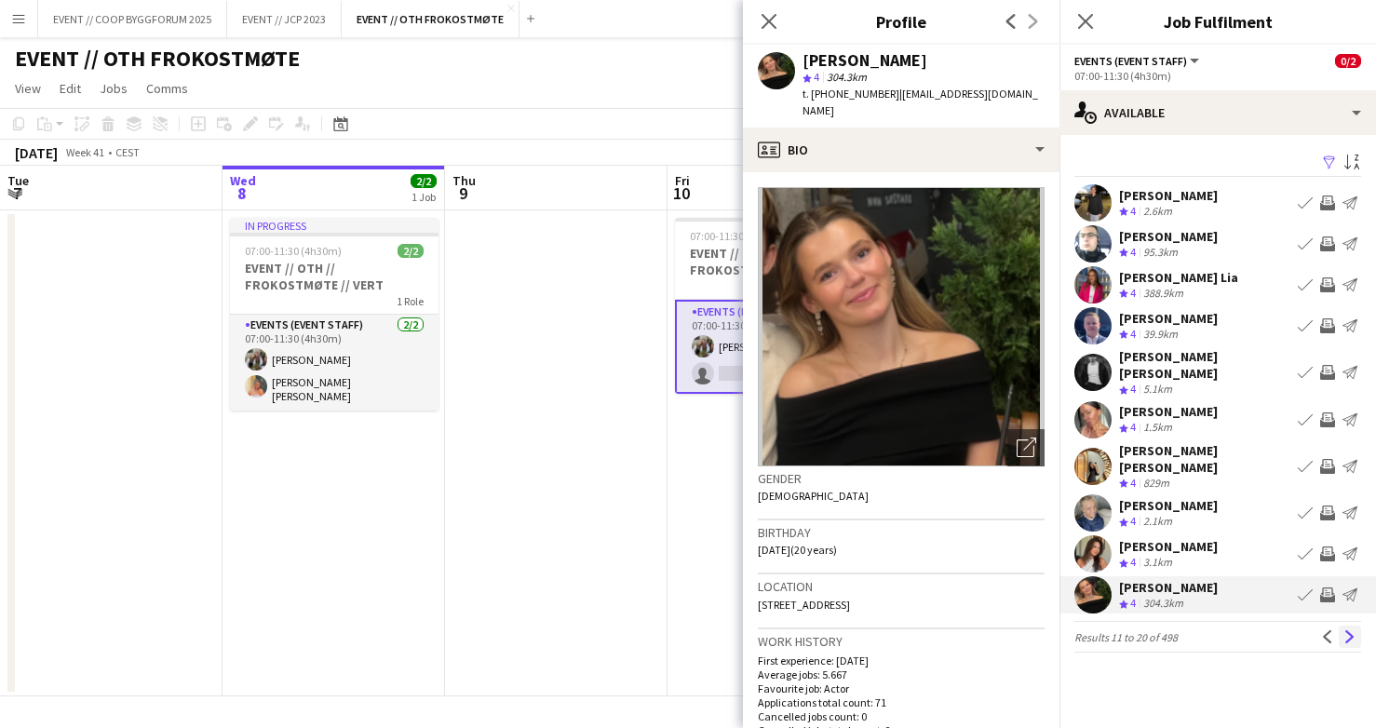
click at [1354, 630] on app-icon "Next" at bounding box center [1350, 636] width 13 height 13
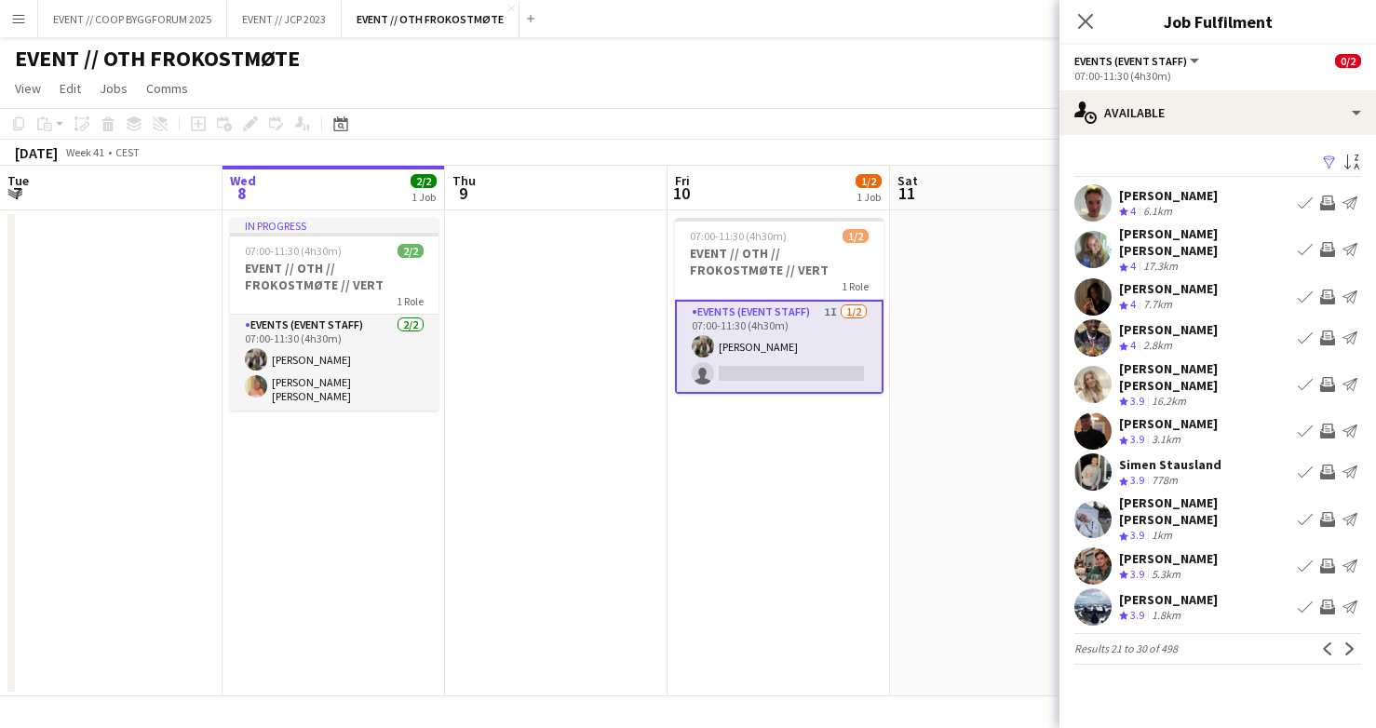
click at [1091, 501] on app-user-avatar at bounding box center [1093, 519] width 37 height 37
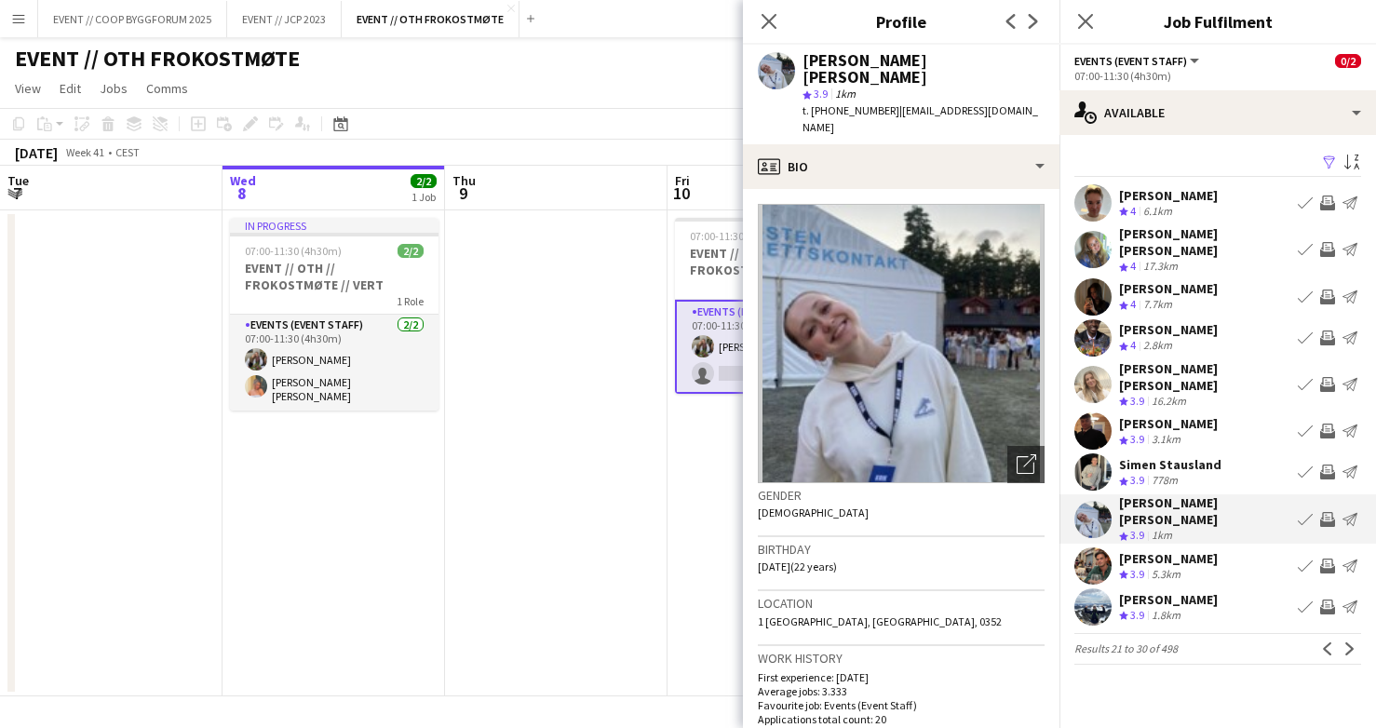
click at [781, 21] on div "Close pop-in" at bounding box center [769, 21] width 52 height 43
click at [771, 26] on icon "Close pop-in" at bounding box center [769, 21] width 18 height 18
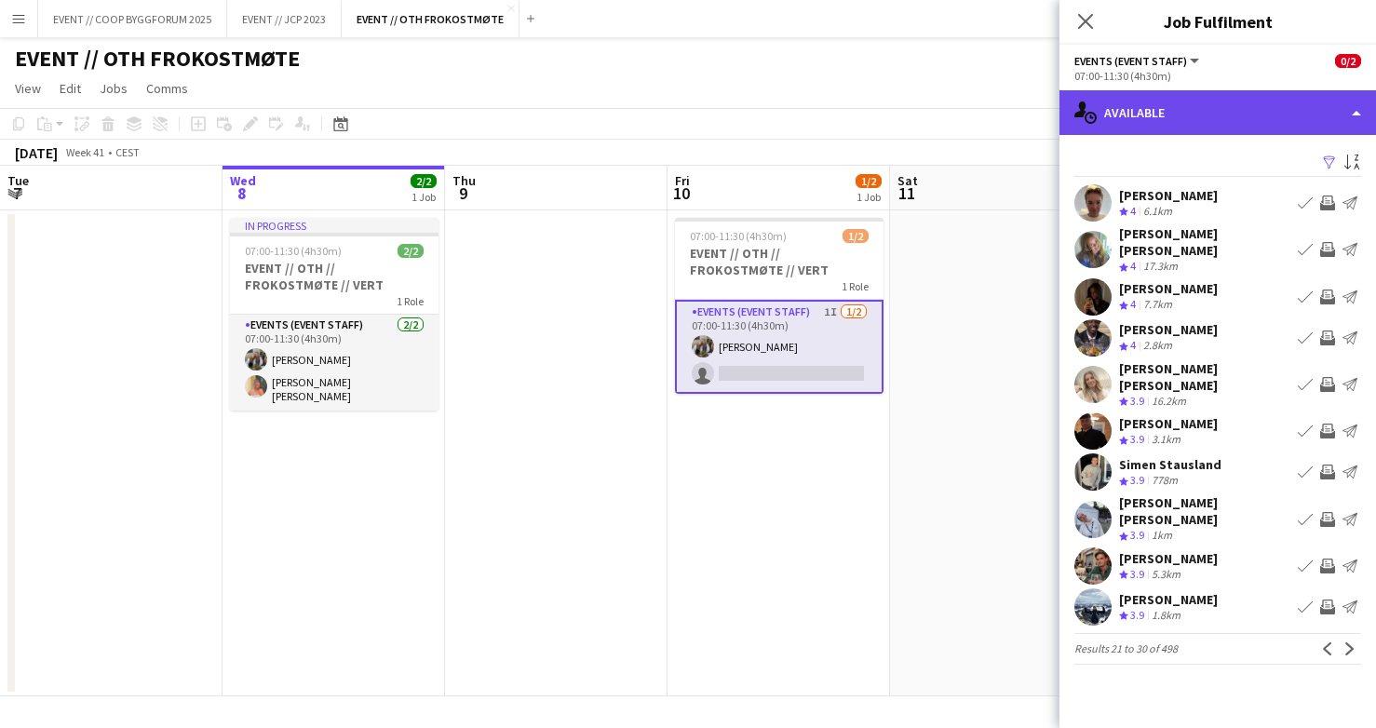
click at [1185, 105] on div "single-neutral-actions-upload Available" at bounding box center [1218, 112] width 317 height 45
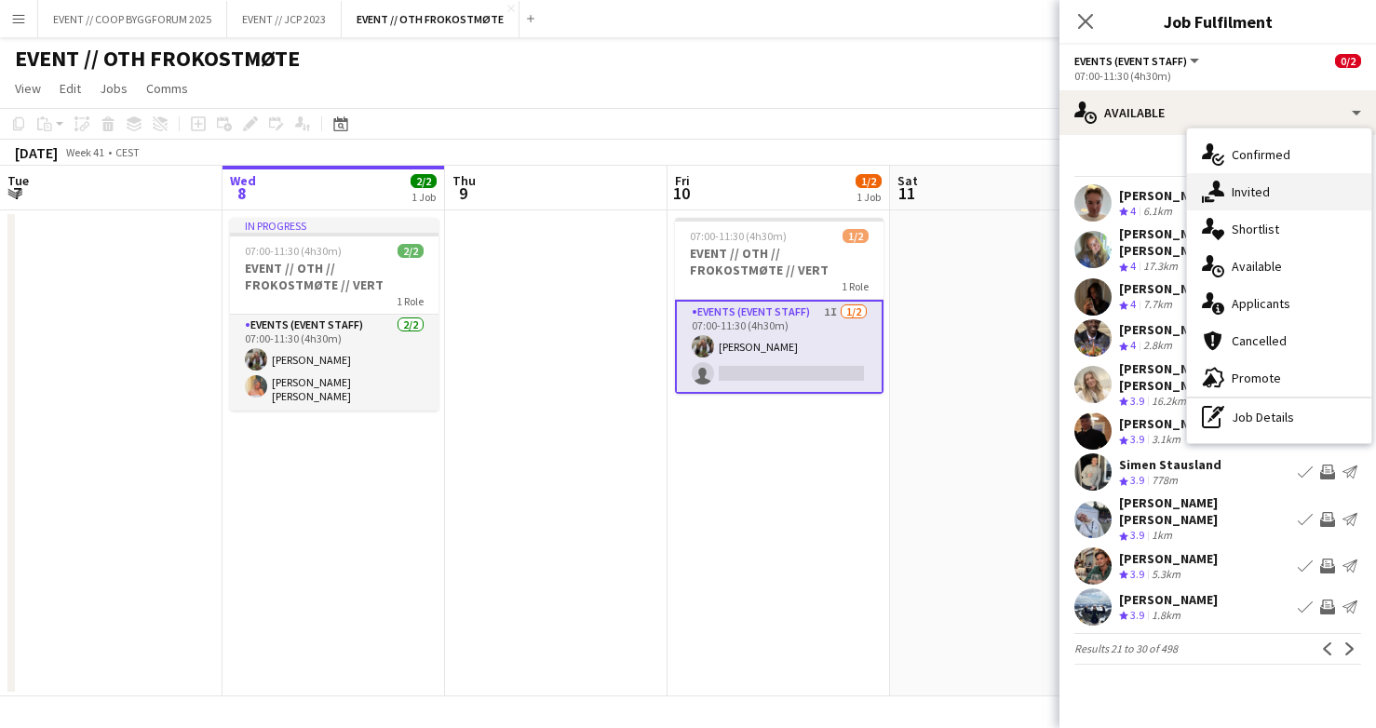
click at [1274, 193] on div "single-neutral-actions-share-1 Invited" at bounding box center [1279, 191] width 184 height 37
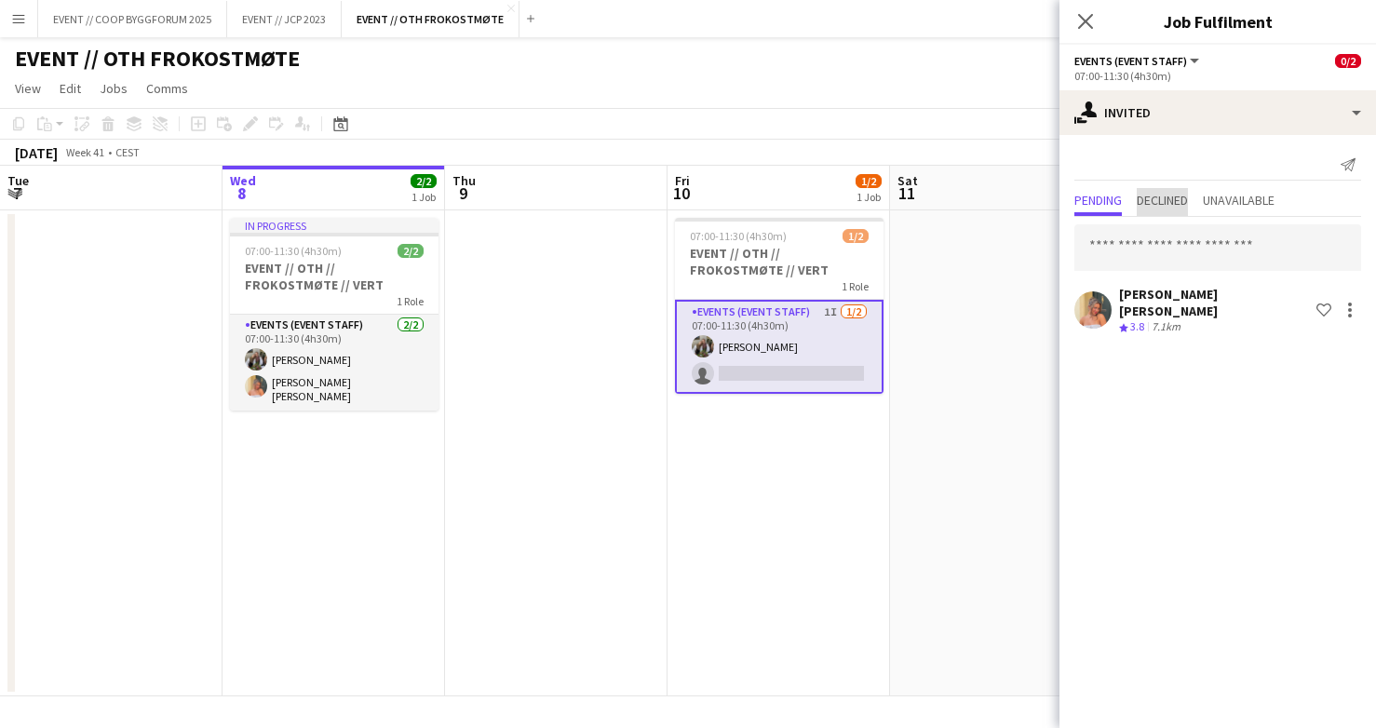
click at [1173, 200] on span "Declined" at bounding box center [1162, 200] width 51 height 13
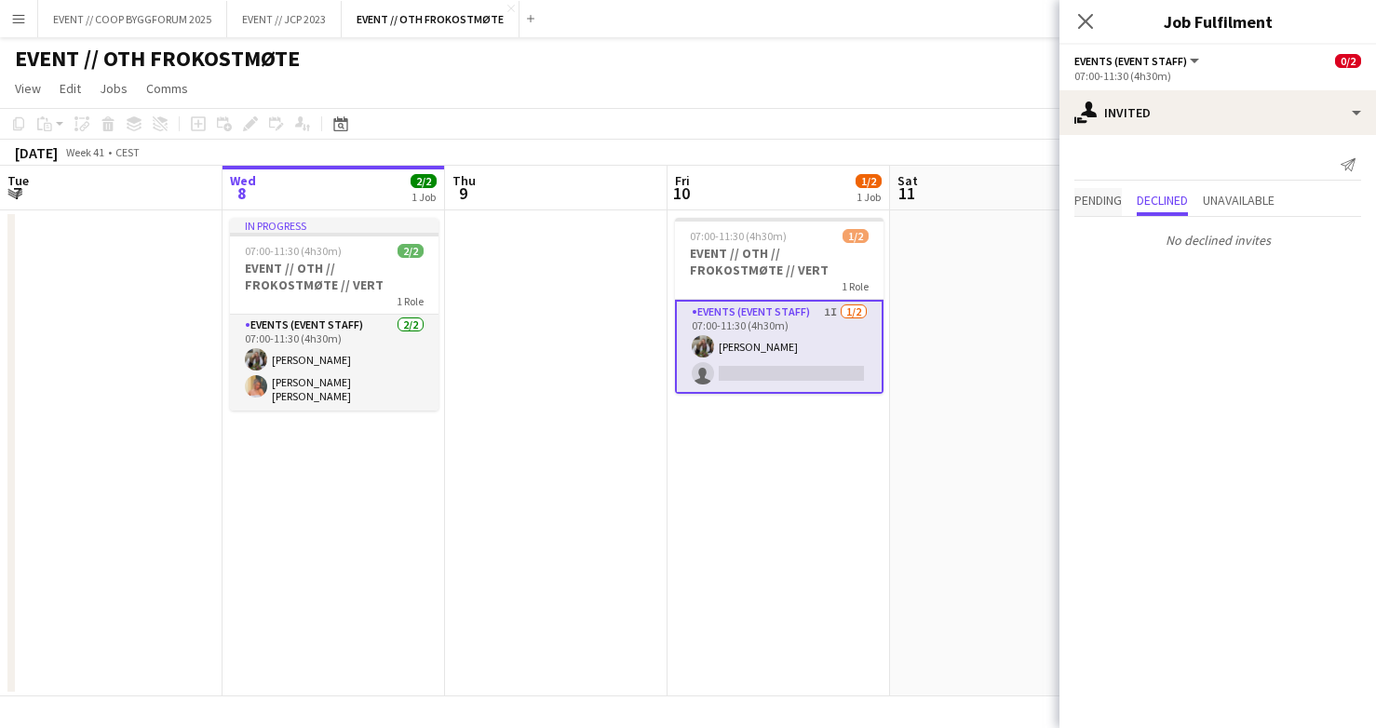
click at [1101, 207] on span "Pending" at bounding box center [1098, 200] width 47 height 13
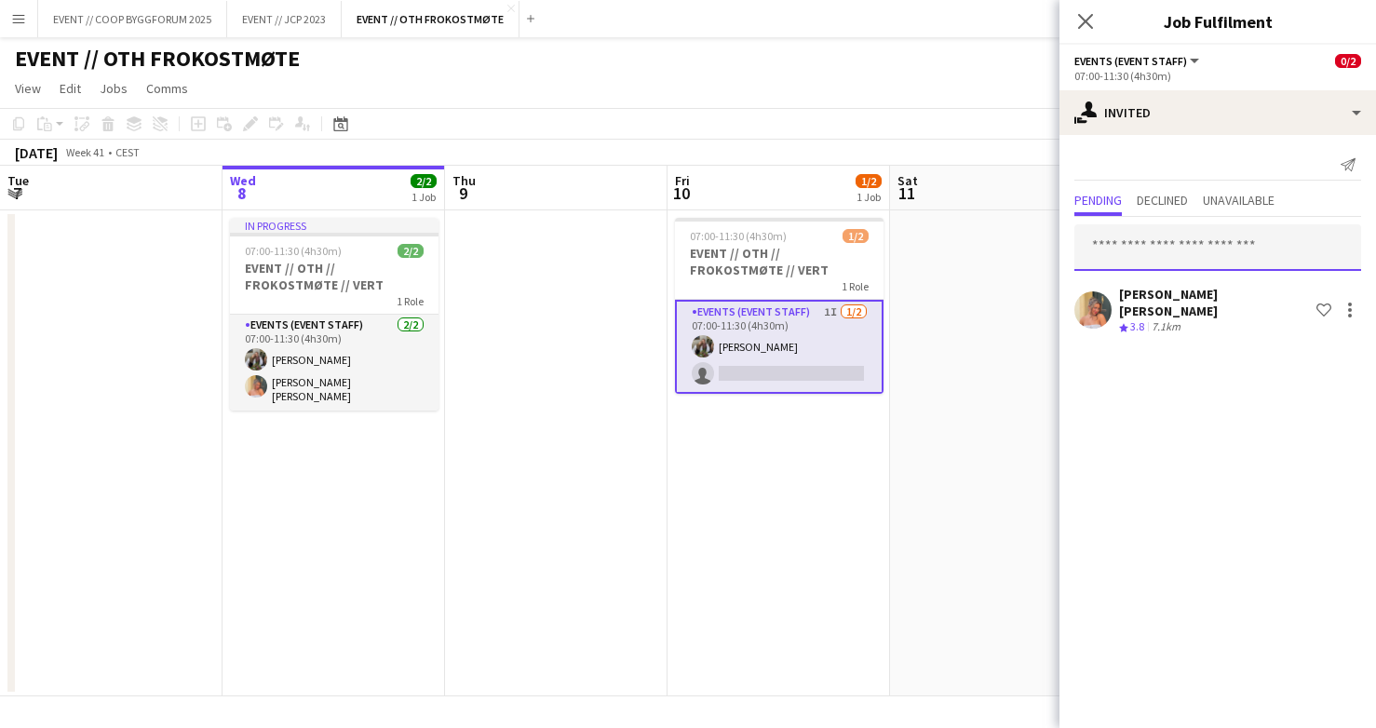
click at [1119, 249] on input "text" at bounding box center [1218, 247] width 287 height 47
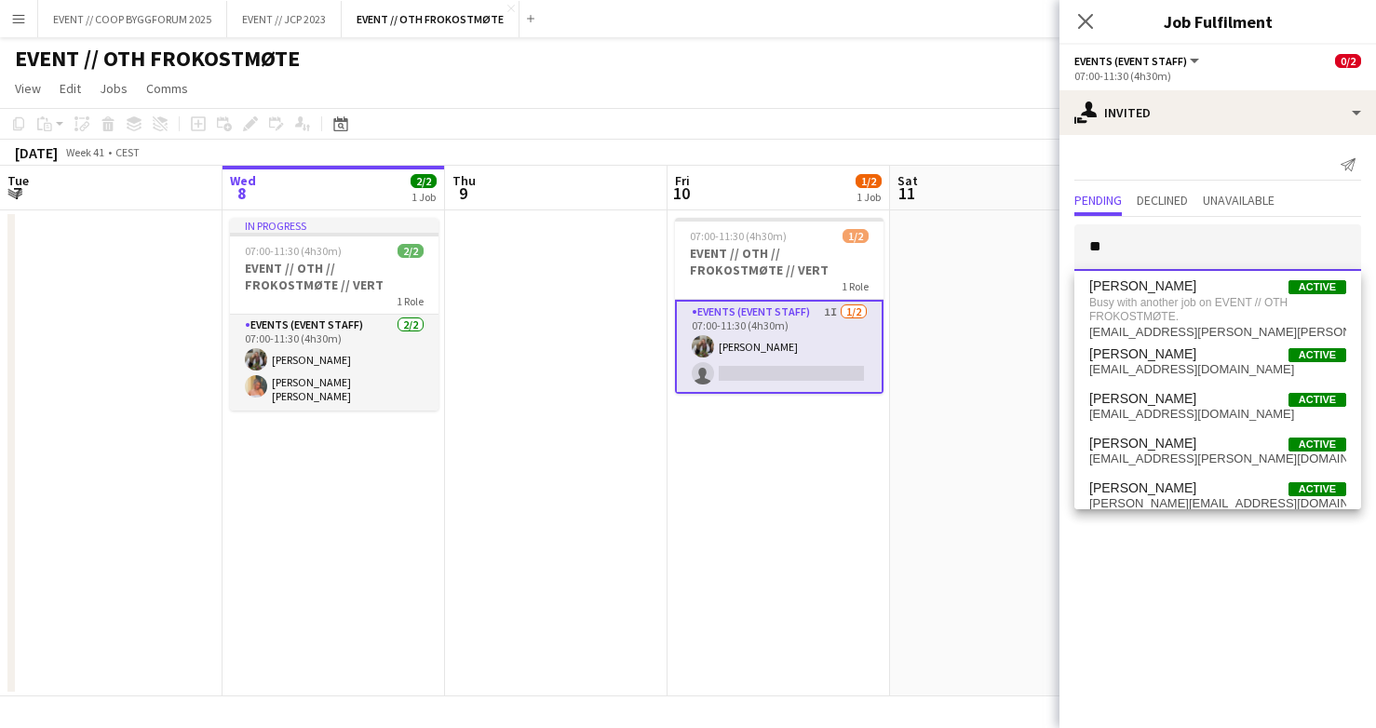
type input "*"
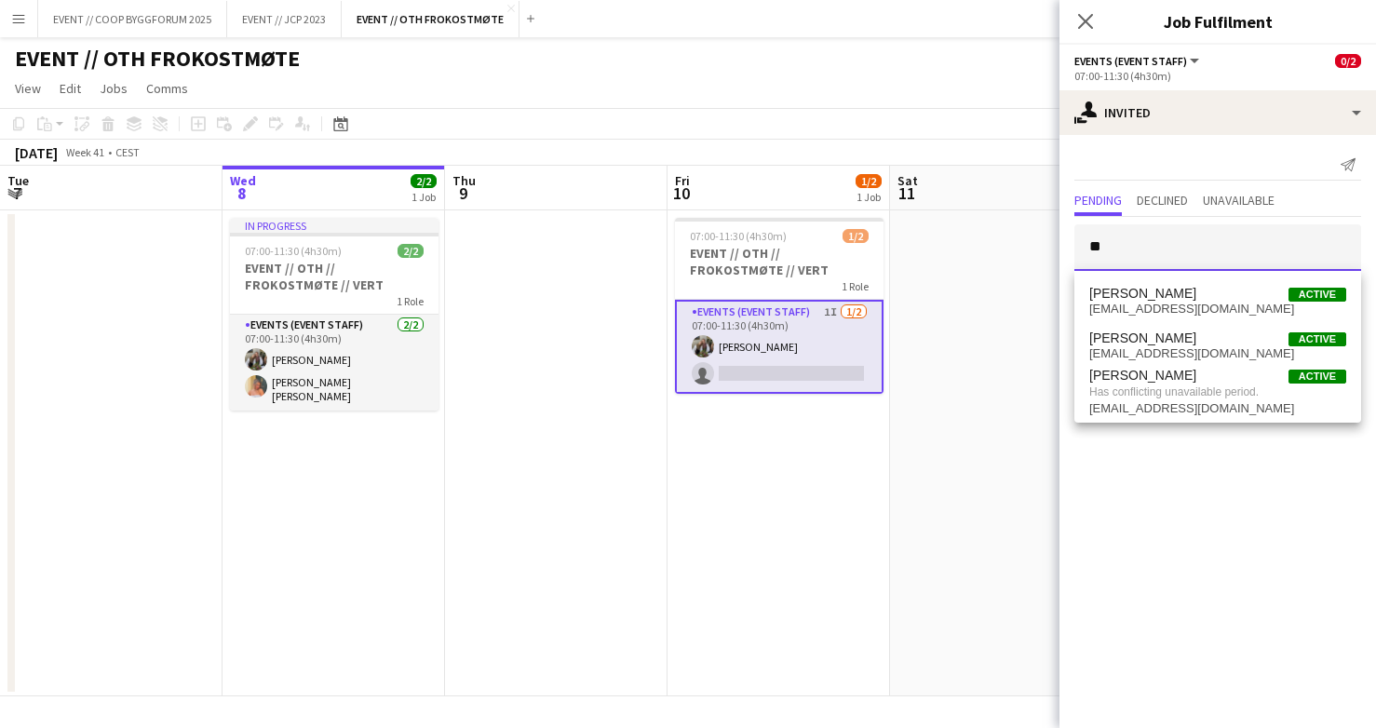
type input "*"
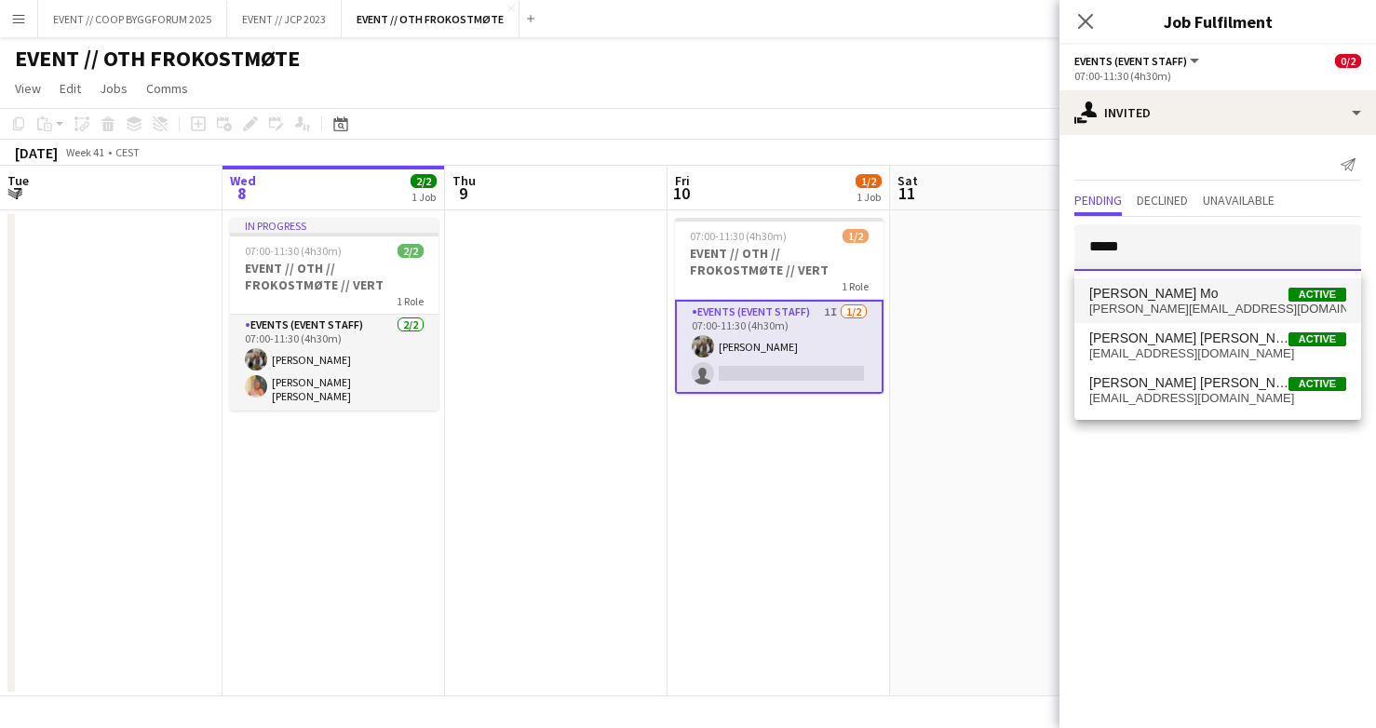
type input "*****"
click at [1213, 305] on span "[PERSON_NAME][EMAIL_ADDRESS][DOMAIN_NAME]" at bounding box center [1218, 309] width 257 height 15
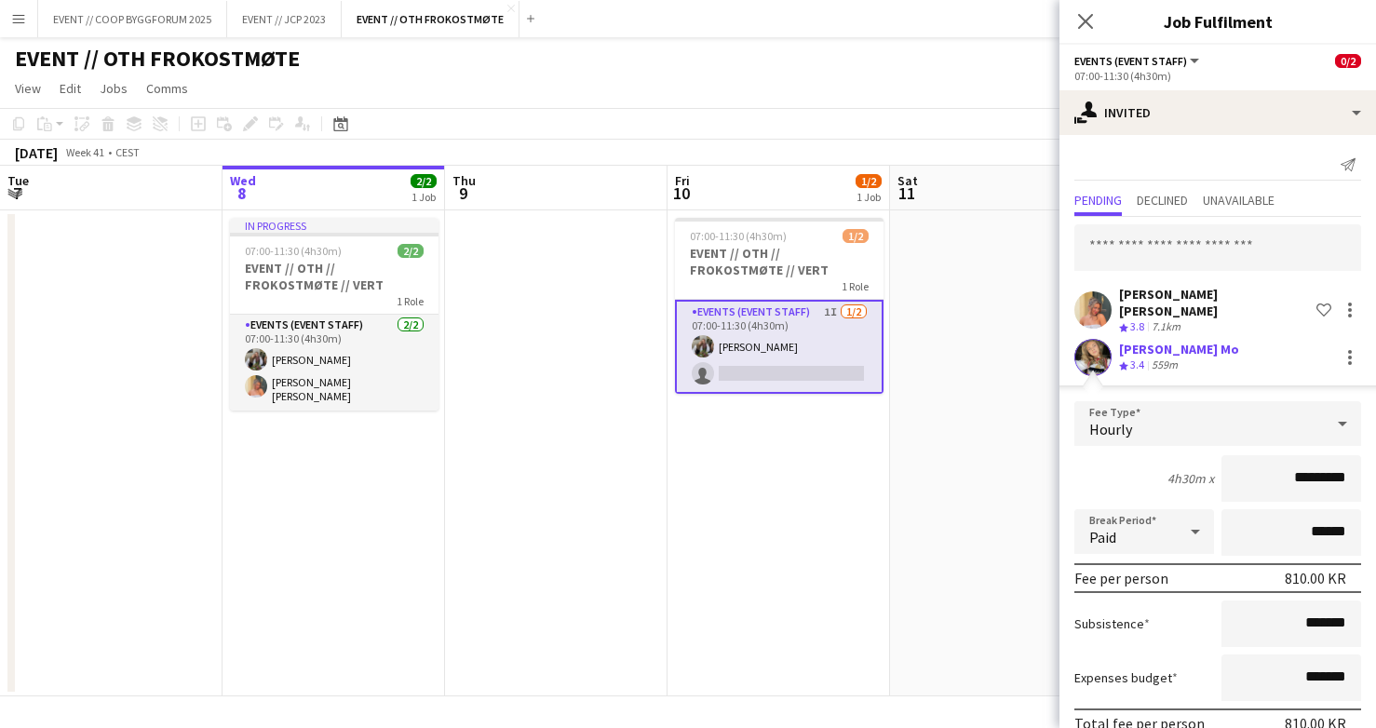
scroll to position [77, 0]
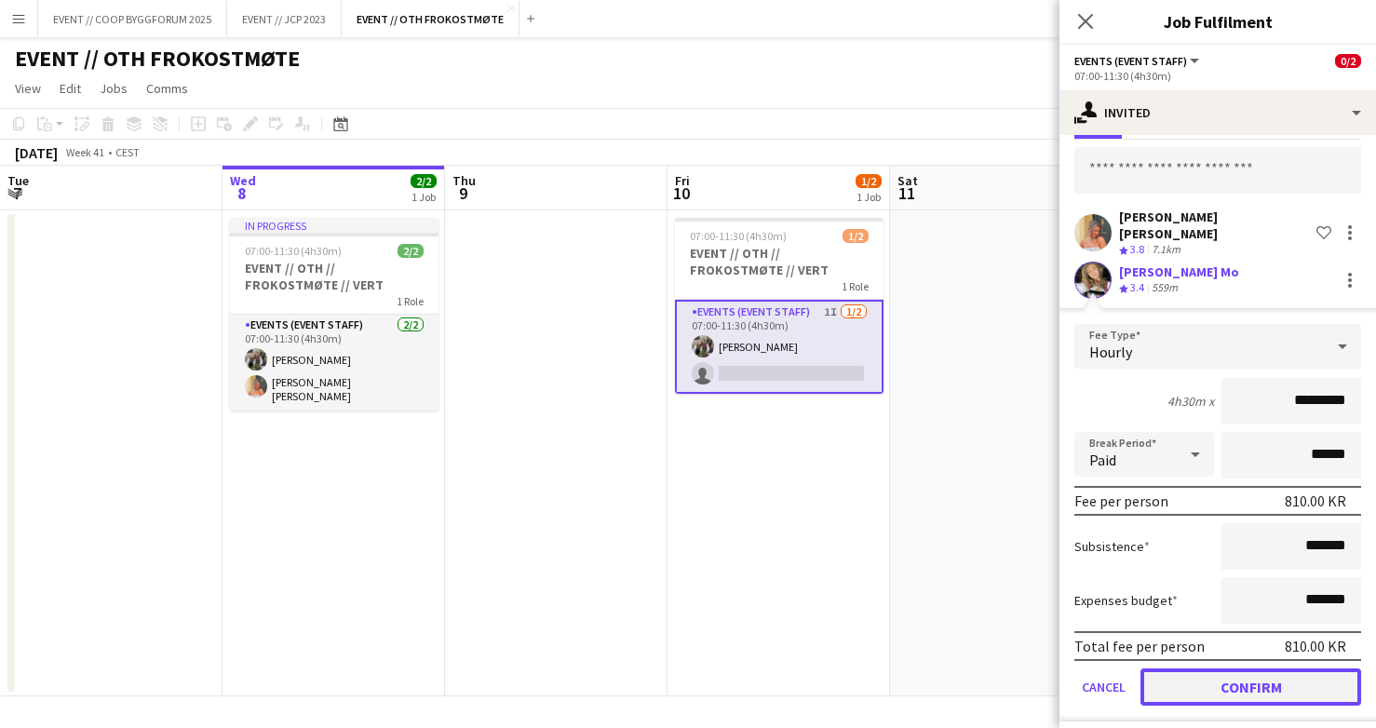
click at [1187, 669] on button "Confirm" at bounding box center [1251, 687] width 221 height 37
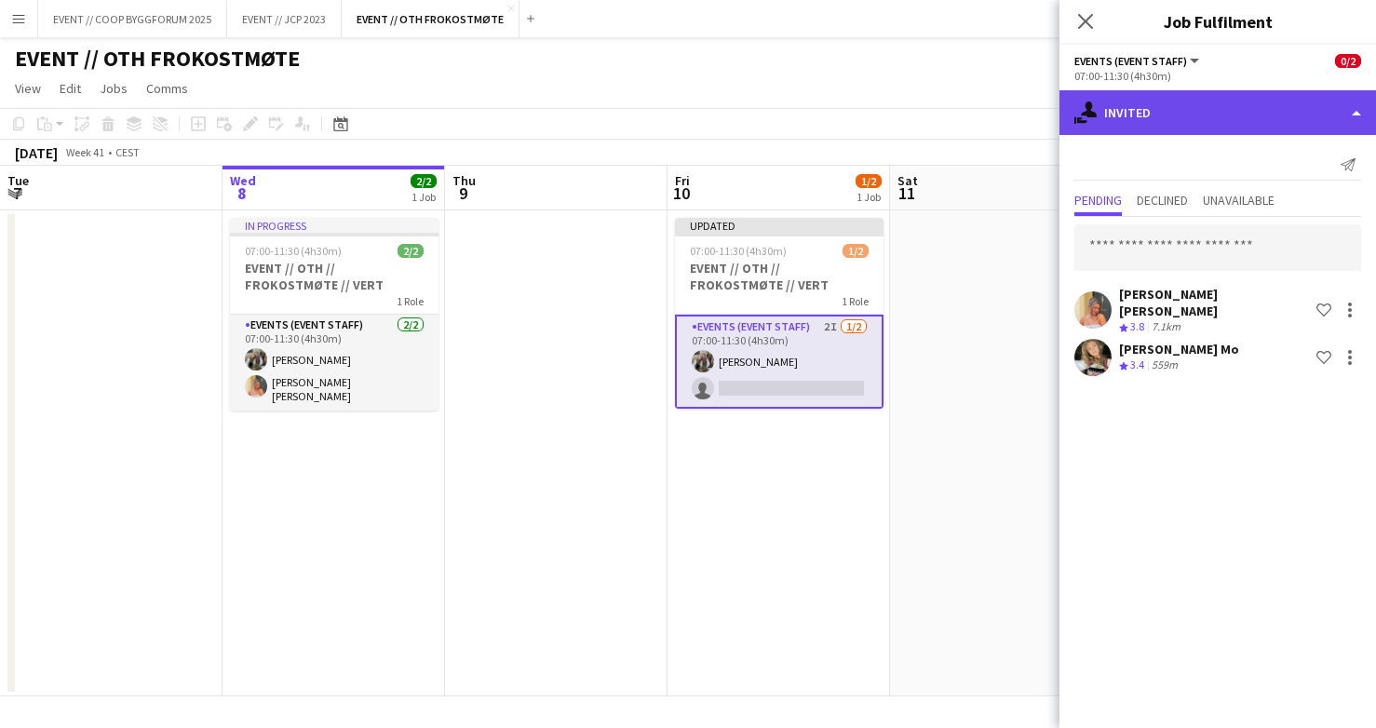
click at [1249, 124] on div "single-neutral-actions-share-1 Invited" at bounding box center [1218, 112] width 317 height 45
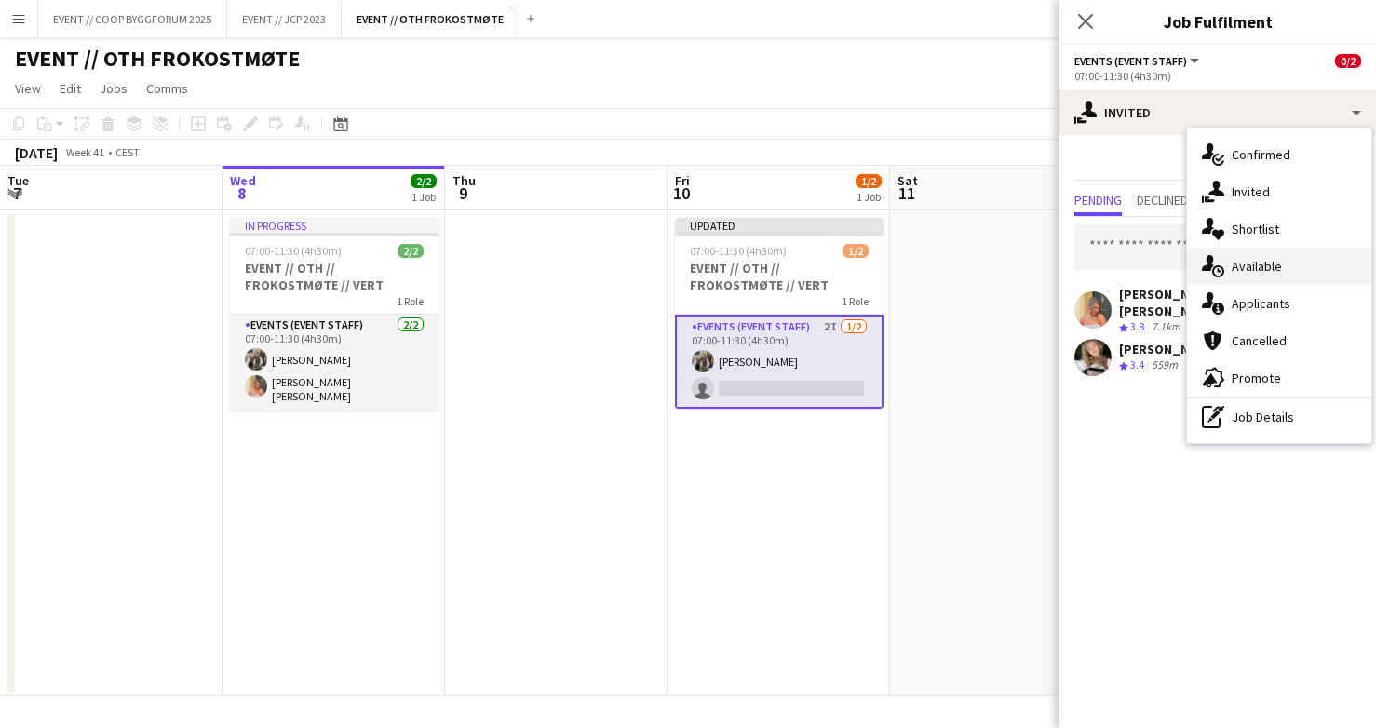
click at [1284, 251] on div "single-neutral-actions-upload Available" at bounding box center [1279, 266] width 184 height 37
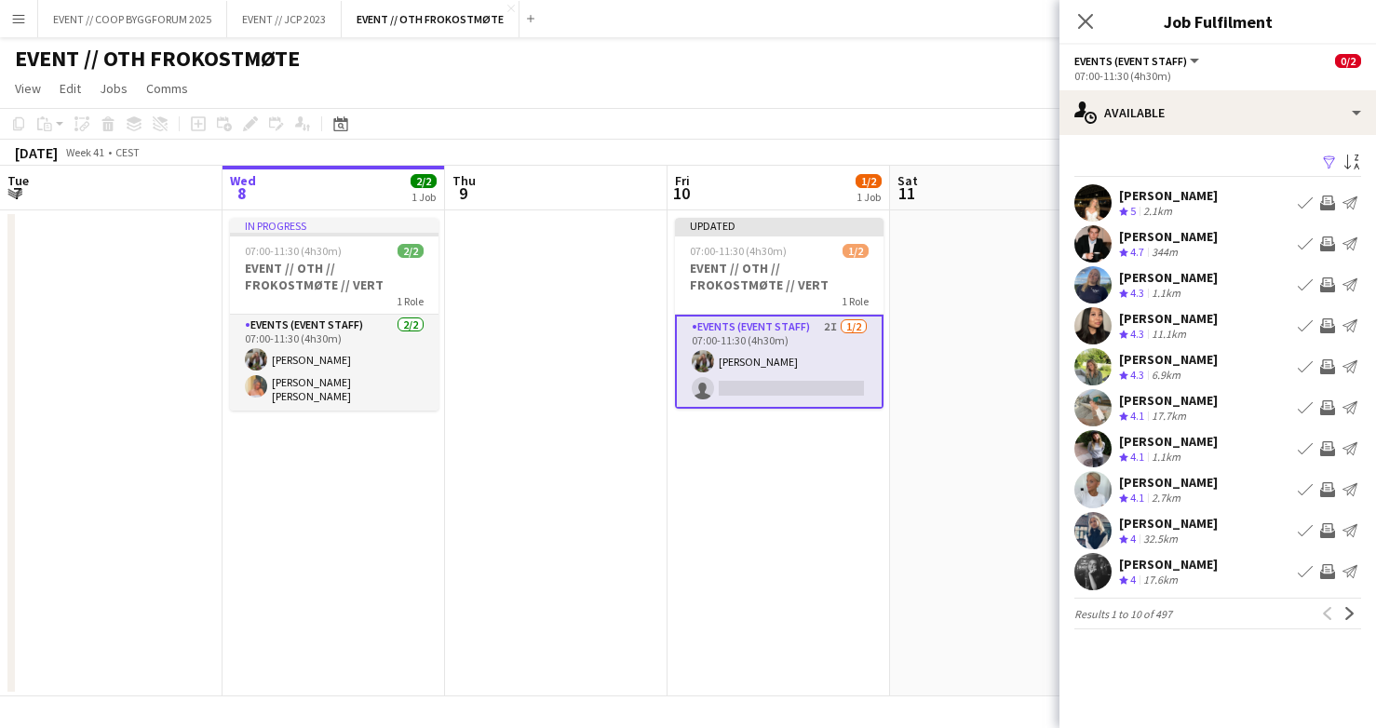
click at [1116, 193] on div "[PERSON_NAME] Rognan Crew rating 5 2.1km Book crew Invite crew Send notification" at bounding box center [1218, 202] width 317 height 37
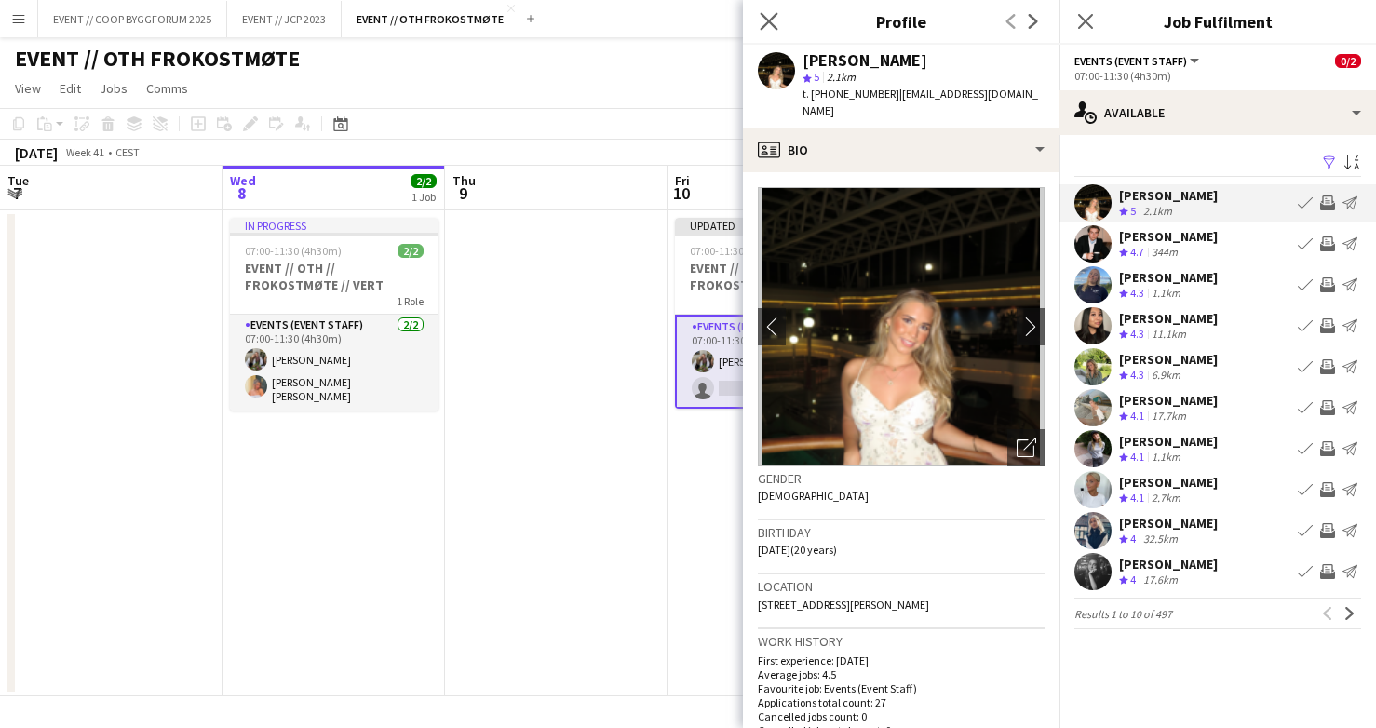
click at [777, 20] on icon "Close pop-in" at bounding box center [769, 21] width 18 height 18
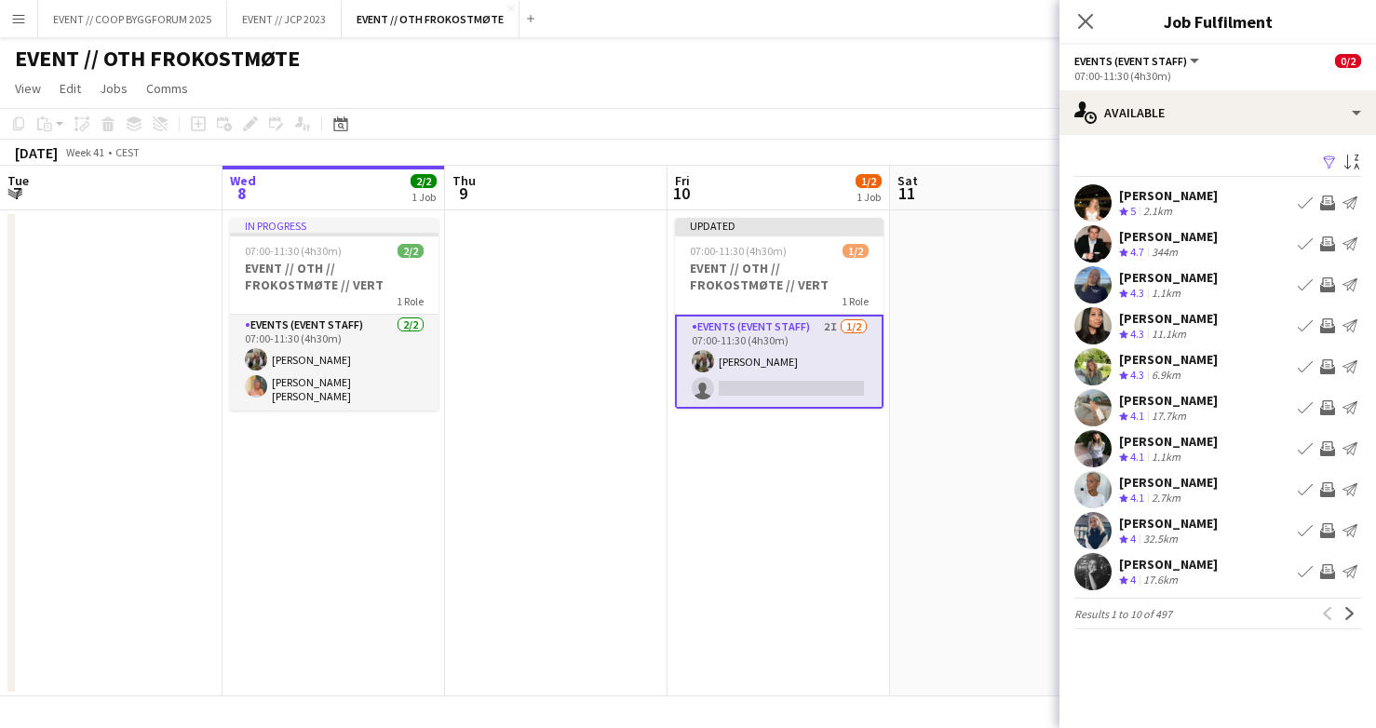
click at [1100, 413] on app-user-avatar at bounding box center [1093, 407] width 37 height 37
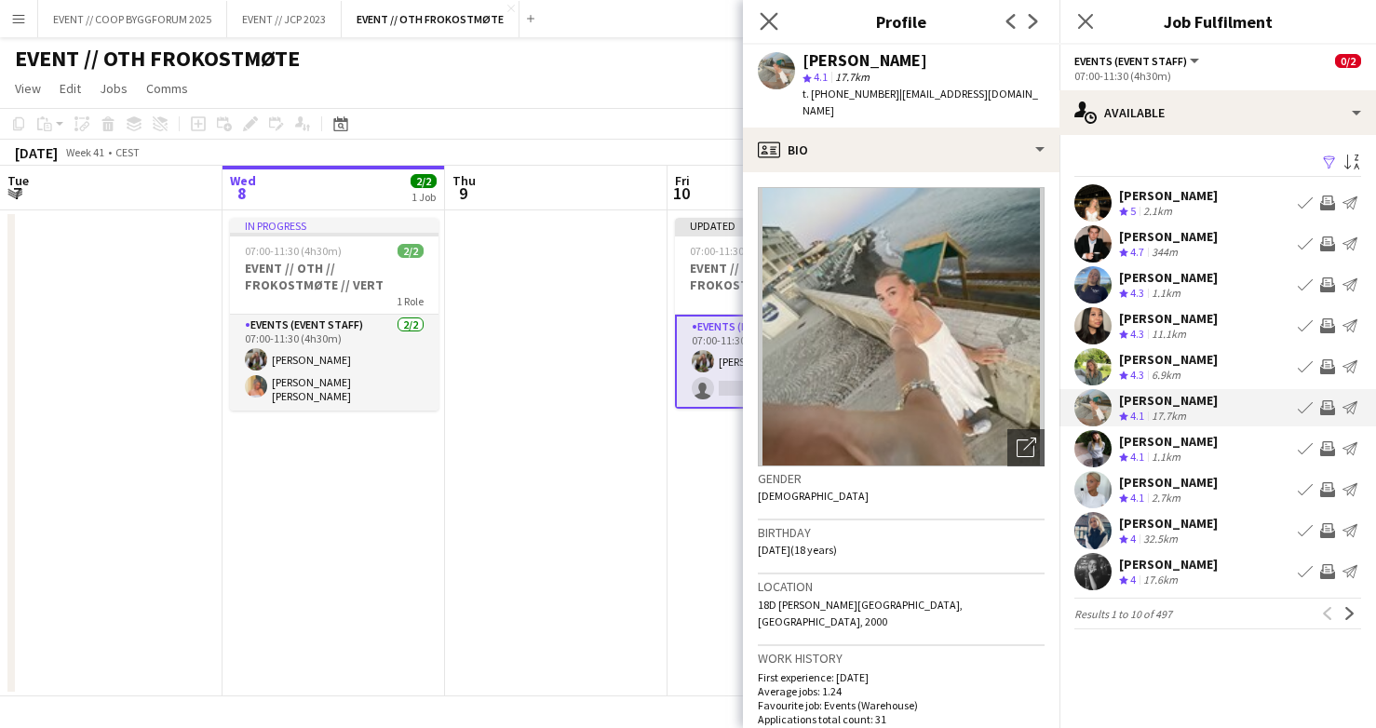
click at [772, 30] on icon "Close pop-in" at bounding box center [769, 21] width 18 height 18
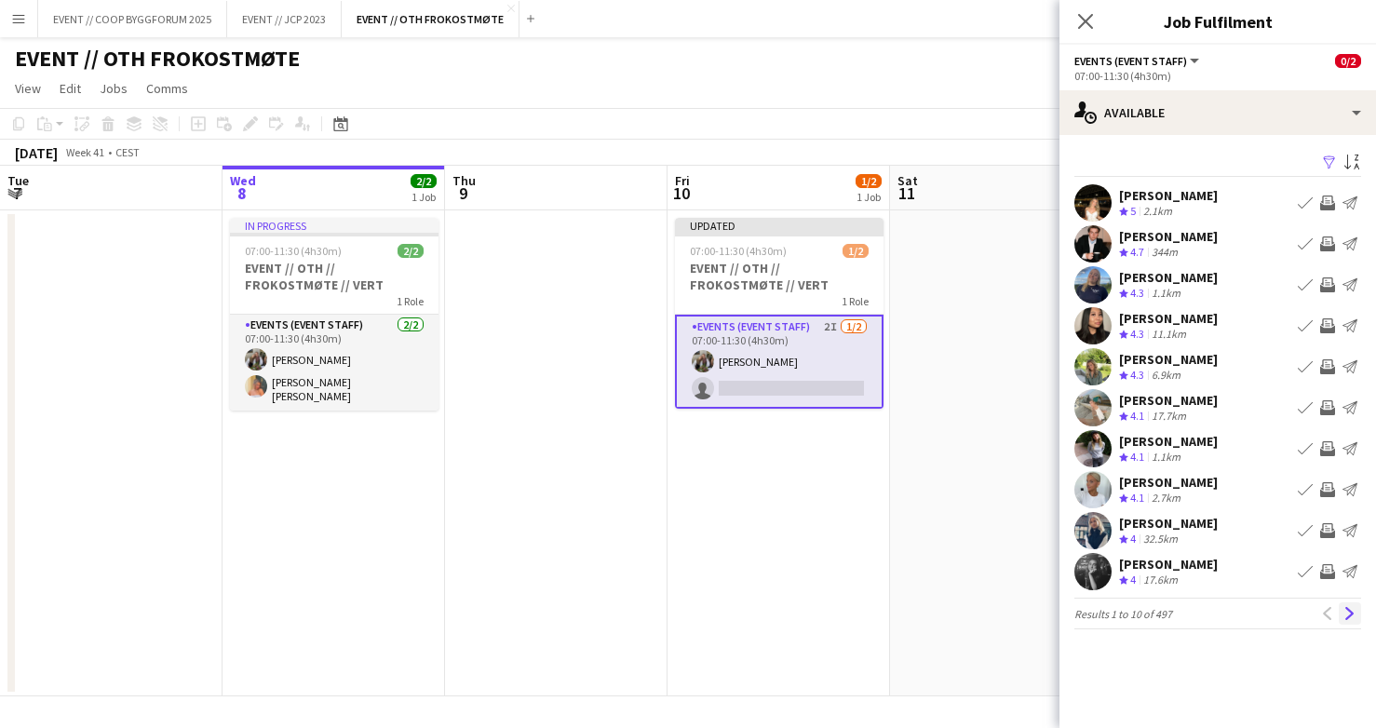
click at [1350, 608] on app-icon "Next" at bounding box center [1350, 613] width 13 height 13
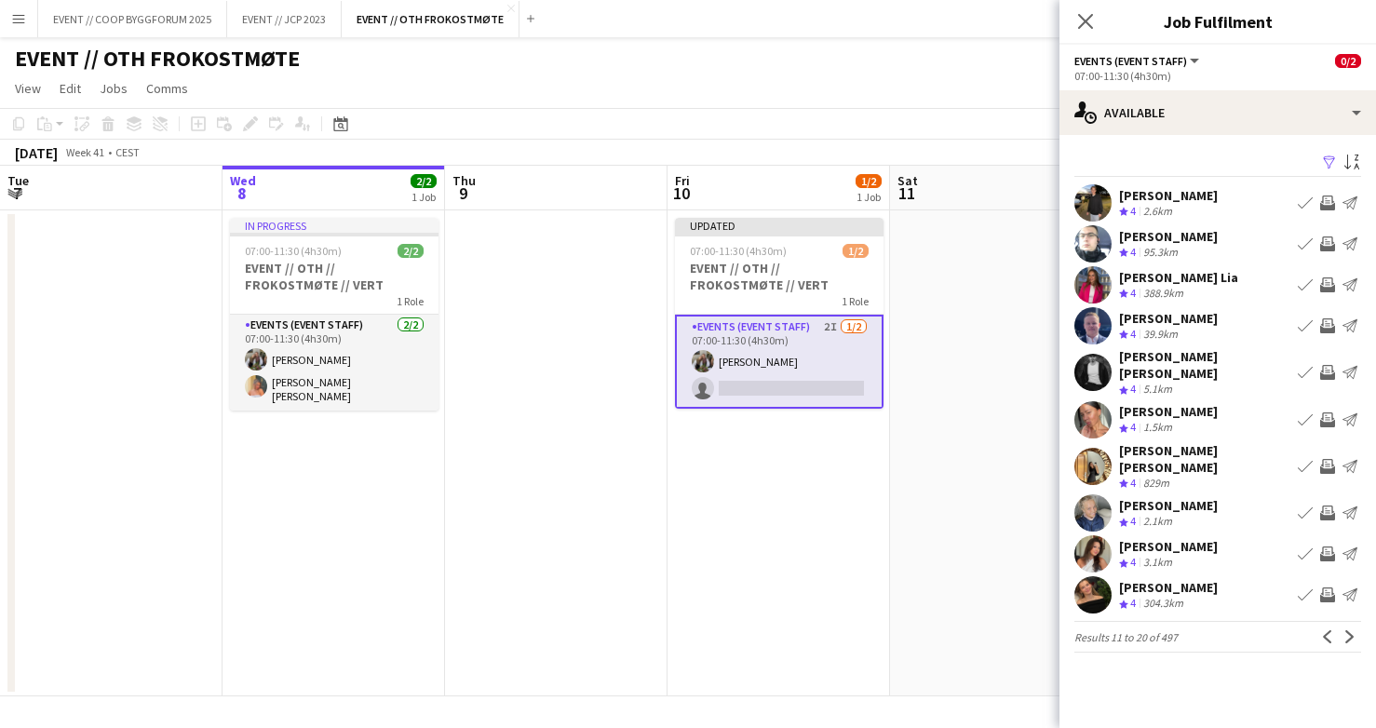
click at [1350, 630] on app-icon "Next" at bounding box center [1350, 636] width 13 height 13
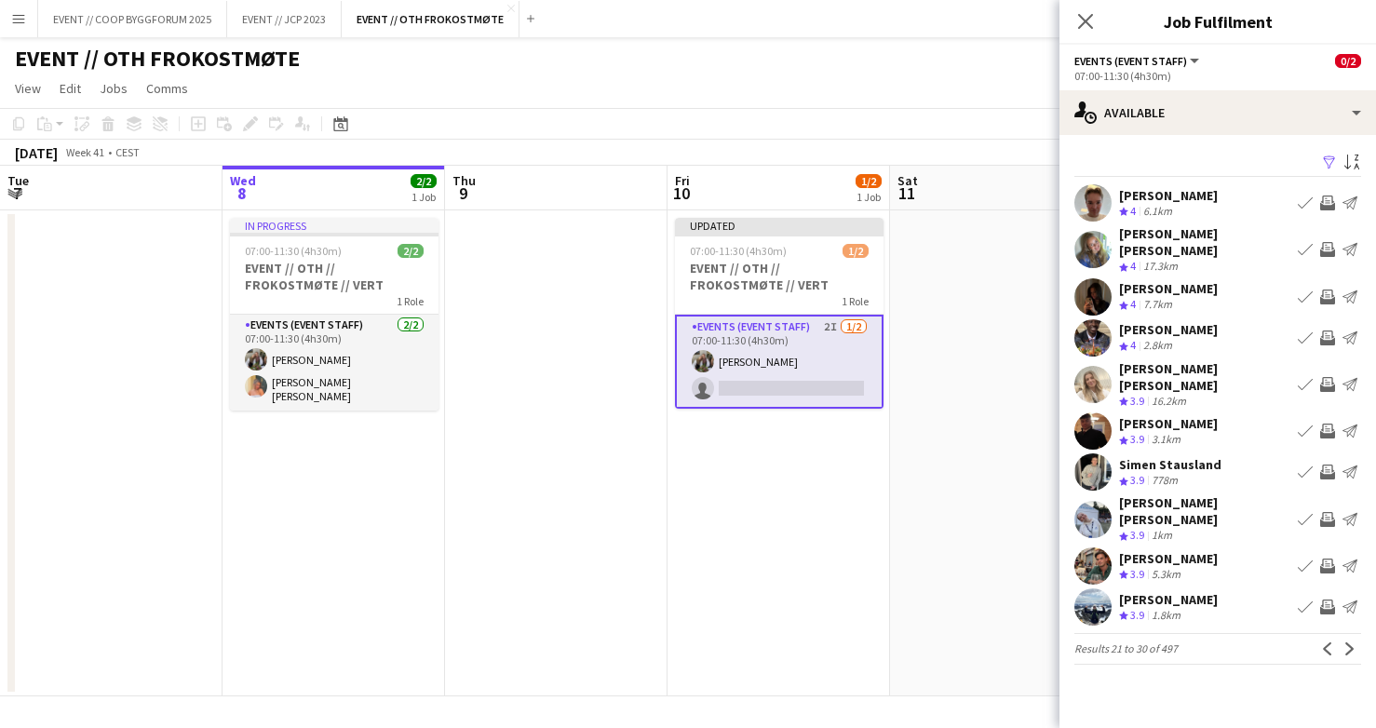
click at [1350, 643] on app-icon "Next" at bounding box center [1350, 649] width 13 height 13
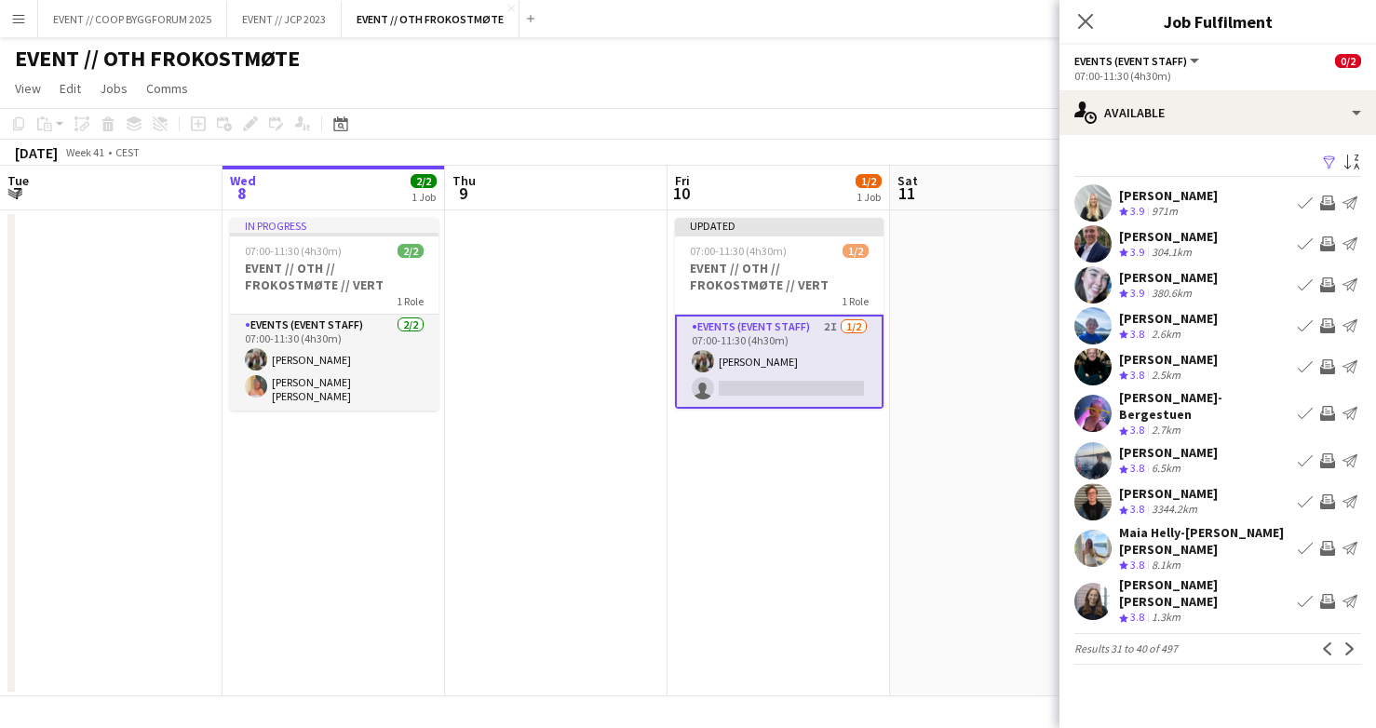
click at [1350, 608] on app-available-tab "Filter Sort asc [PERSON_NAME] Crew rating 3.9 971m Book crew Invite crew Send n…" at bounding box center [1218, 407] width 317 height 515
click at [1348, 643] on app-icon "Next" at bounding box center [1350, 649] width 13 height 13
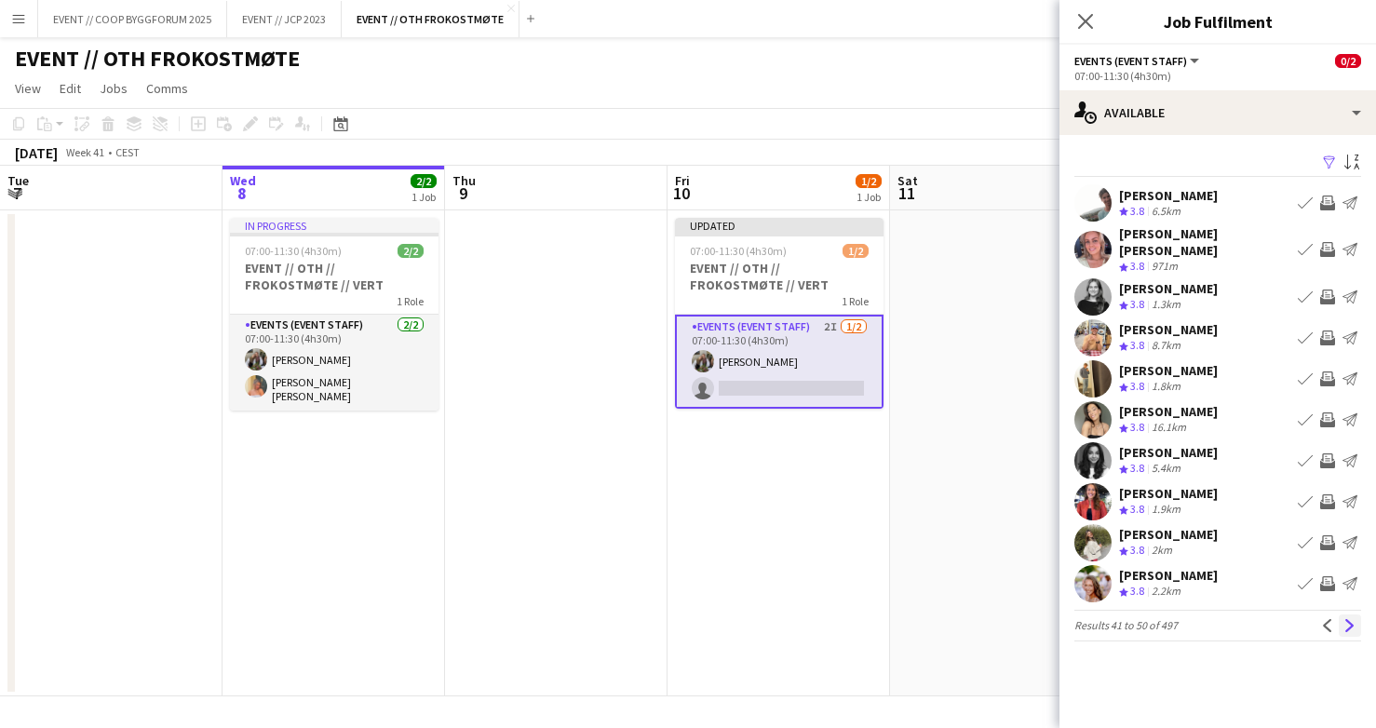
click at [1348, 622] on button "Next" at bounding box center [1350, 626] width 22 height 22
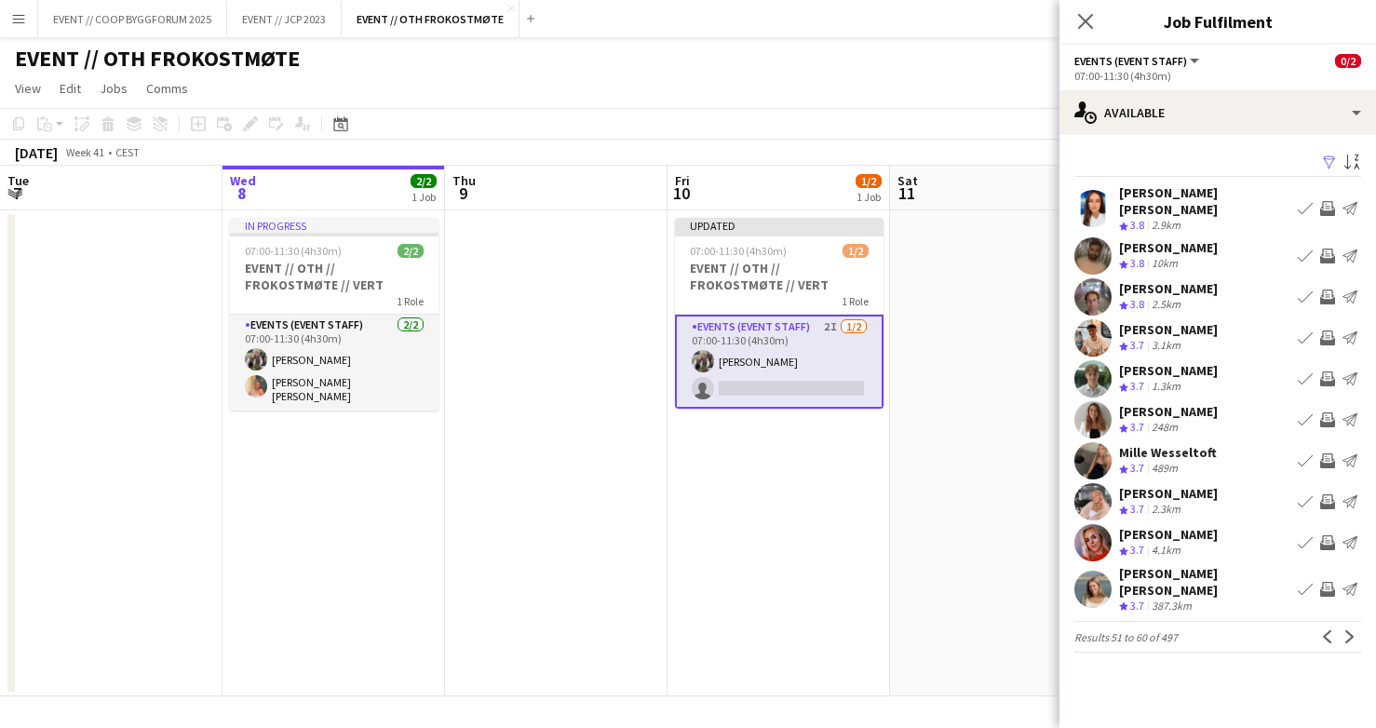
click at [1324, 494] on app-icon "Invite crew" at bounding box center [1328, 501] width 15 height 15
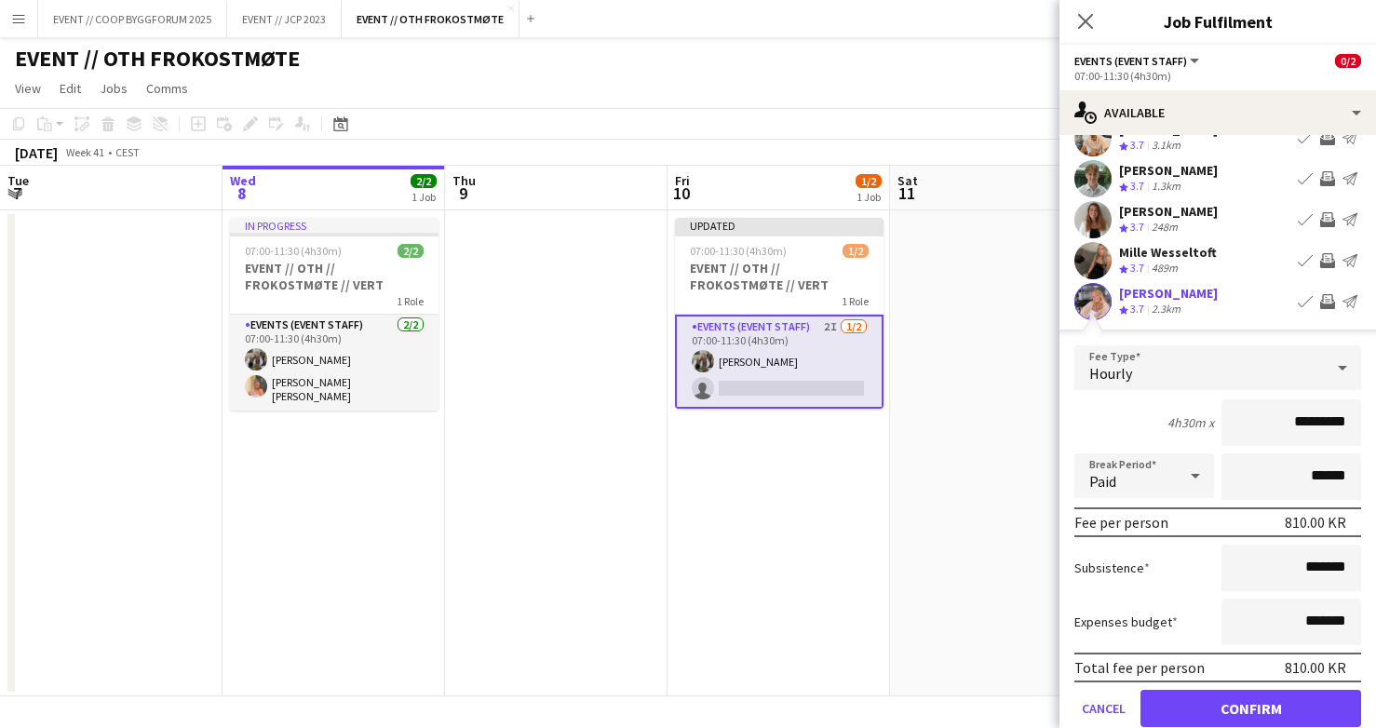
scroll to position [220, 0]
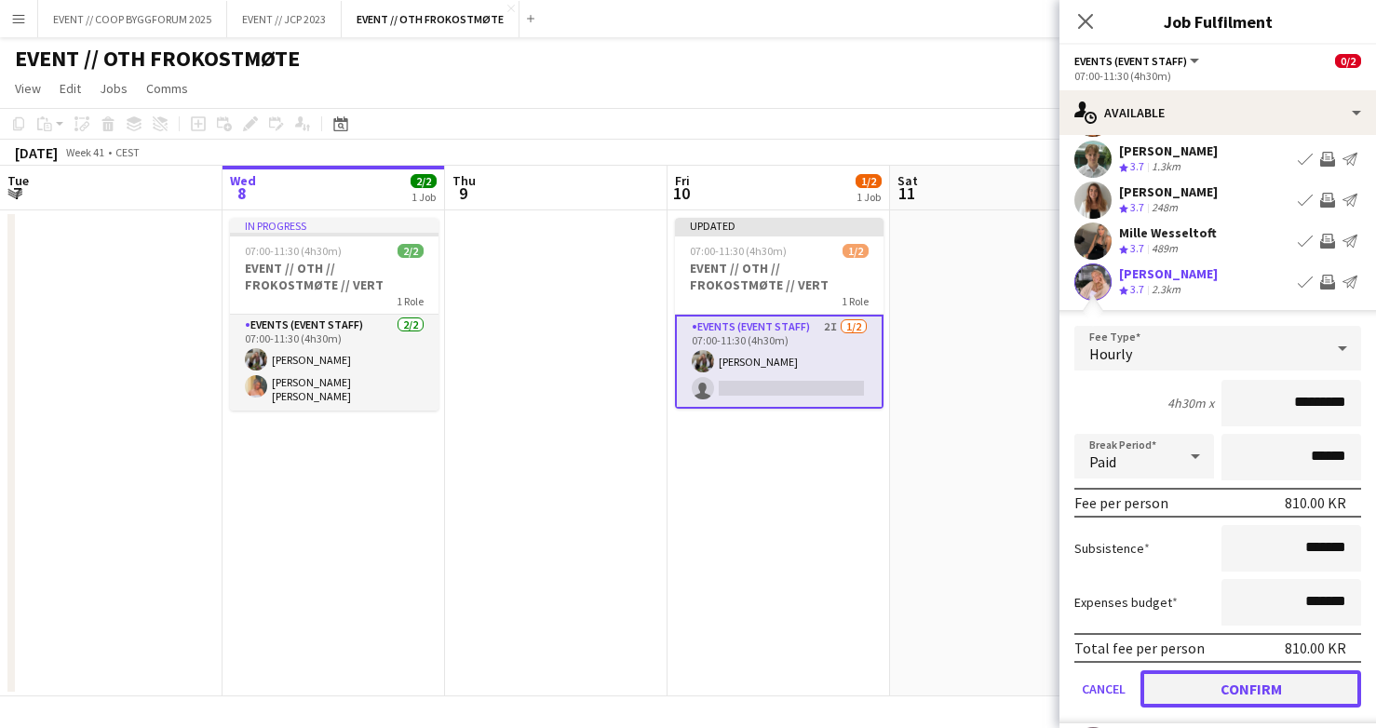
click at [1277, 671] on button "Confirm" at bounding box center [1251, 689] width 221 height 37
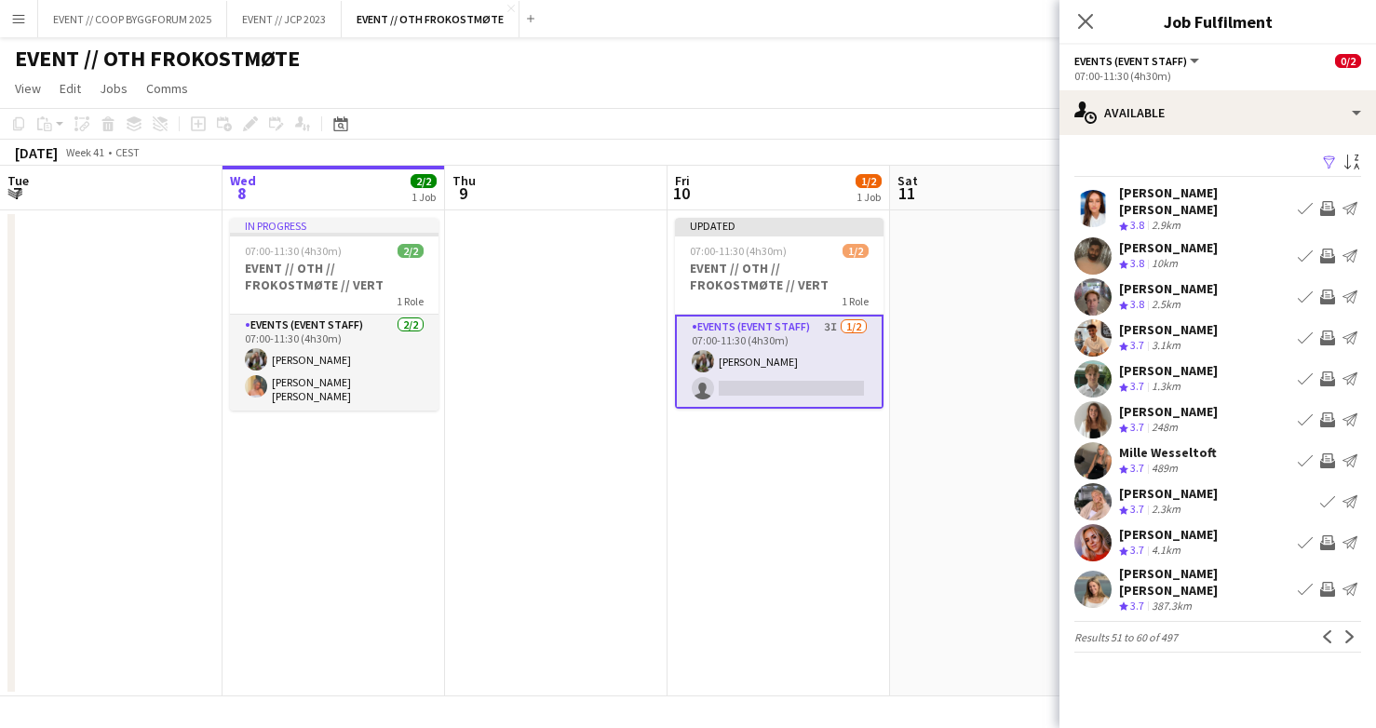
scroll to position [0, 0]
click at [1346, 630] on app-icon "Next" at bounding box center [1350, 636] width 13 height 13
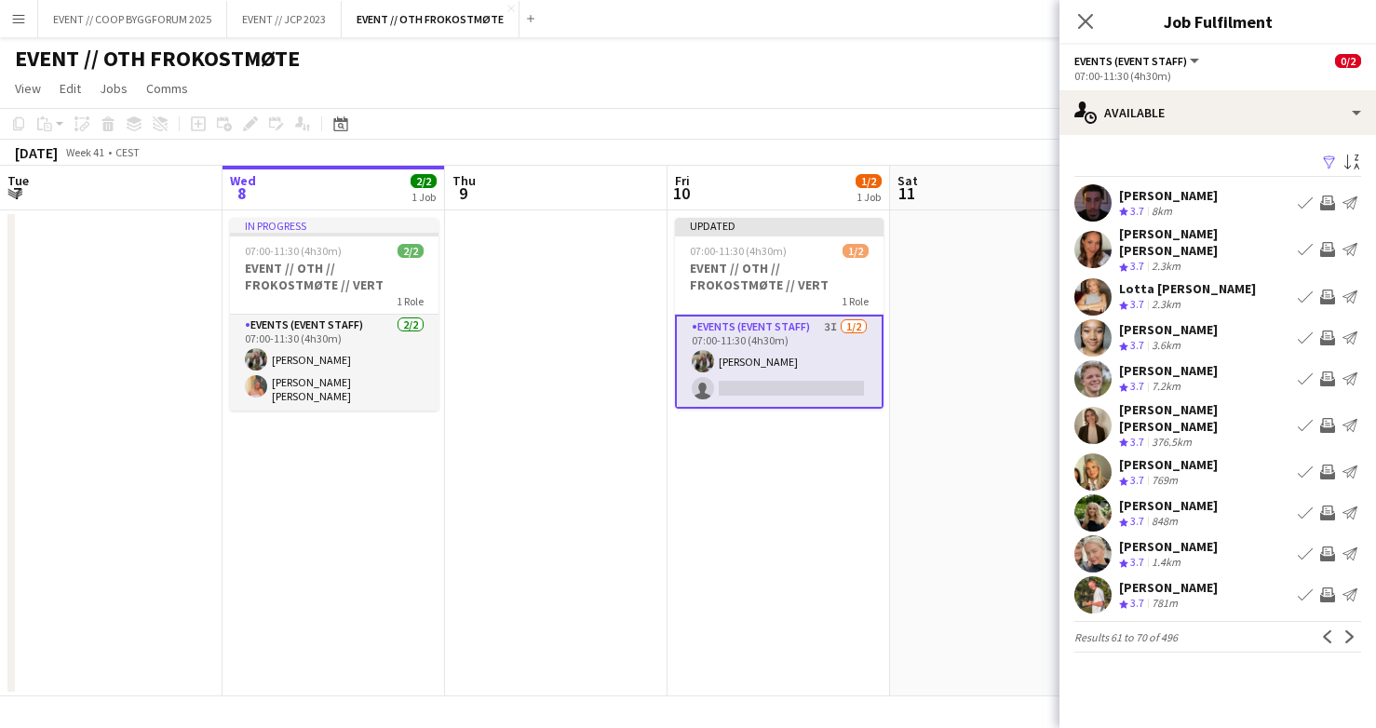
click at [1346, 630] on app-icon "Next" at bounding box center [1350, 636] width 13 height 13
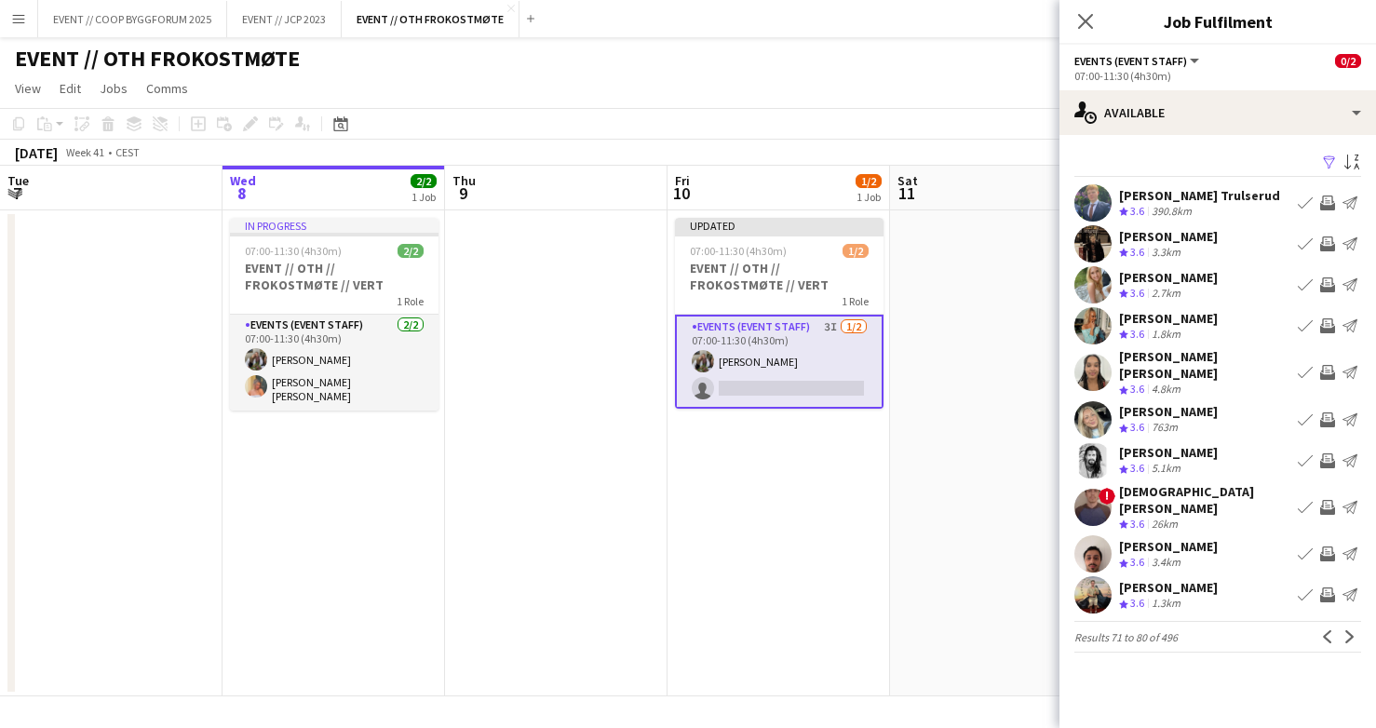
click at [1346, 630] on app-icon "Next" at bounding box center [1350, 636] width 13 height 13
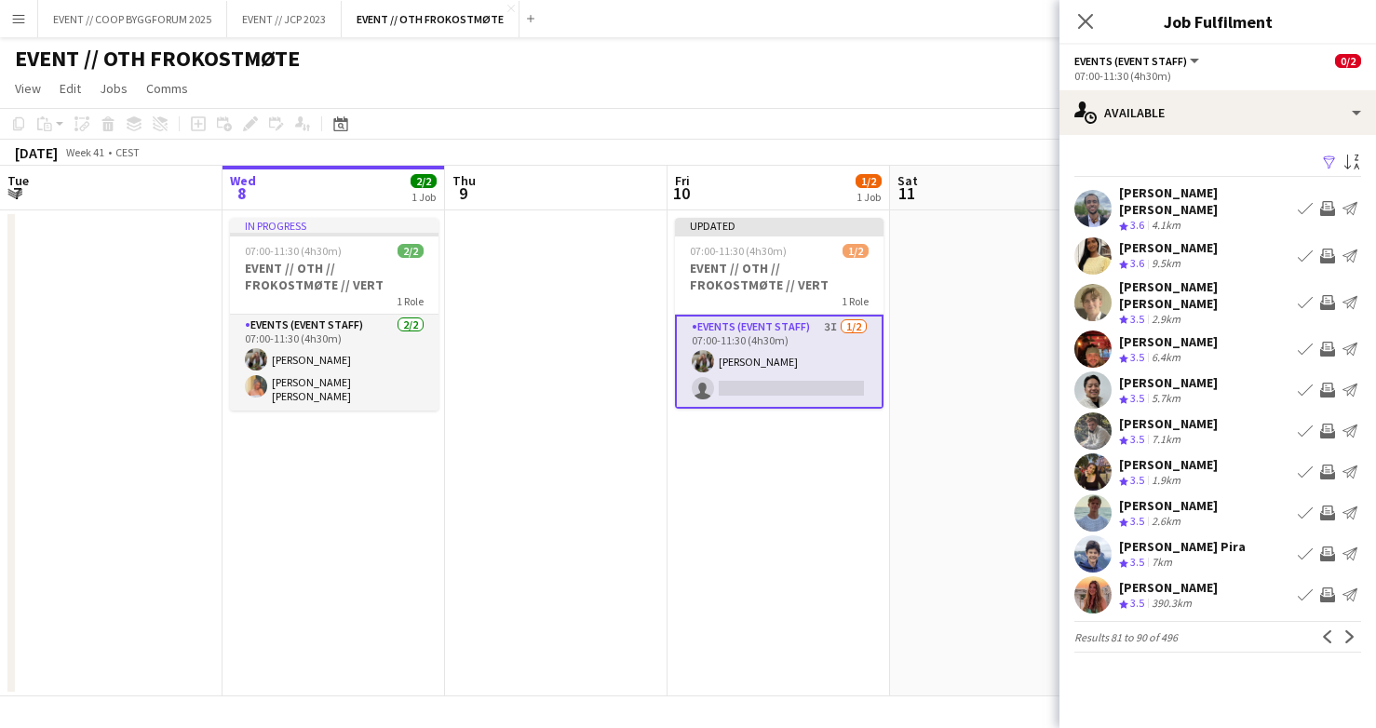
click at [1346, 621] on app-pager "Results 81 to 90 of 496 Previous Next" at bounding box center [1218, 637] width 287 height 32
click at [1347, 630] on app-icon "Next" at bounding box center [1350, 636] width 13 height 13
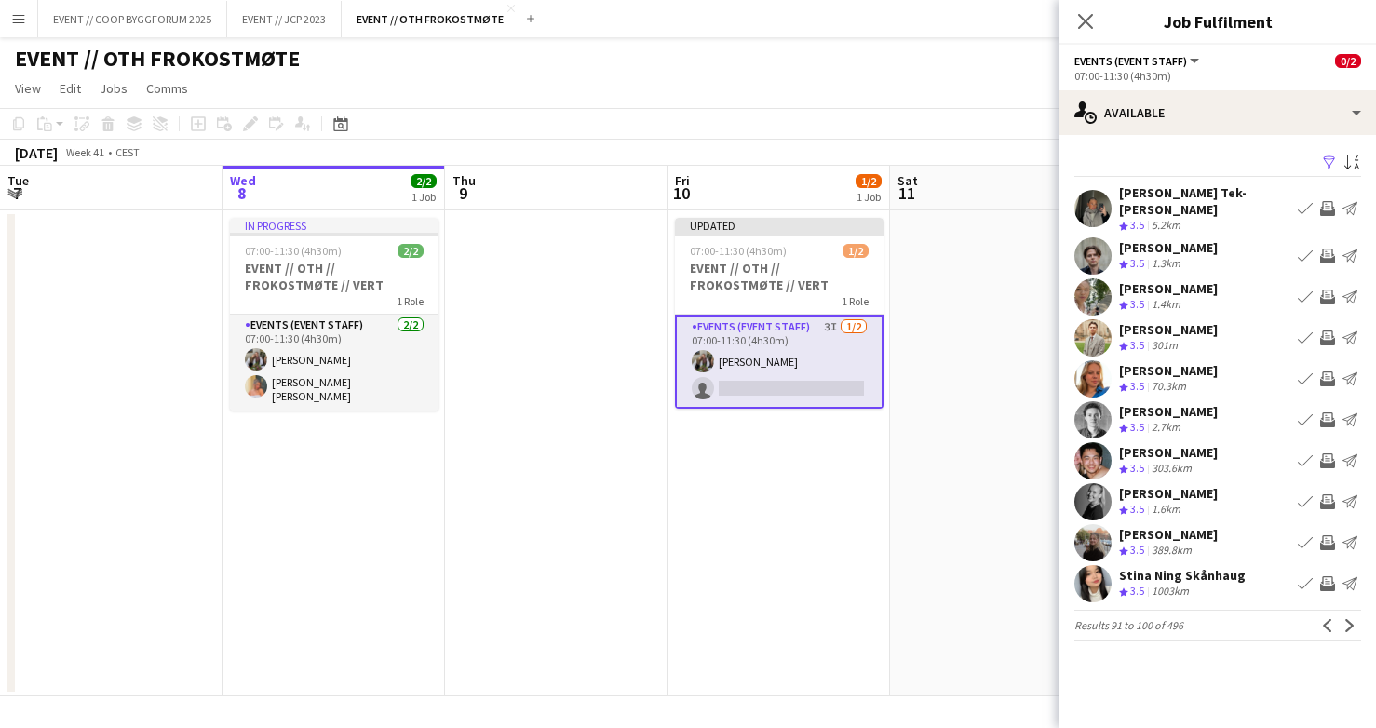
click at [1328, 372] on app-icon "Invite crew" at bounding box center [1328, 379] width 15 height 15
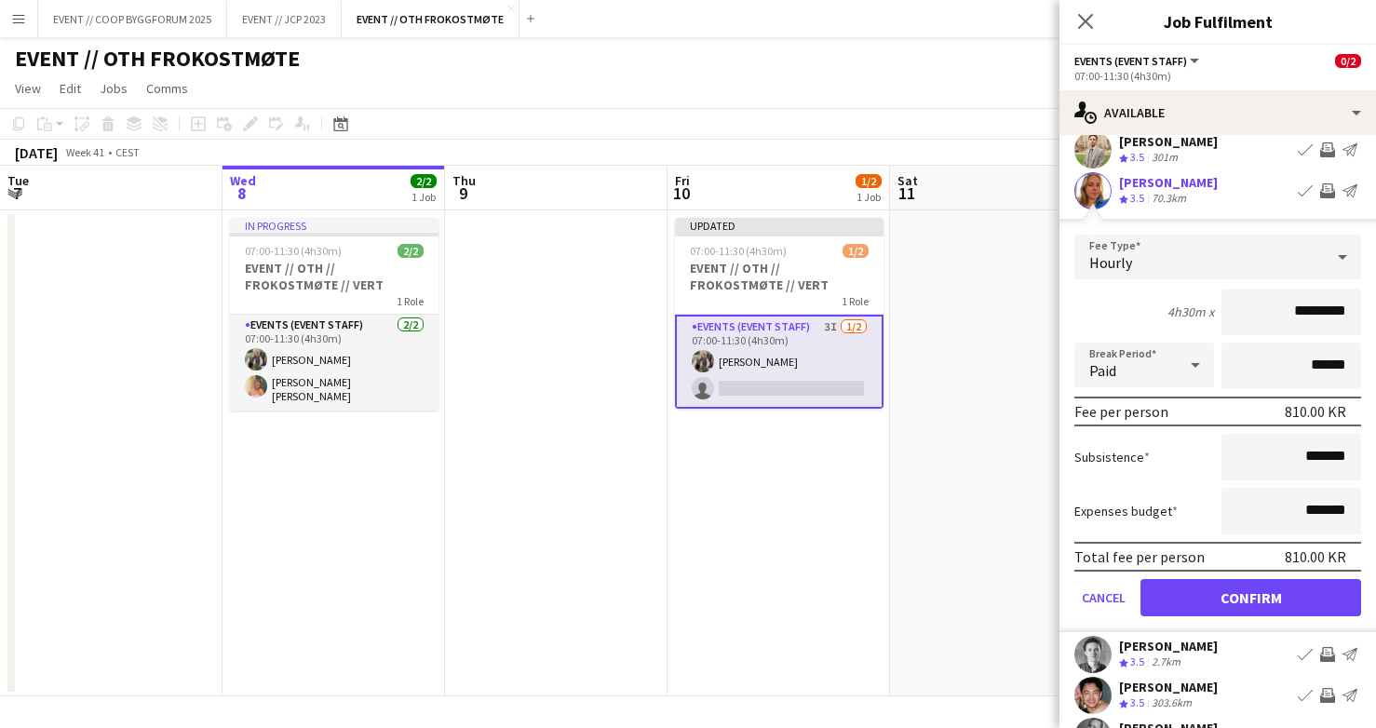
scroll to position [191, 0]
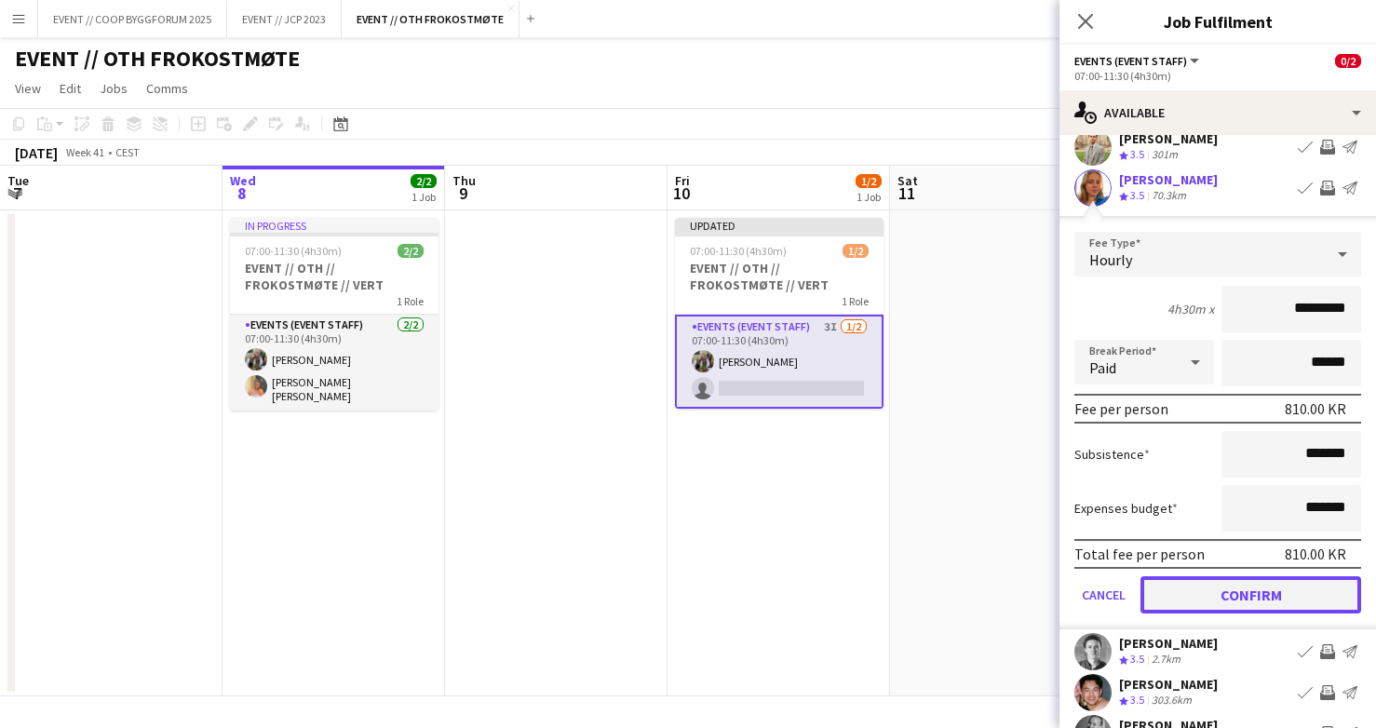
click at [1264, 583] on button "Confirm" at bounding box center [1251, 594] width 221 height 37
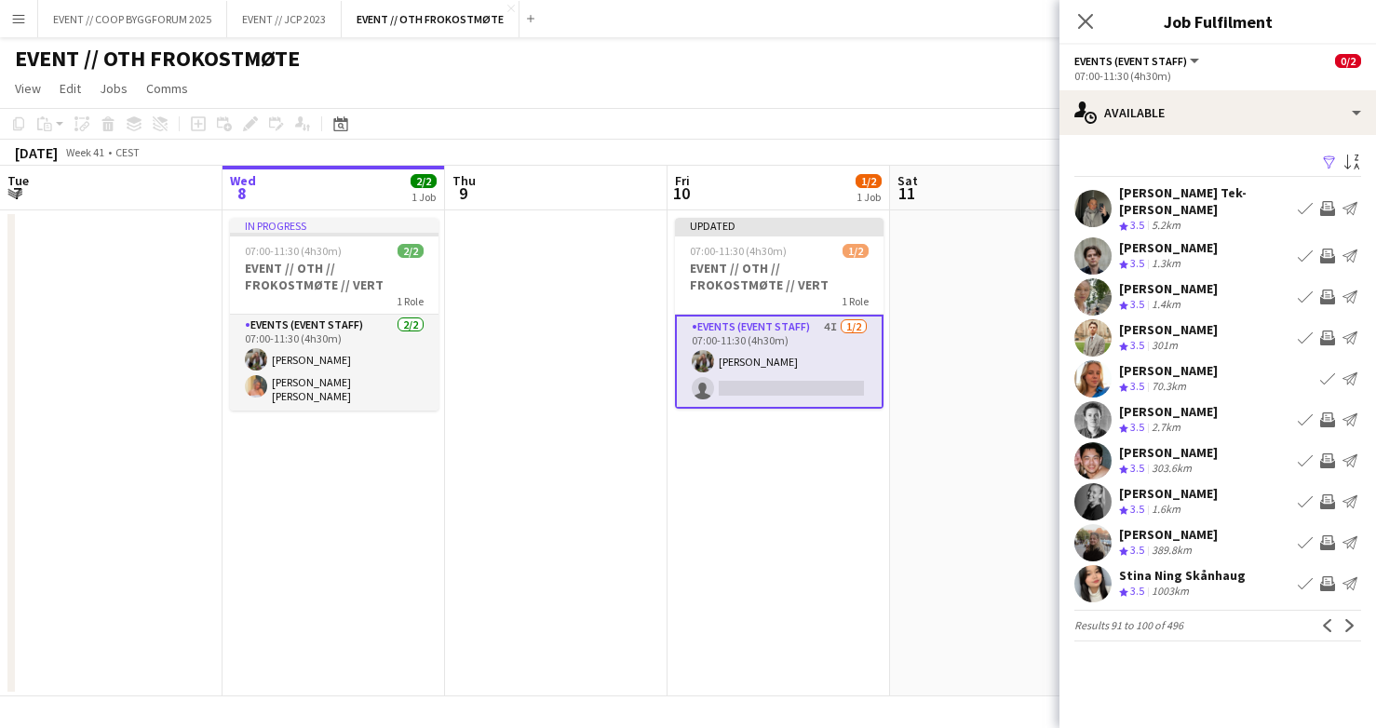
click at [1111, 495] on div at bounding box center [1093, 501] width 37 height 37
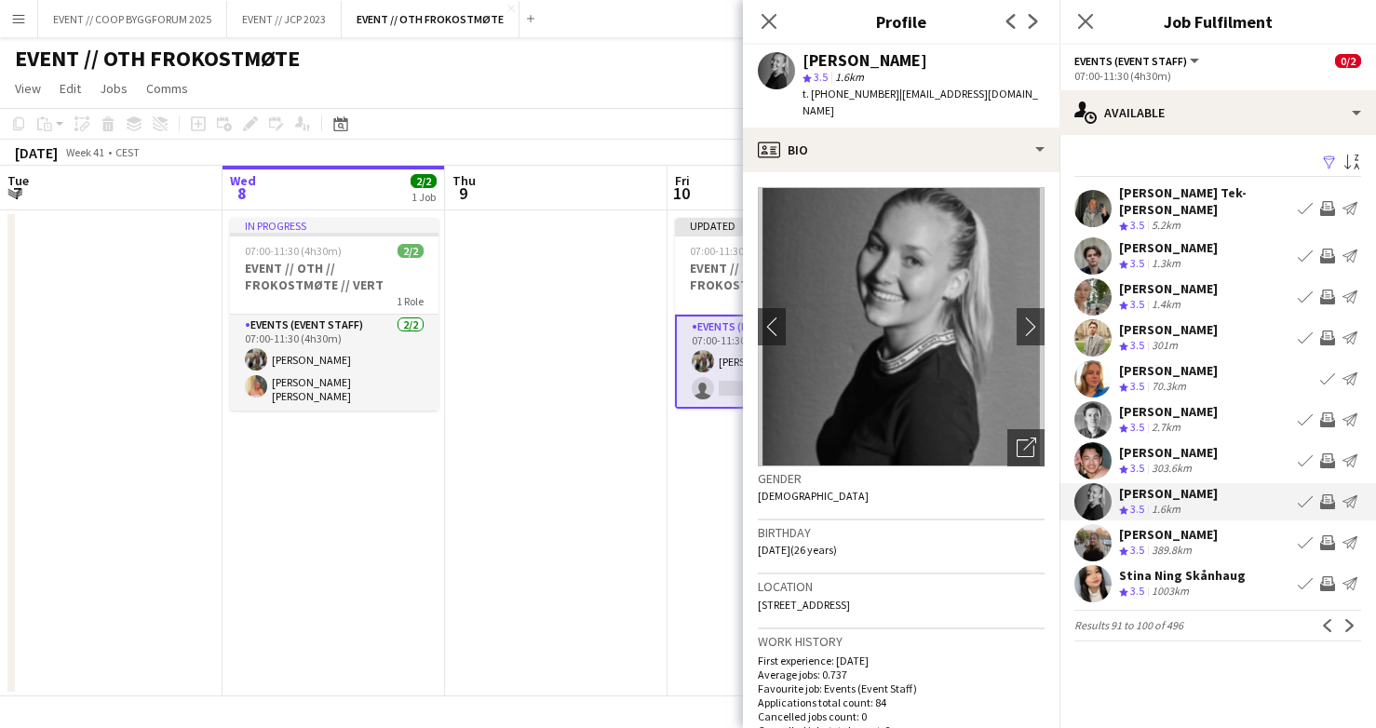
click at [1106, 530] on app-user-avatar at bounding box center [1093, 542] width 37 height 37
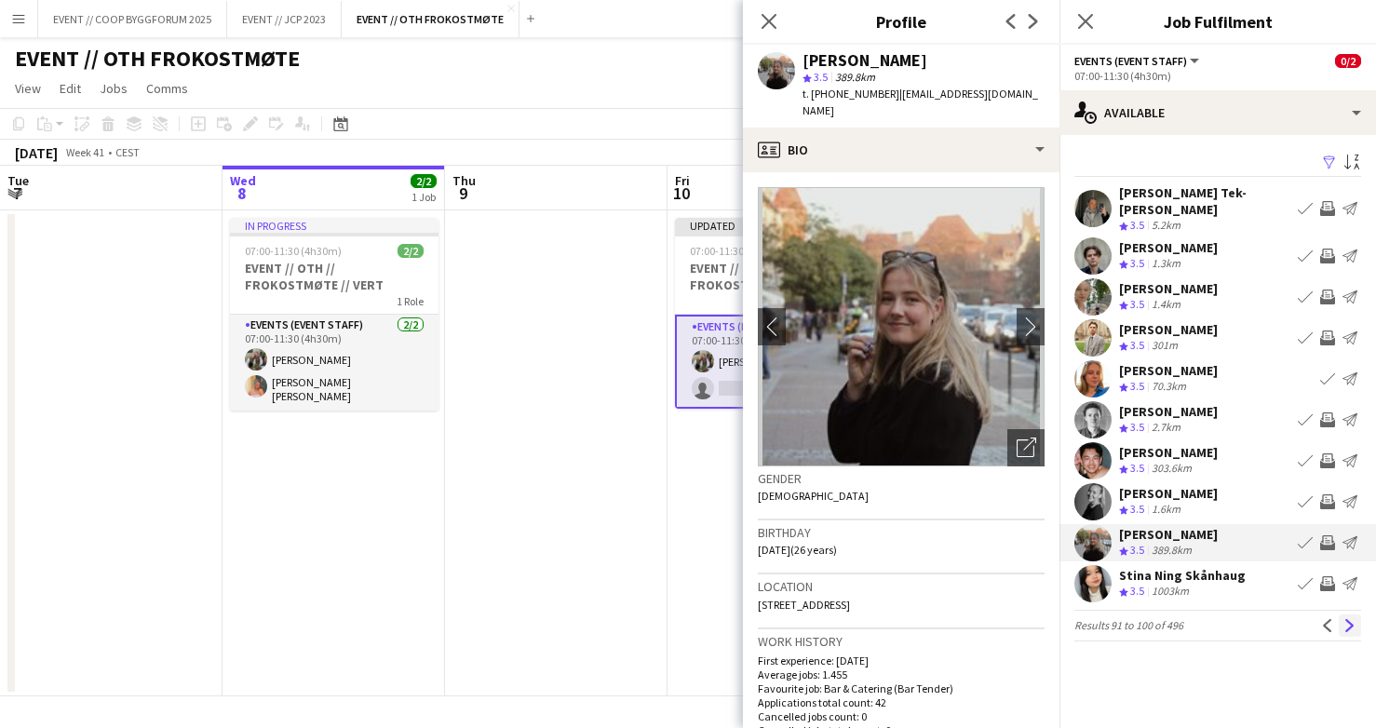
click at [1351, 619] on app-icon "Next" at bounding box center [1350, 625] width 13 height 13
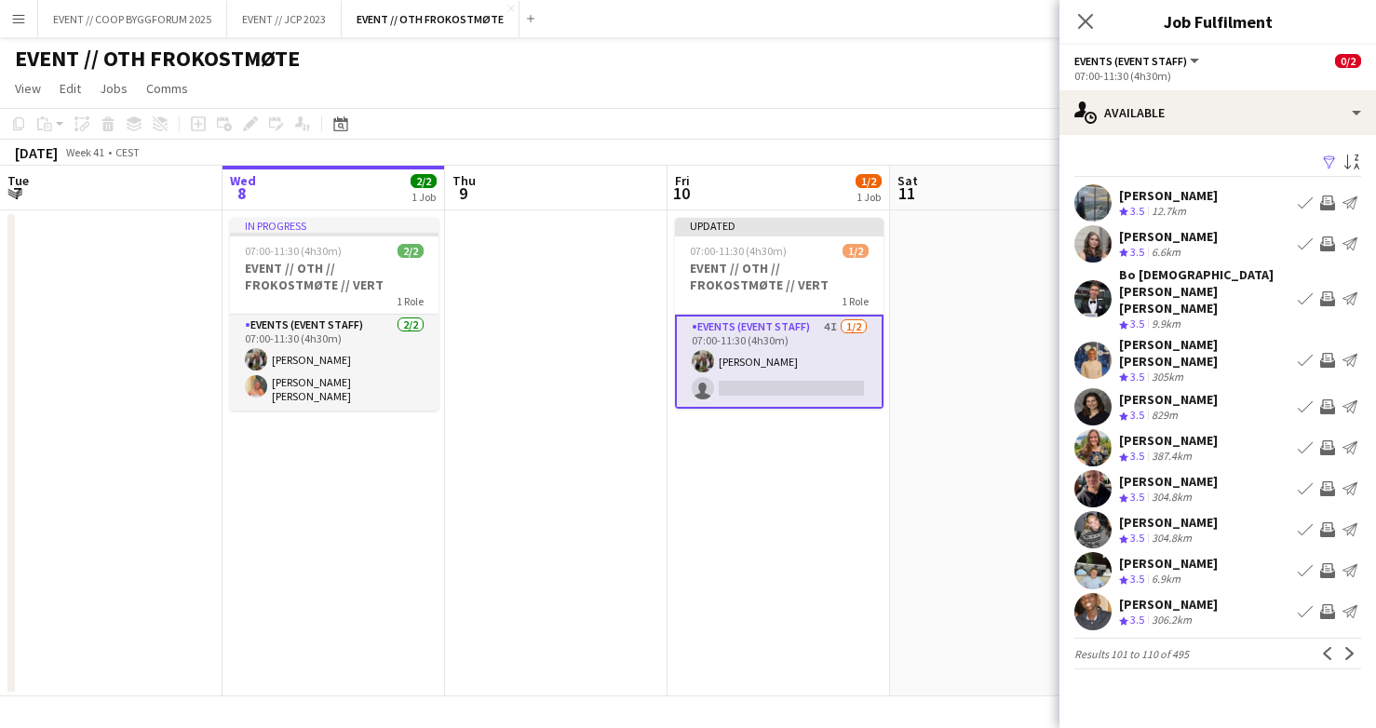
click at [1351, 647] on app-icon "Next" at bounding box center [1350, 653] width 13 height 13
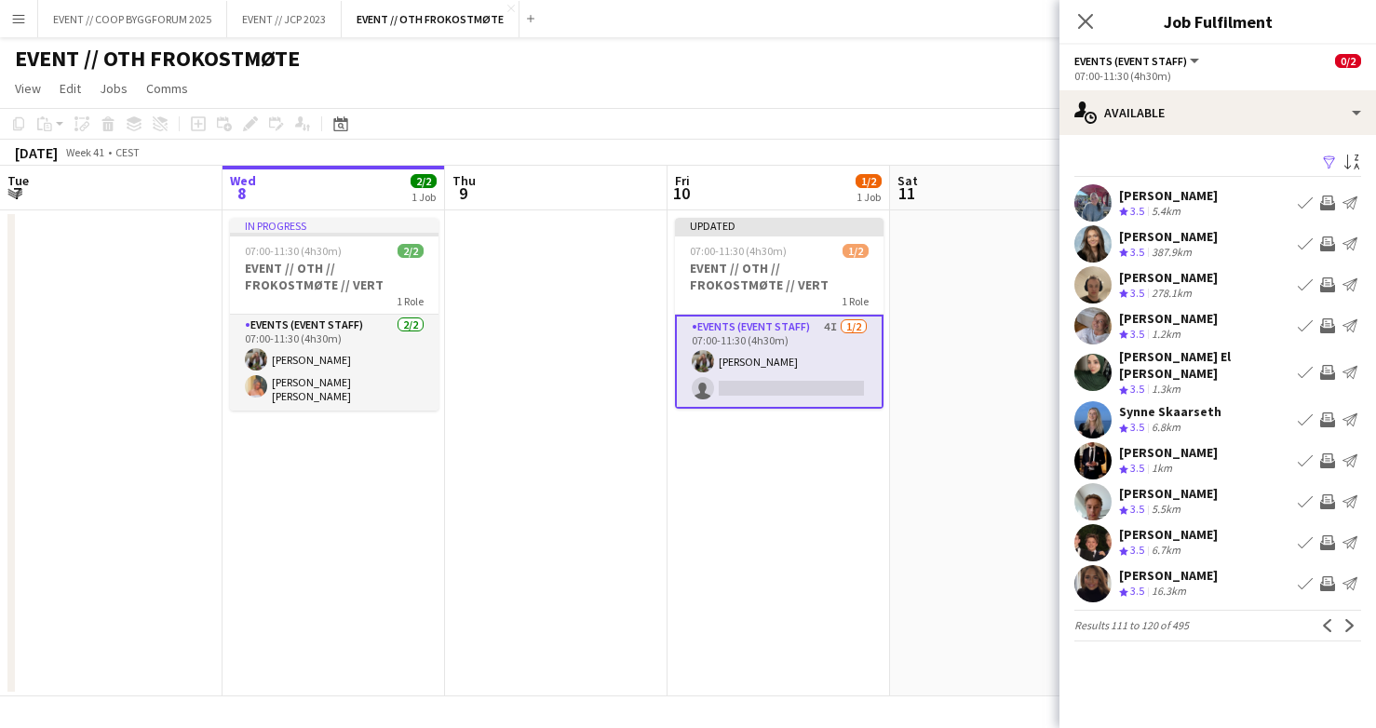
click at [1351, 619] on app-icon "Next" at bounding box center [1350, 625] width 13 height 13
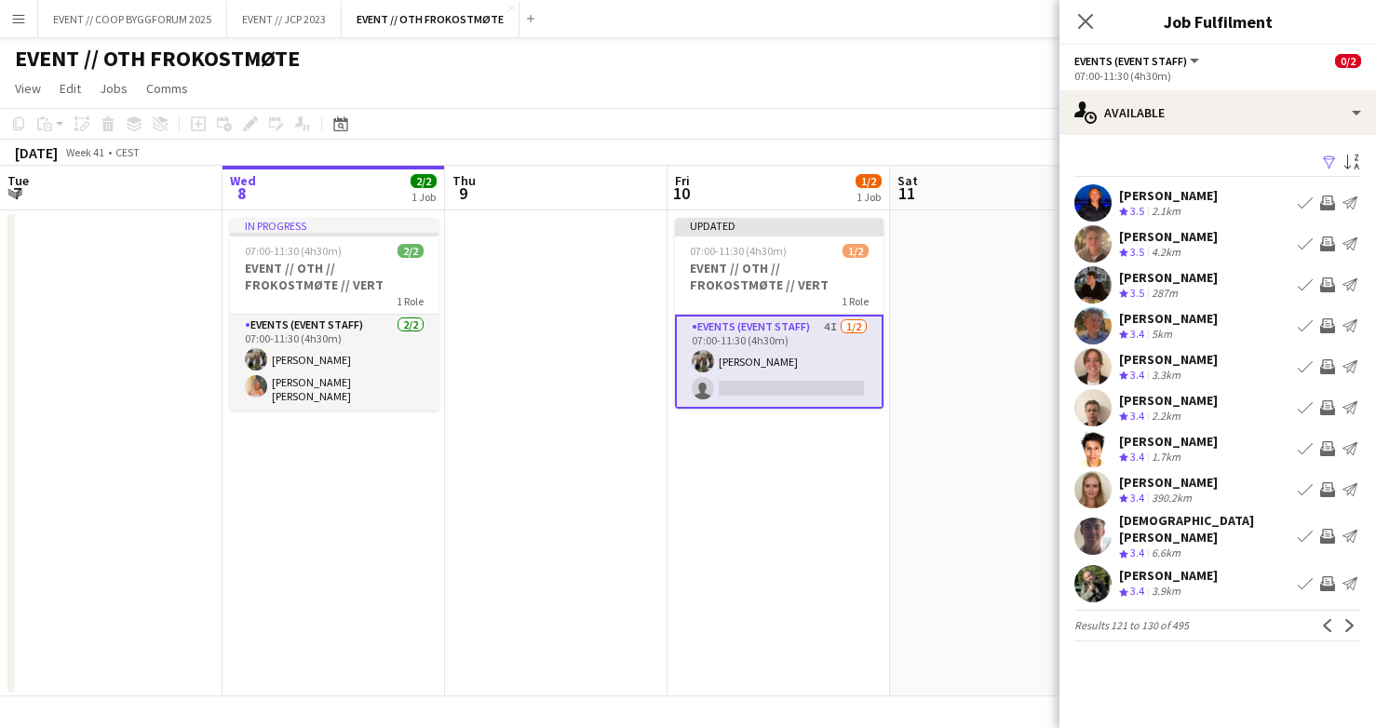
click at [1351, 619] on app-icon "Next" at bounding box center [1350, 625] width 13 height 13
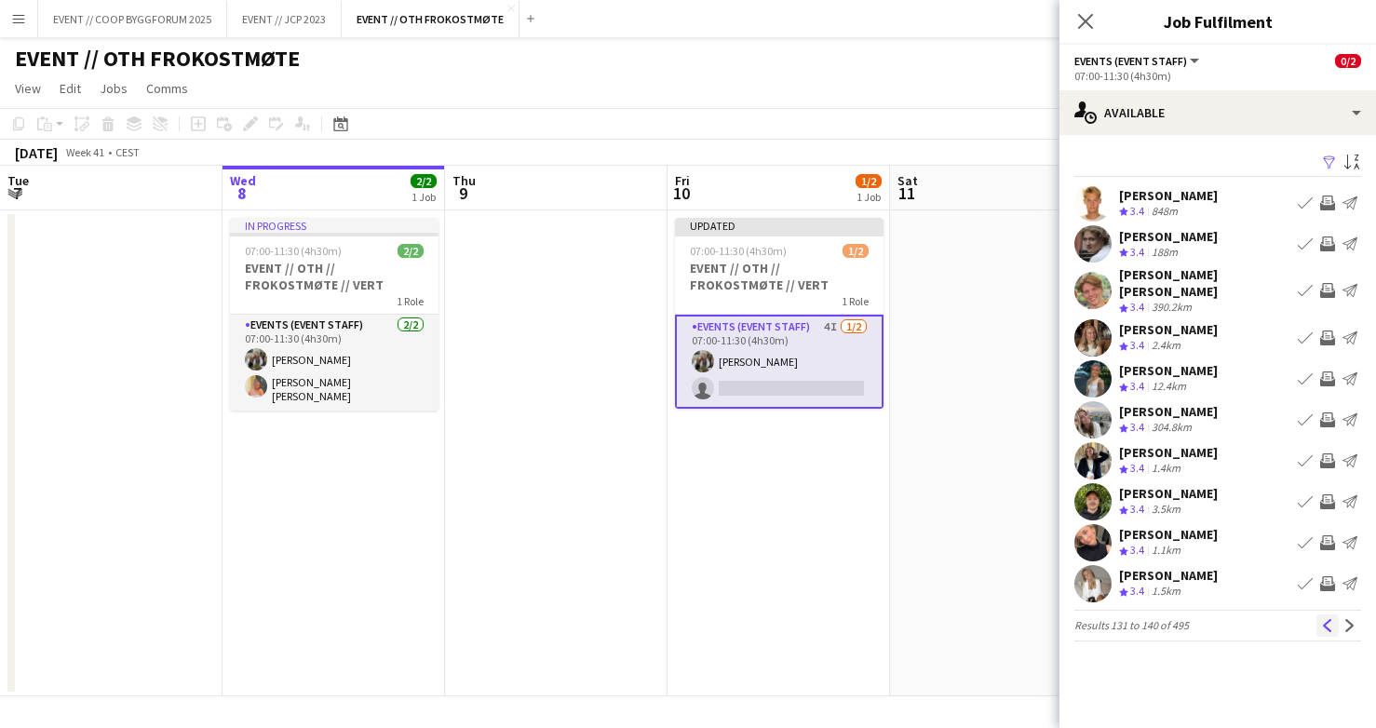
click at [1317, 615] on button "Previous" at bounding box center [1328, 626] width 22 height 22
click at [1317, 611] on mat-expansion-panel "users Available Filter Sort asc [PERSON_NAME] Crew rating 3.4 848m Book crew In…" at bounding box center [1218, 431] width 317 height 593
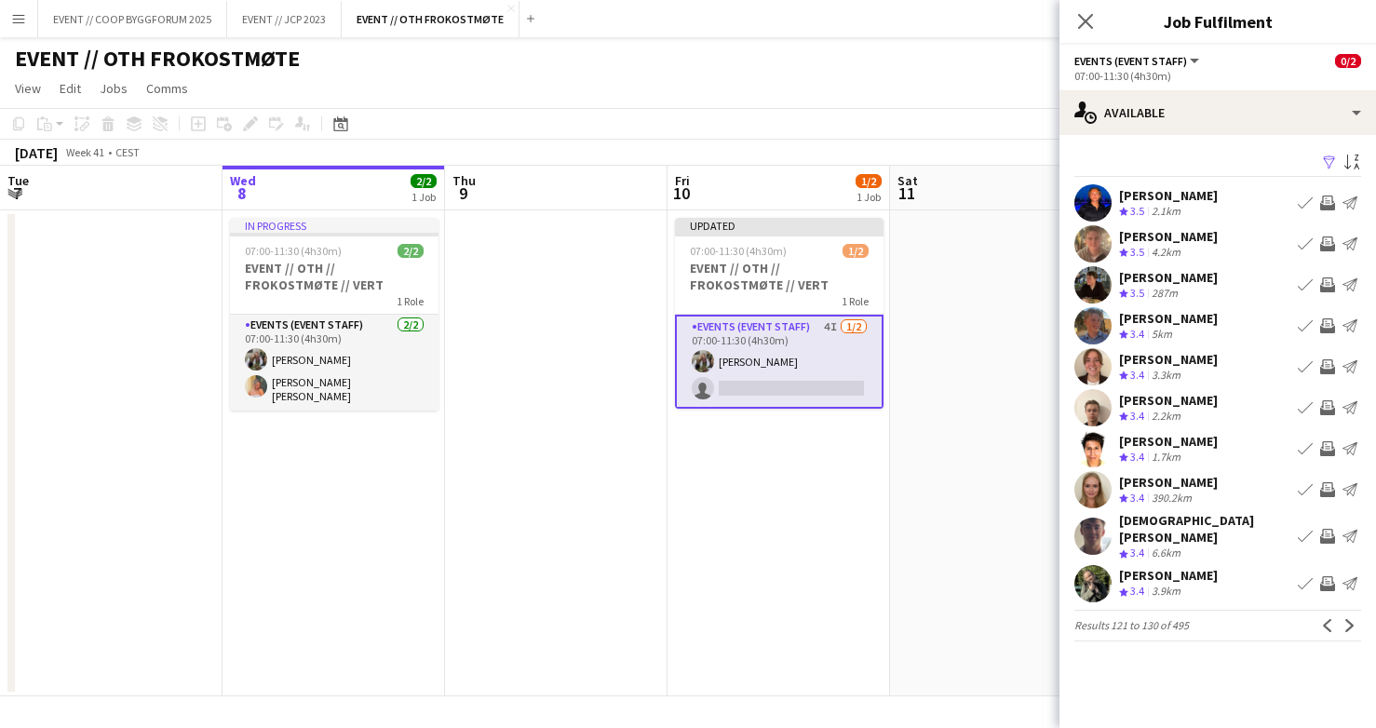
click at [877, 564] on app-date-cell "Updated 07:00-11:30 (4h30m) 1/2 EVENT // OTH // FROKOSTMØTE // VERT 1 Role Even…" at bounding box center [779, 453] width 223 height 486
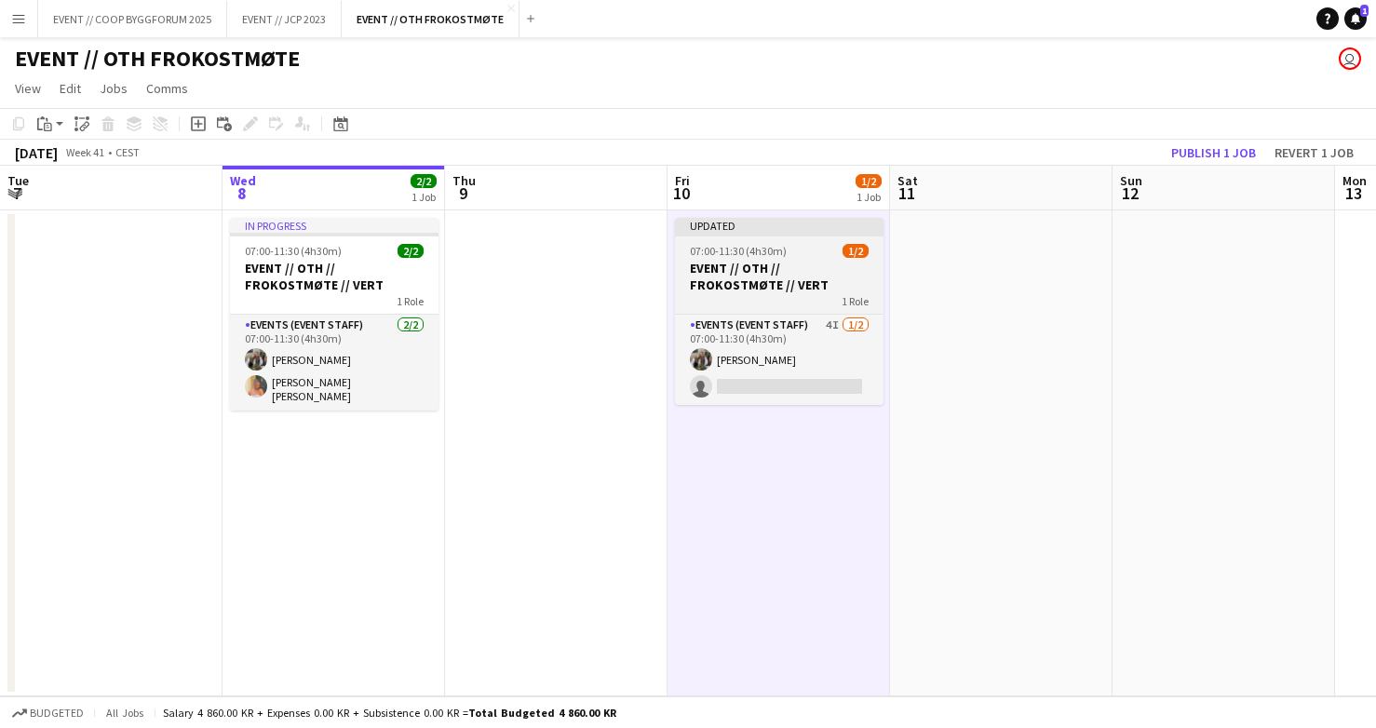
click at [828, 289] on h3 "EVENT // OTH // FROKOSTMØTE // VERT" at bounding box center [779, 277] width 209 height 34
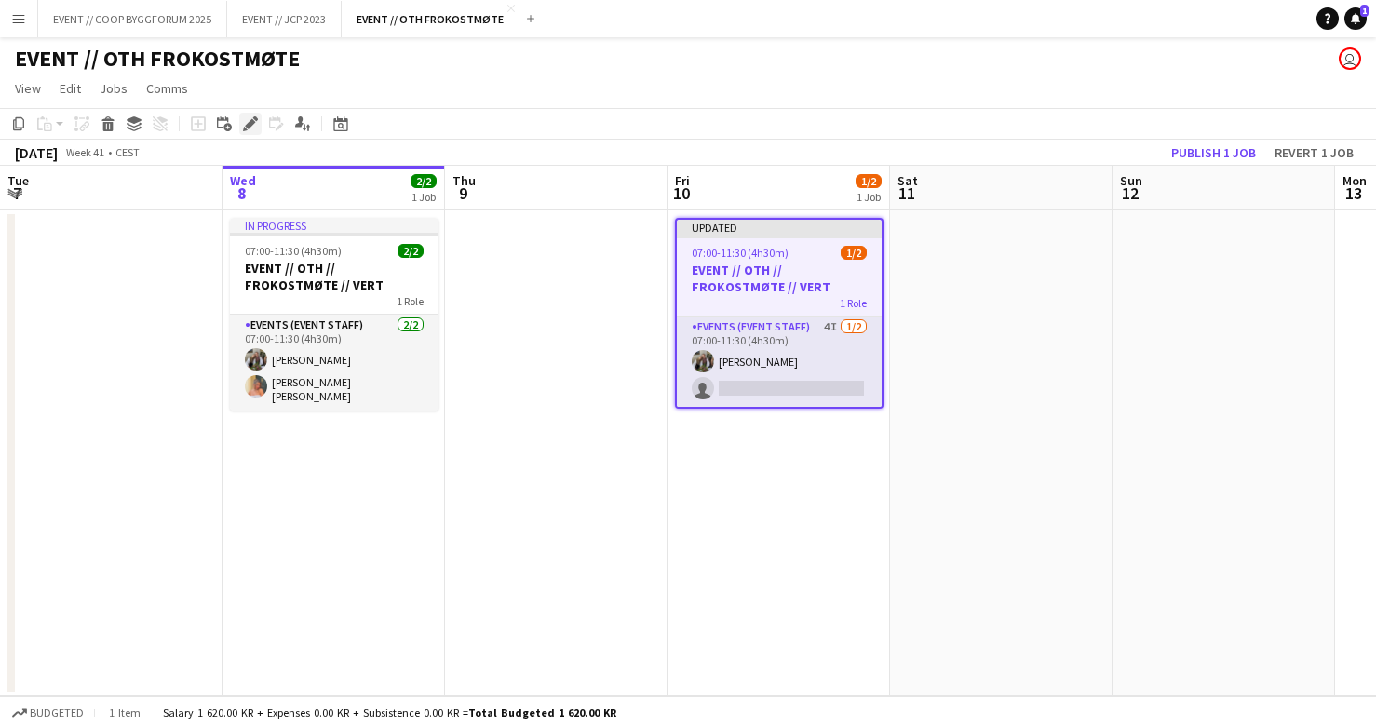
click at [247, 125] on icon at bounding box center [250, 124] width 10 height 10
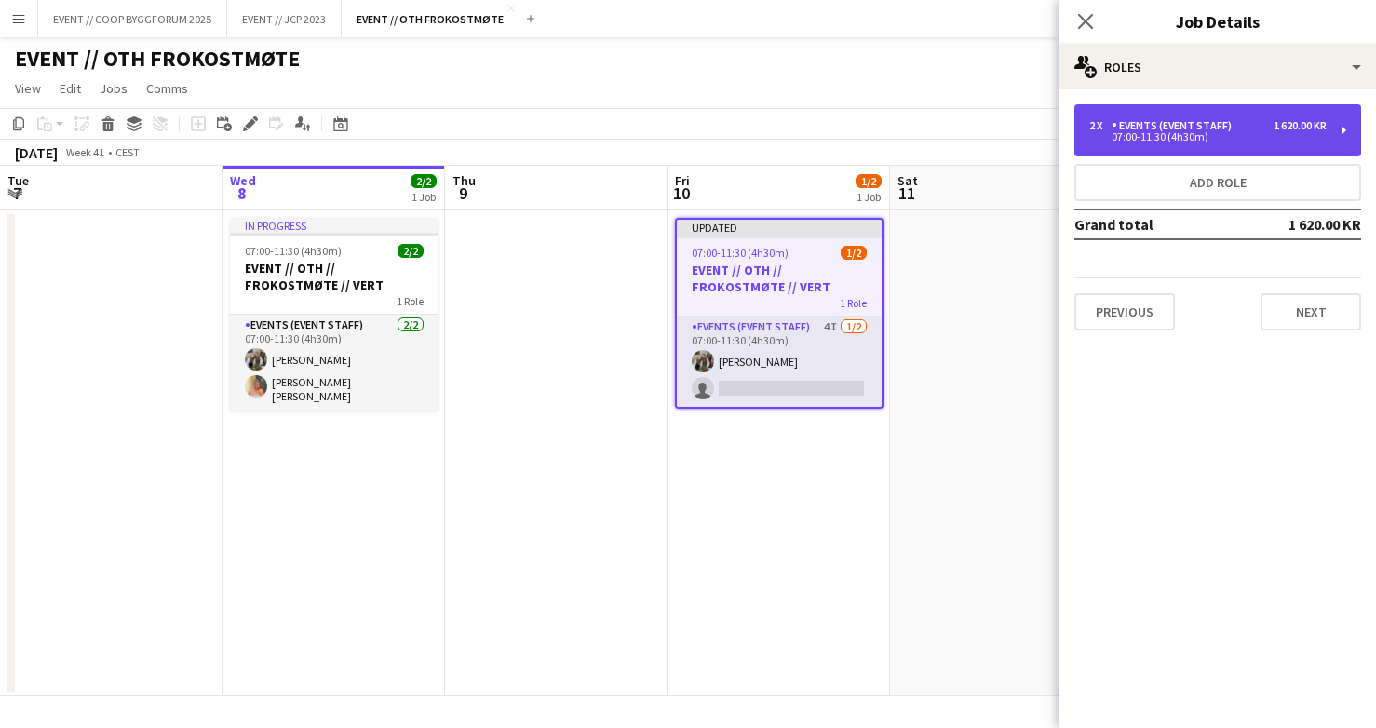
click at [1290, 116] on div "2 x Events (Event Staff) 1 620.00 KR 07:00-11:30 (4h30m)" at bounding box center [1218, 130] width 287 height 52
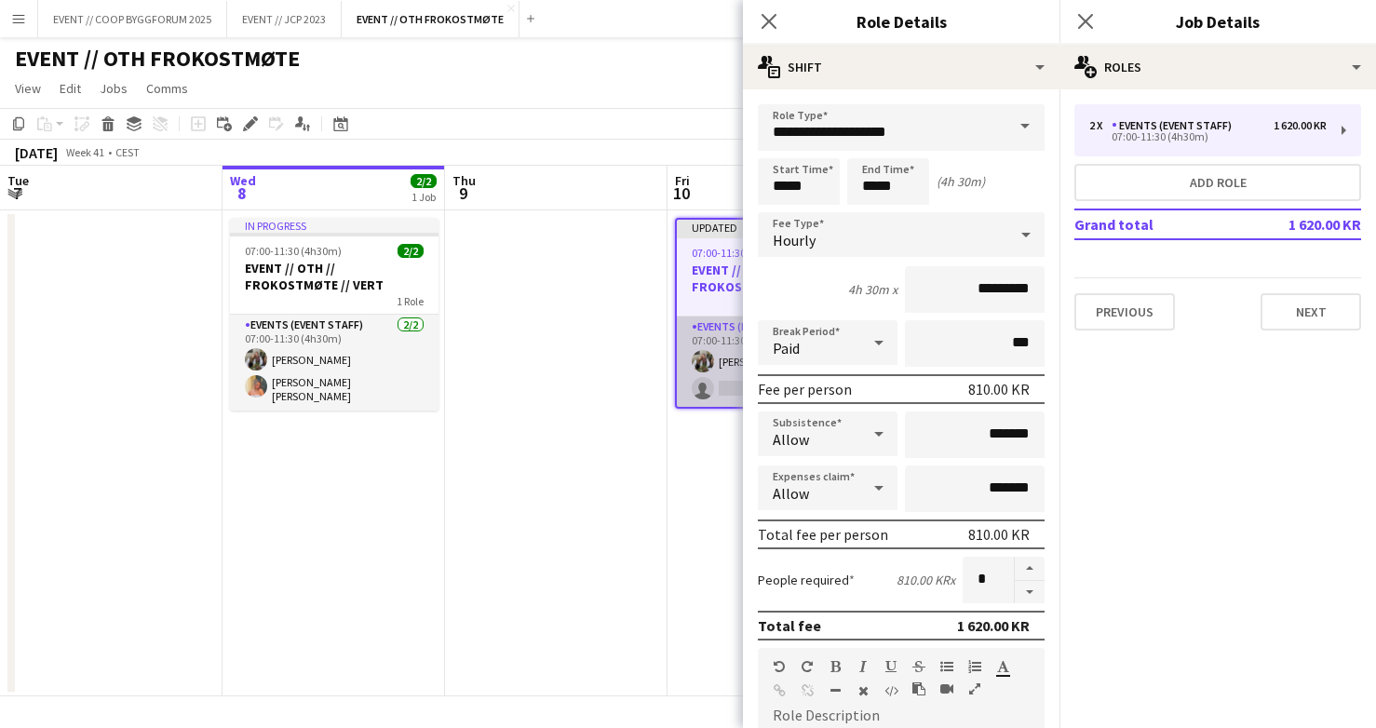
click at [707, 345] on app-card-role "Events (Event Staff) 4I [DATE] 07:00-11:30 (4h30m) [PERSON_NAME] single-neutral…" at bounding box center [779, 362] width 205 height 90
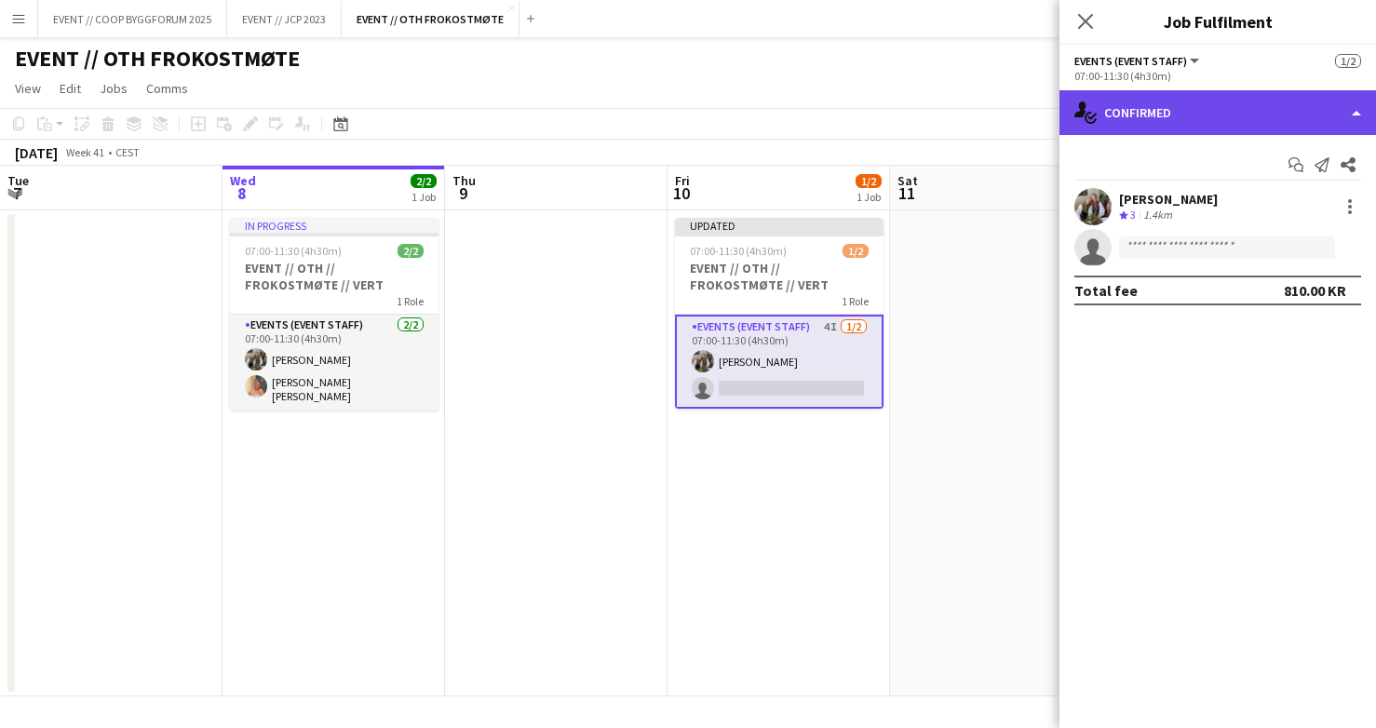
click at [1245, 115] on div "single-neutral-actions-check-2 Confirmed" at bounding box center [1218, 112] width 317 height 45
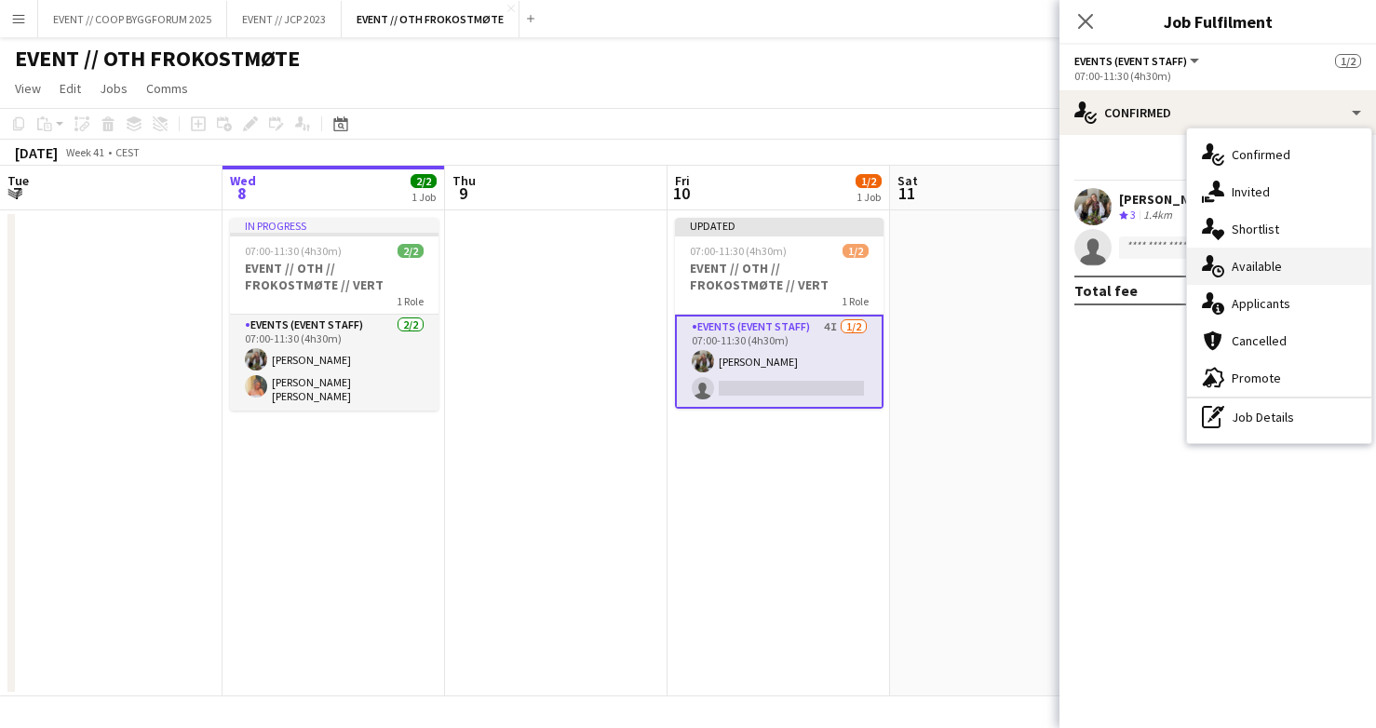
click at [1287, 277] on div "single-neutral-actions-upload Available" at bounding box center [1279, 266] width 184 height 37
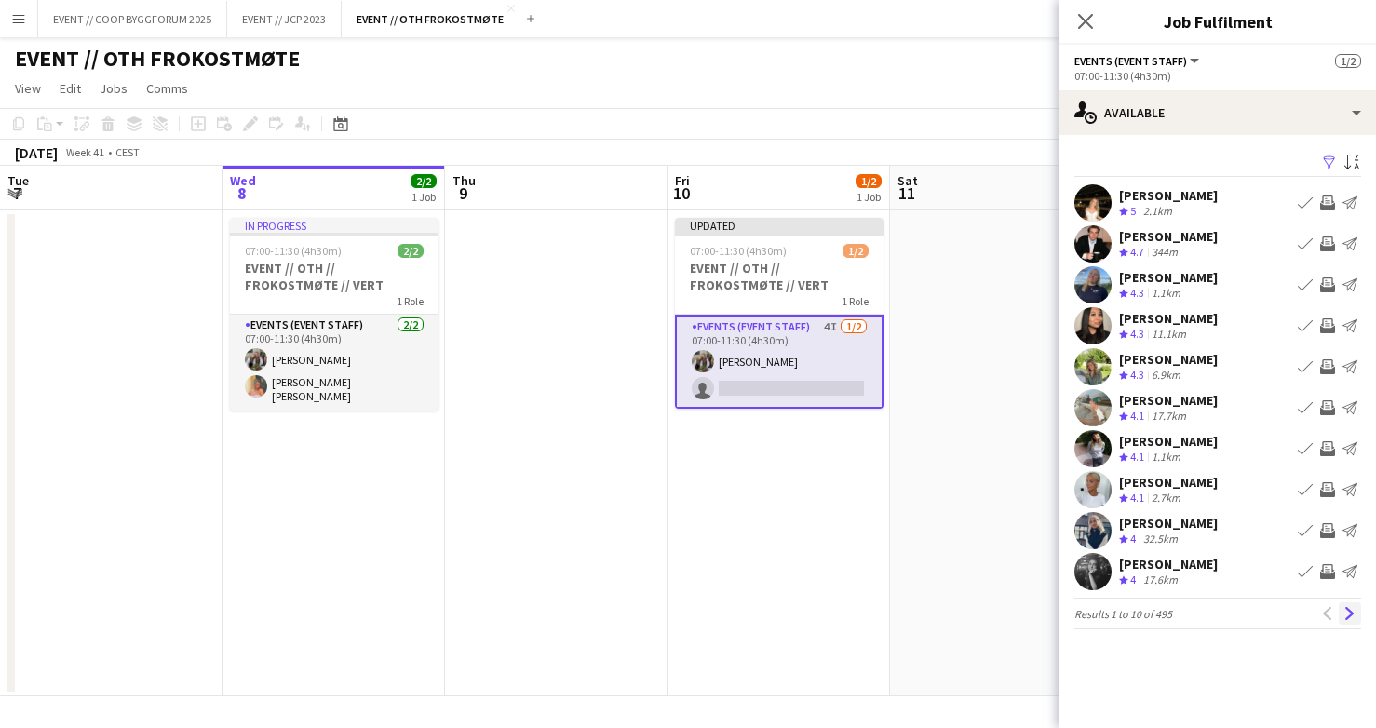
click at [1352, 614] on app-icon "Next" at bounding box center [1350, 613] width 13 height 13
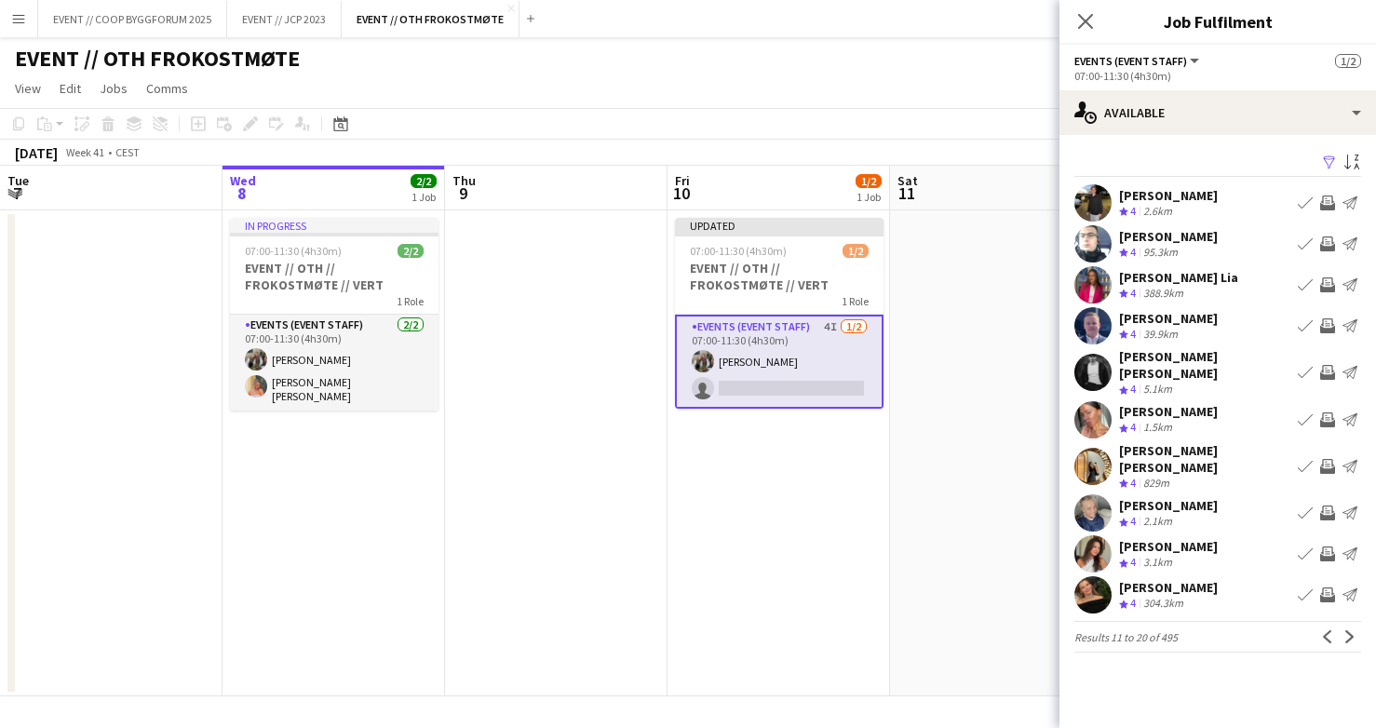
click at [1099, 277] on app-user-avatar at bounding box center [1093, 284] width 37 height 37
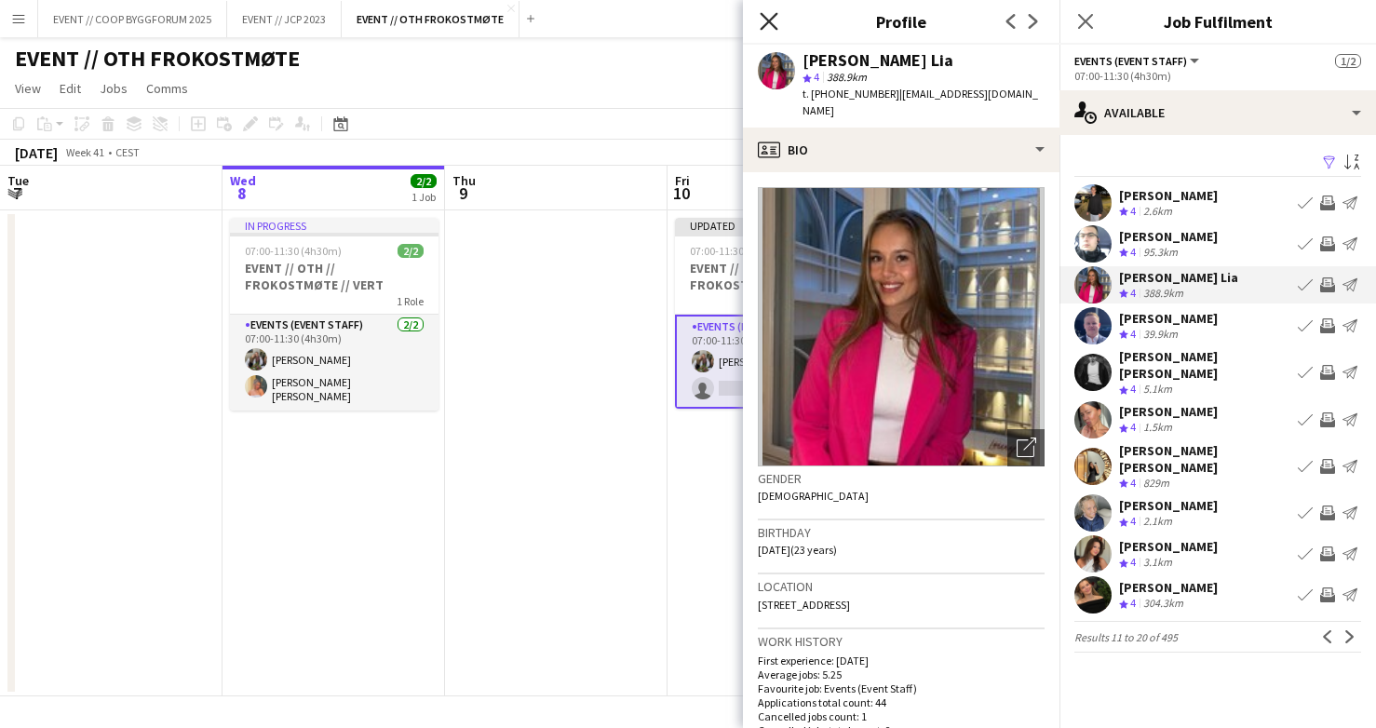
click at [765, 22] on icon "Close pop-in" at bounding box center [769, 21] width 18 height 18
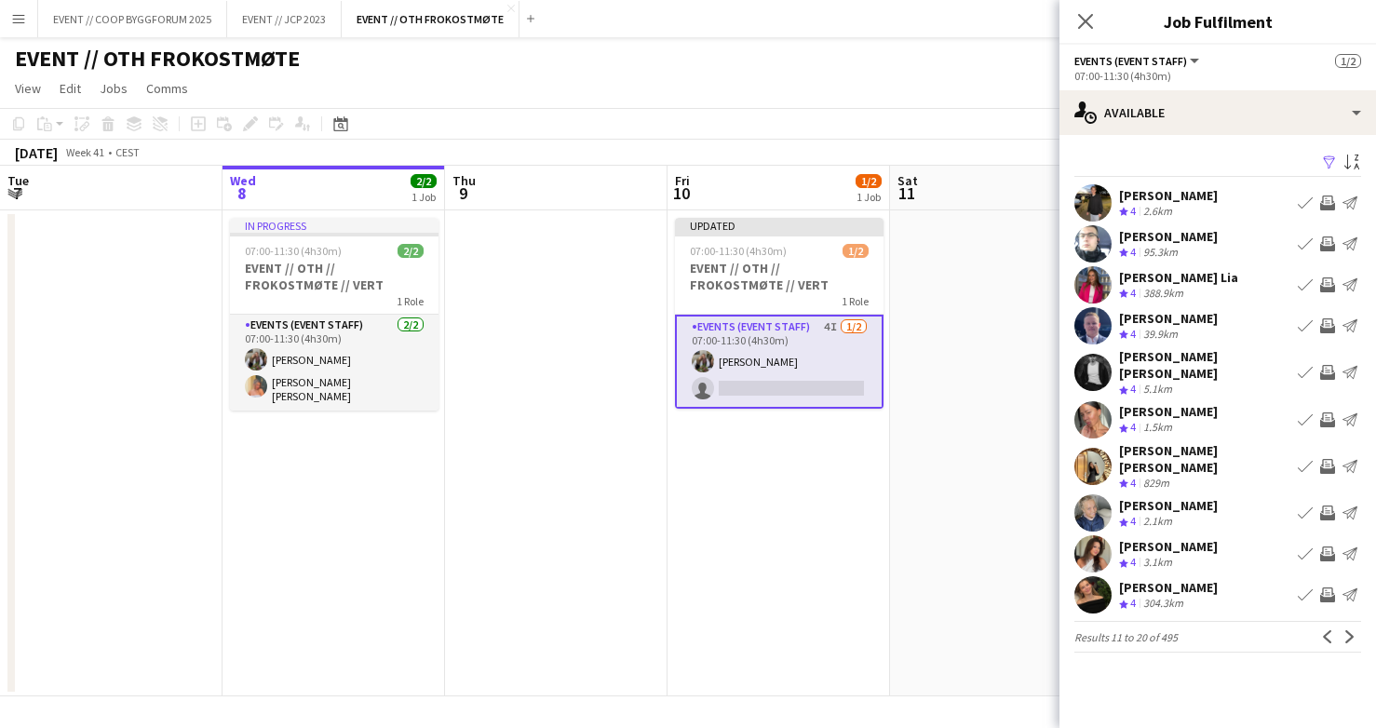
click at [1092, 448] on app-user-avatar at bounding box center [1093, 466] width 37 height 37
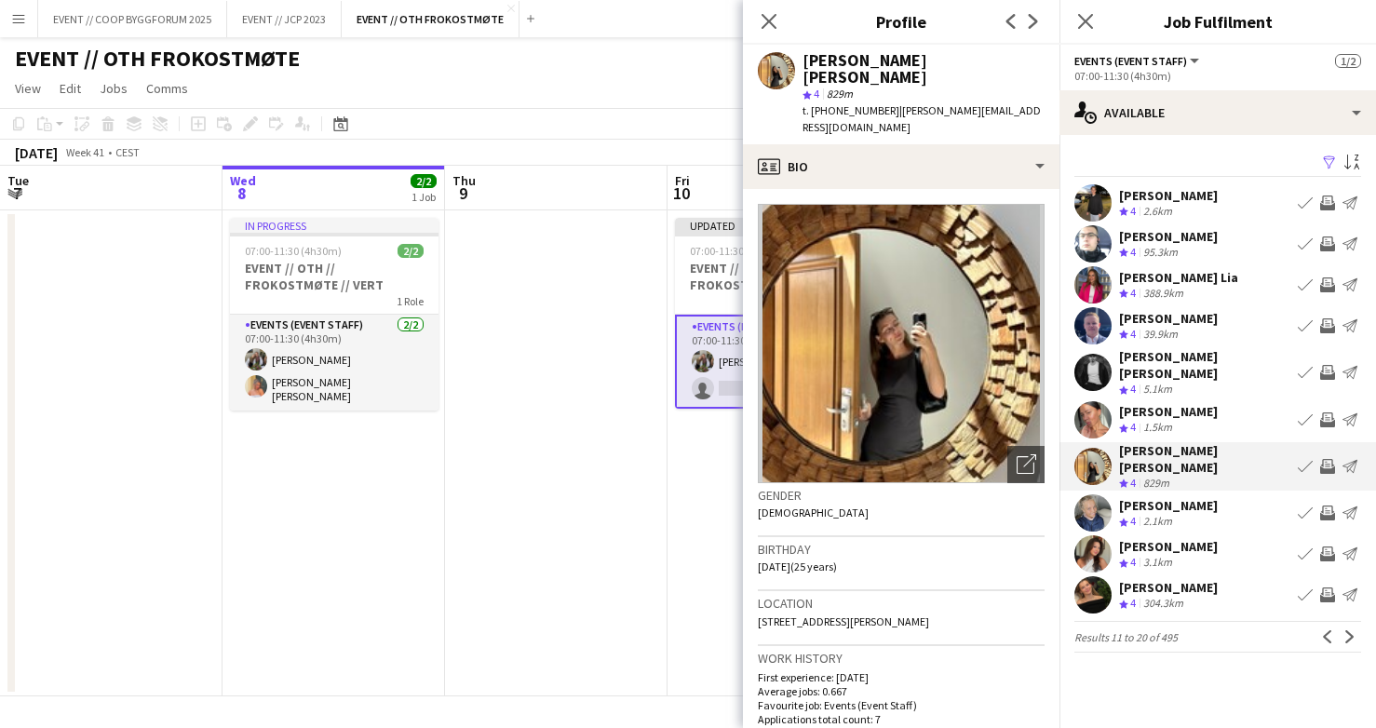
click at [1335, 455] on button "Invite crew" at bounding box center [1328, 466] width 22 height 22
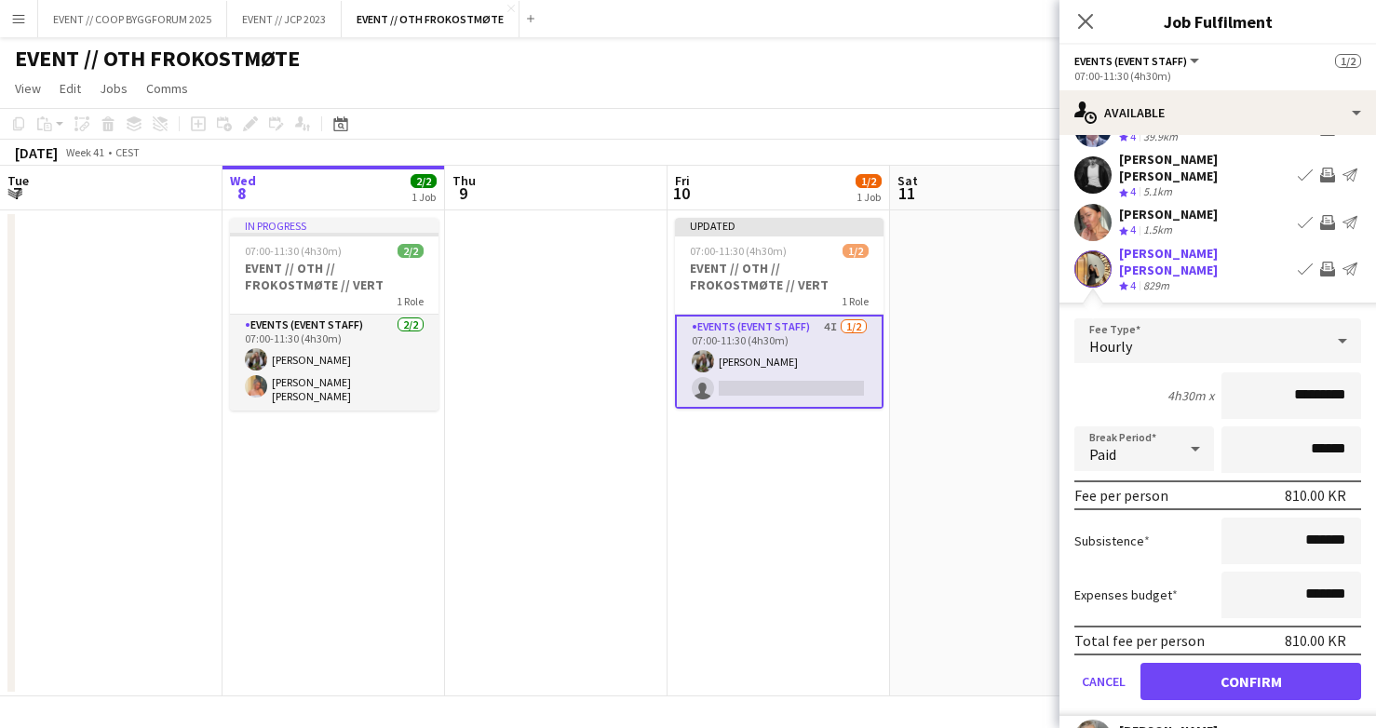
scroll to position [194, 0]
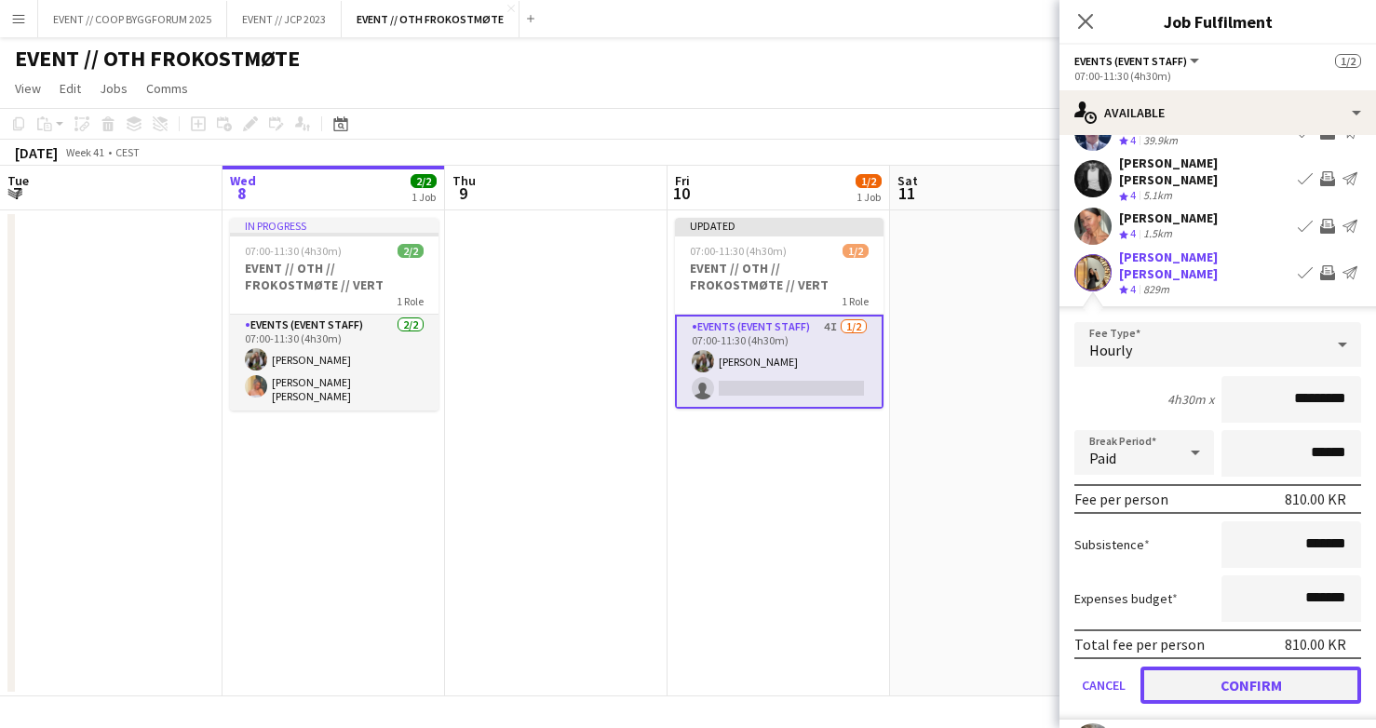
click at [1257, 667] on button "Confirm" at bounding box center [1251, 685] width 221 height 37
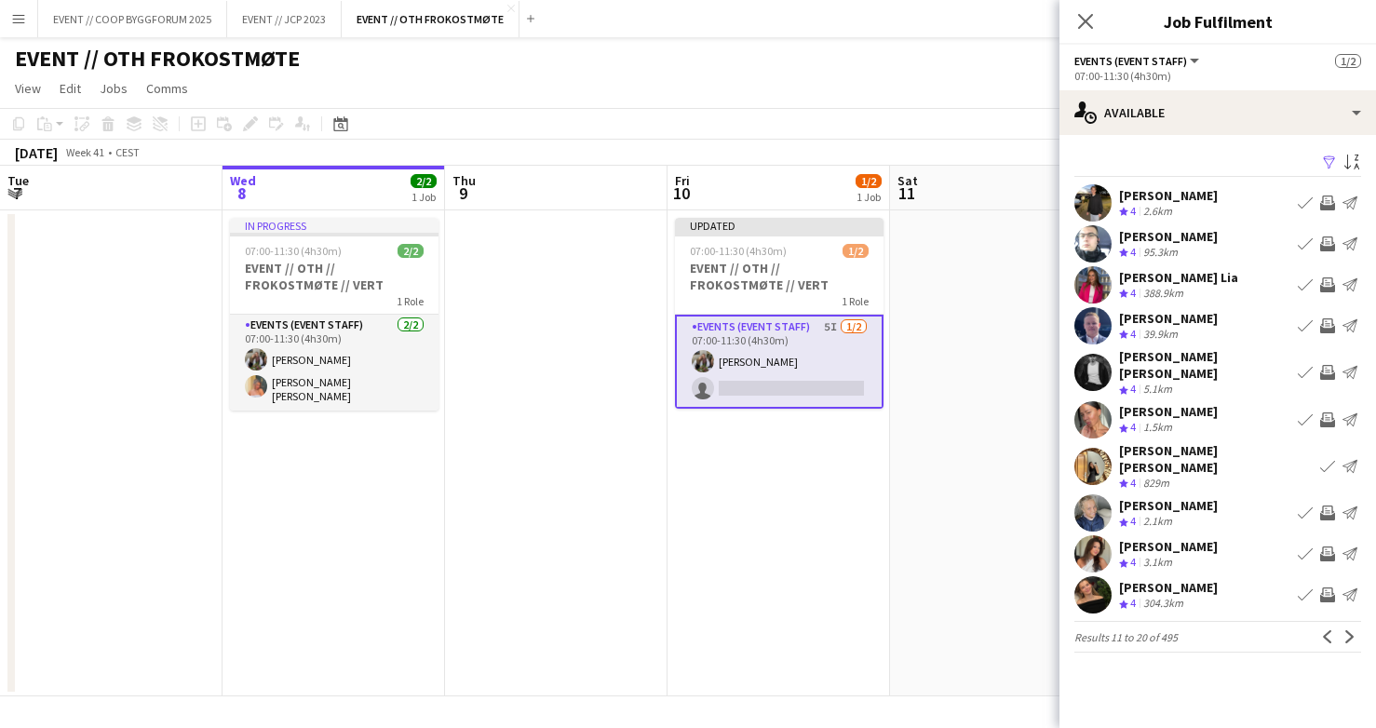
click at [1096, 535] on app-user-avatar at bounding box center [1093, 553] width 37 height 37
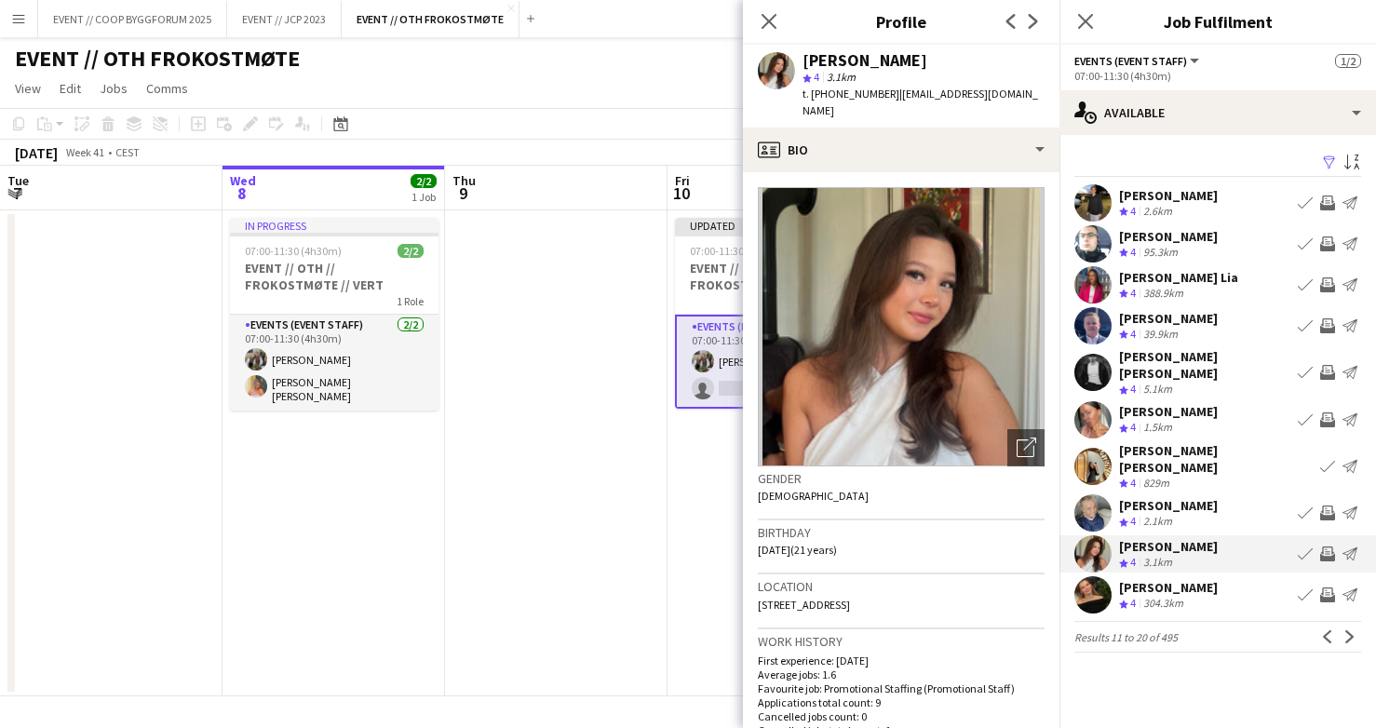
click at [1096, 535] on app-user-avatar at bounding box center [1093, 553] width 37 height 37
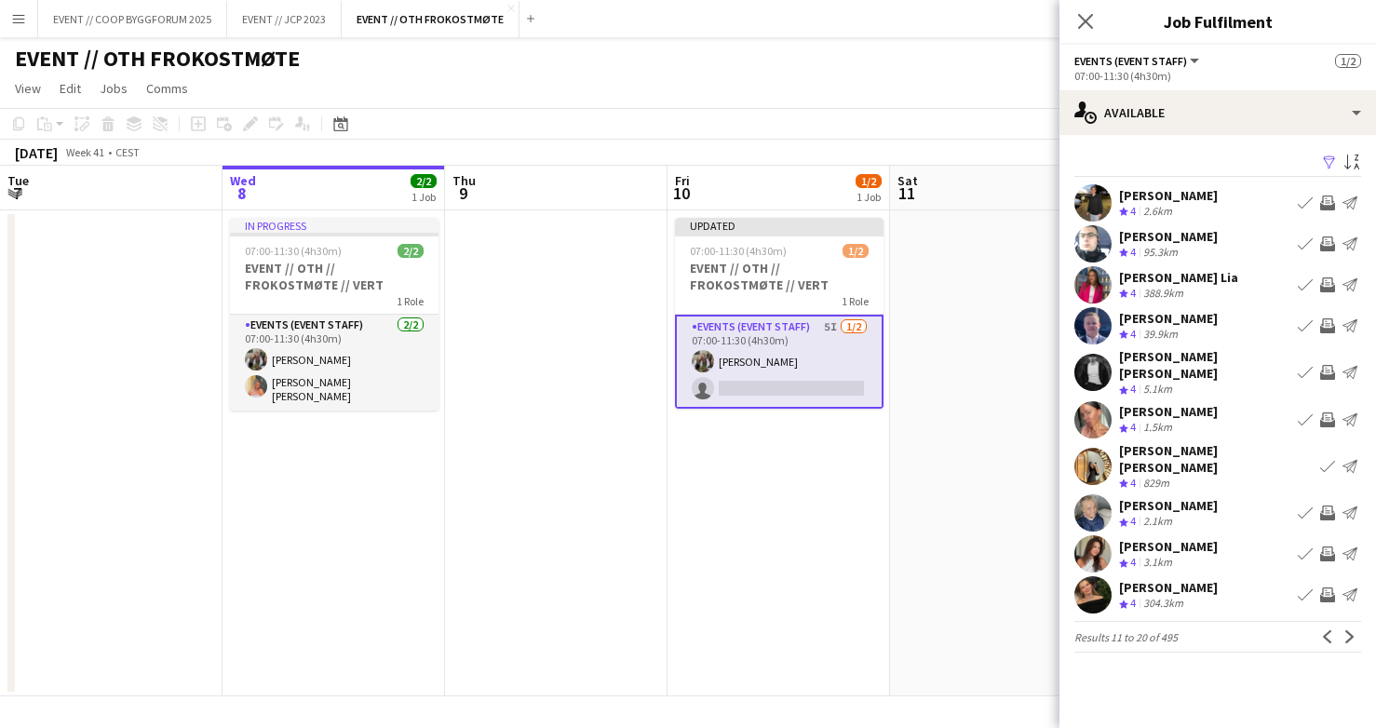
click at [1335, 543] on button "Invite crew" at bounding box center [1328, 554] width 22 height 22
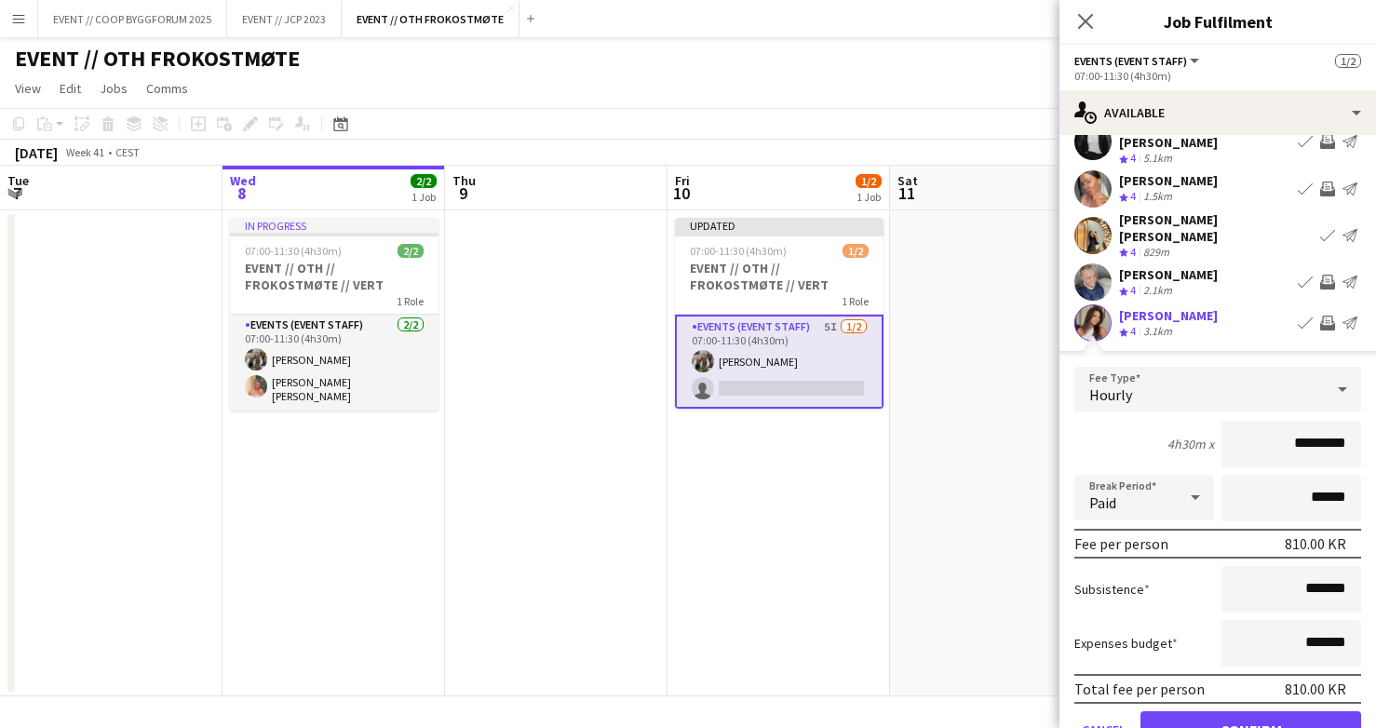
scroll to position [232, 0]
click at [1239, 714] on button "Confirm" at bounding box center [1251, 729] width 221 height 37
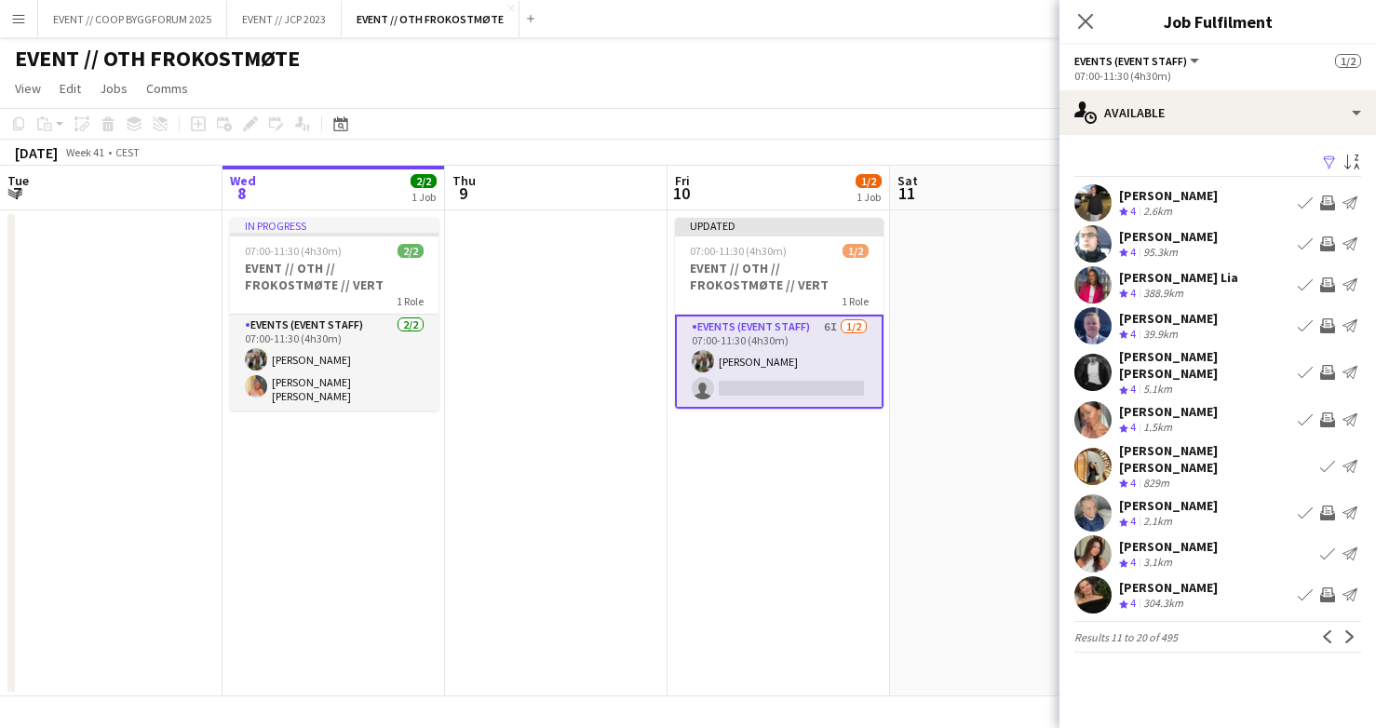
scroll to position [0, 0]
click at [1106, 576] on app-user-avatar at bounding box center [1093, 594] width 37 height 37
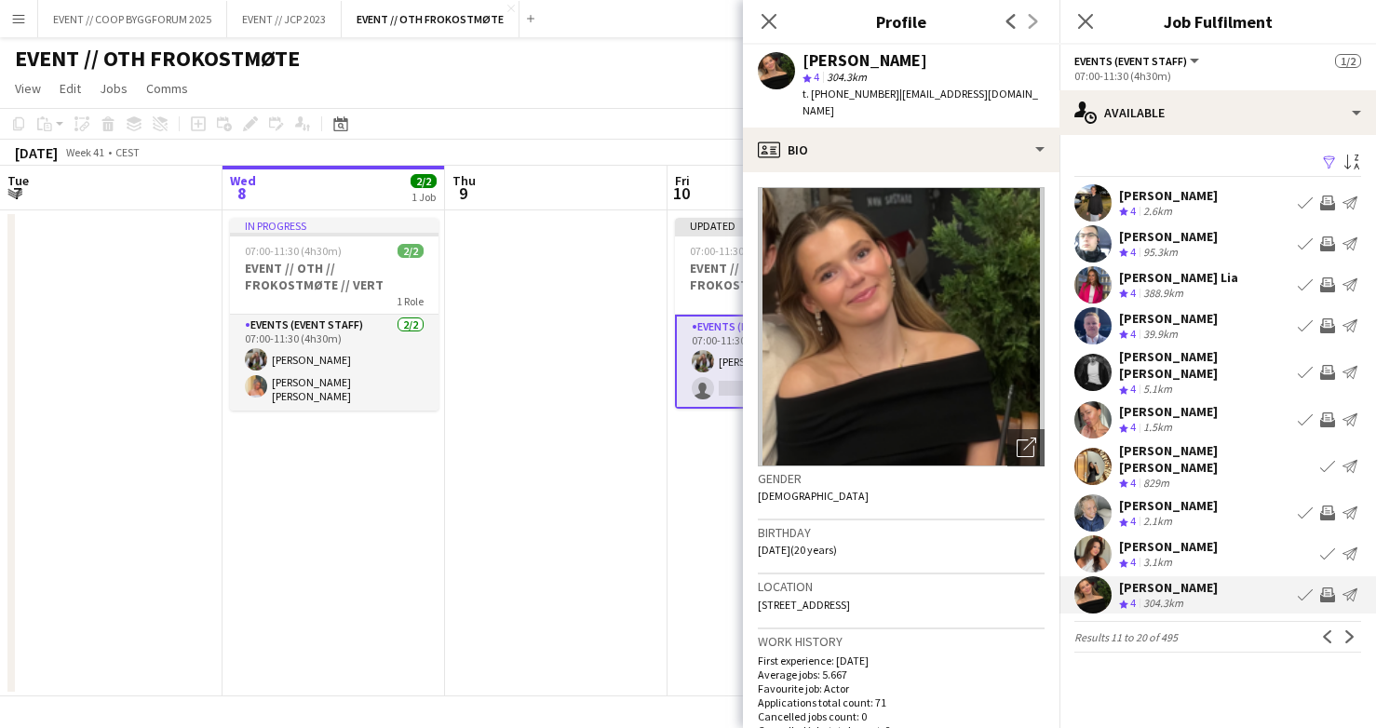
click at [1328, 588] on app-icon "Invite crew" at bounding box center [1328, 595] width 15 height 15
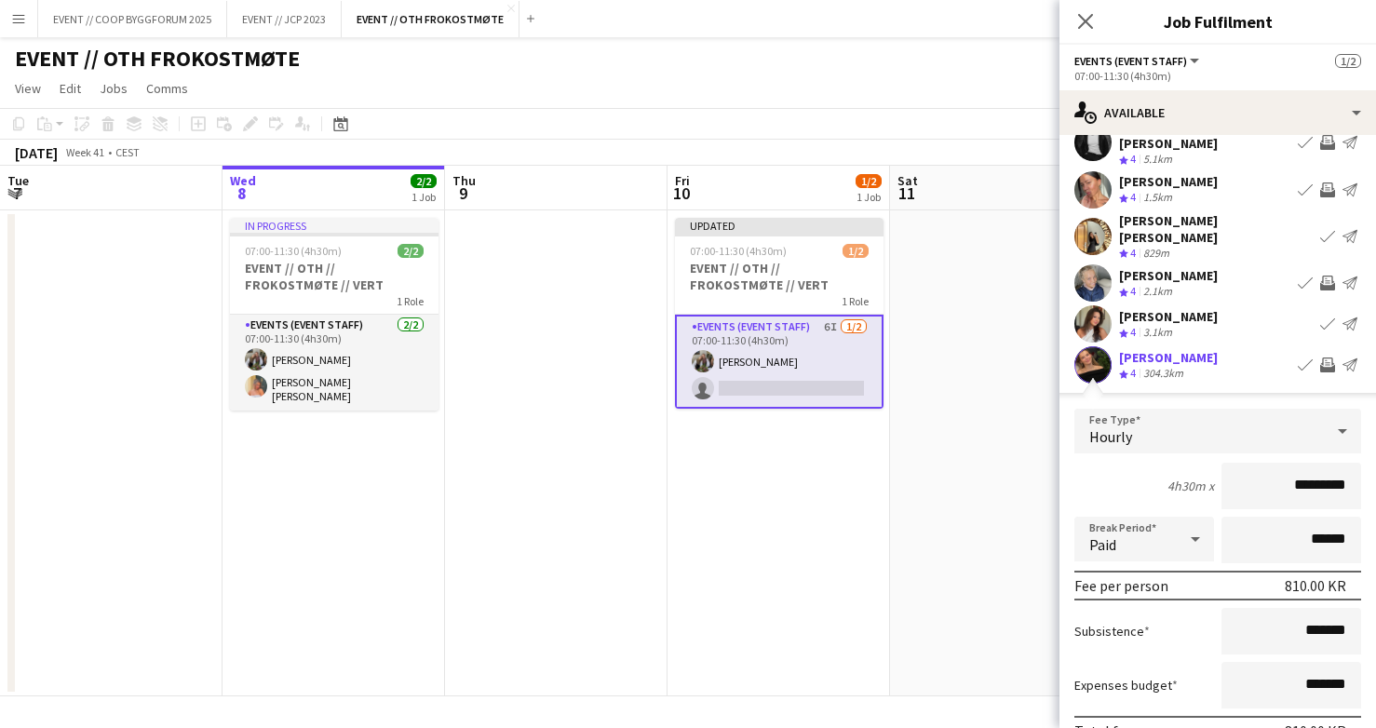
scroll to position [311, 0]
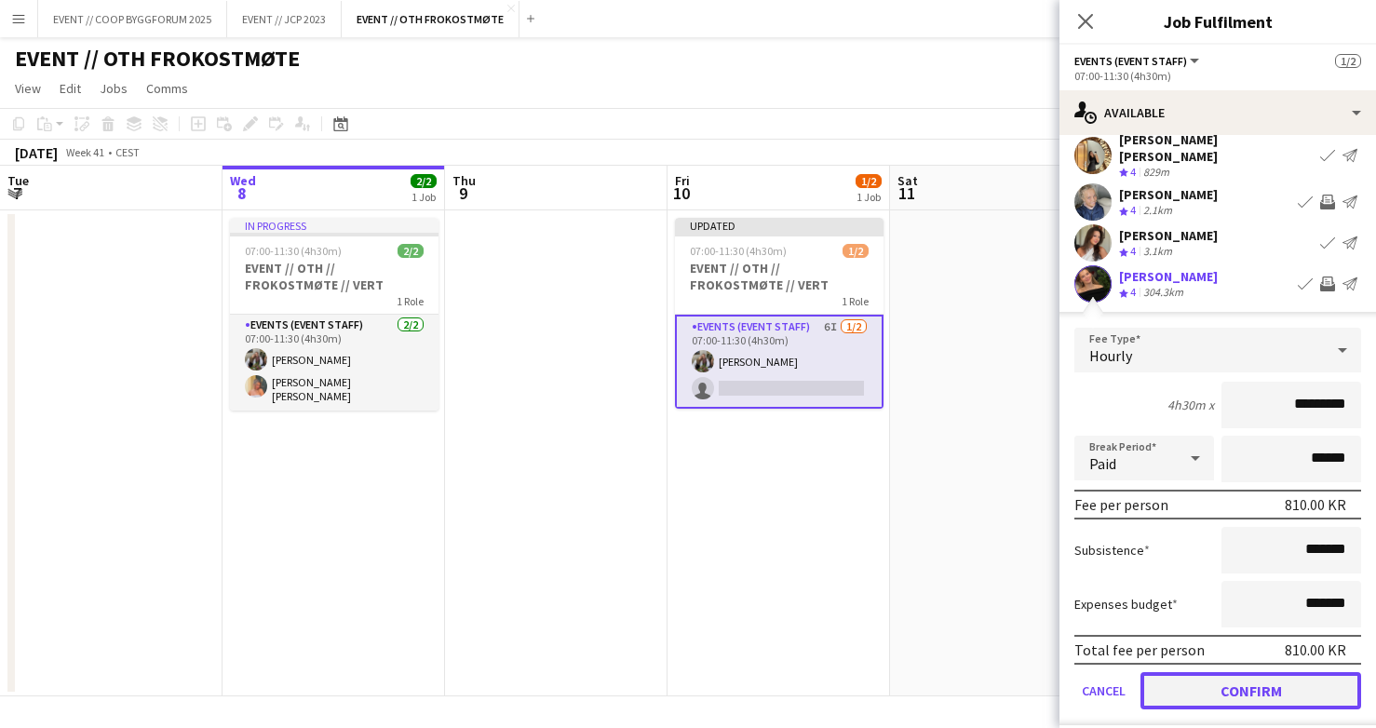
click at [1237, 672] on button "Confirm" at bounding box center [1251, 690] width 221 height 37
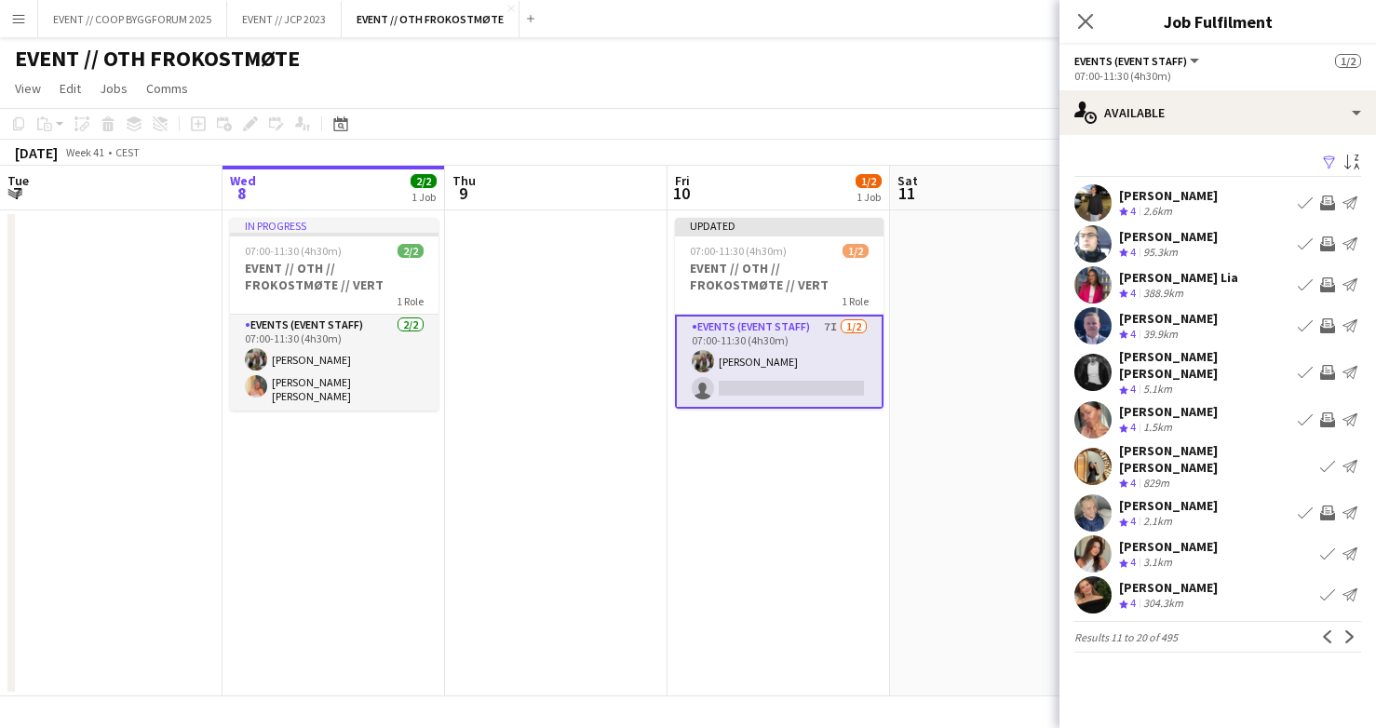
scroll to position [0, 0]
click at [860, 490] on app-date-cell "Updated 07:00-11:30 (4h30m) 1/2 EVENT // OTH // FROKOSTMØTE // VERT 1 Role Even…" at bounding box center [779, 453] width 223 height 486
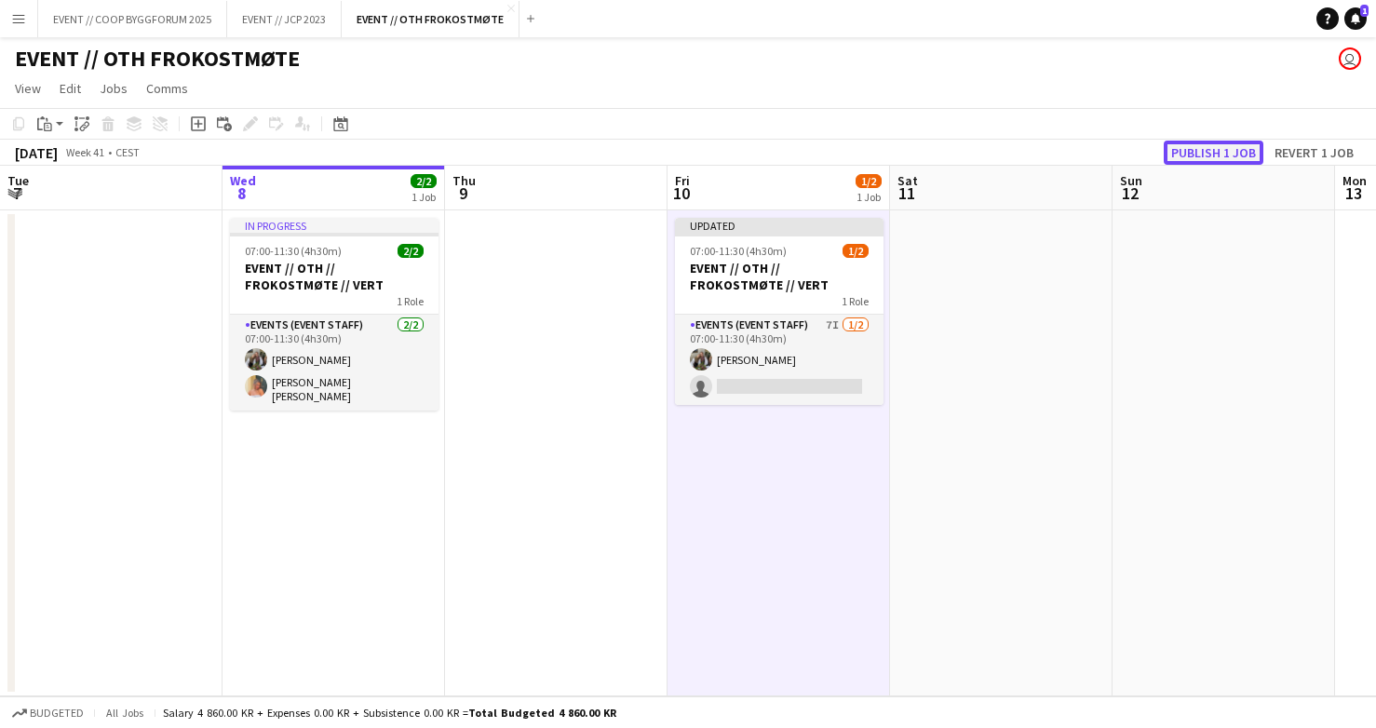
click at [1199, 152] on button "Publish 1 job" at bounding box center [1214, 153] width 100 height 24
